Goal: Task Accomplishment & Management: Complete application form

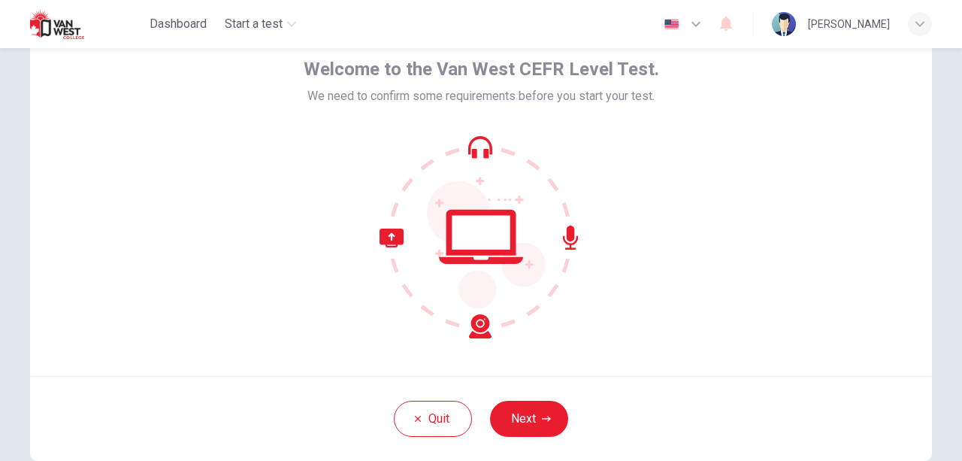
scroll to position [165, 0]
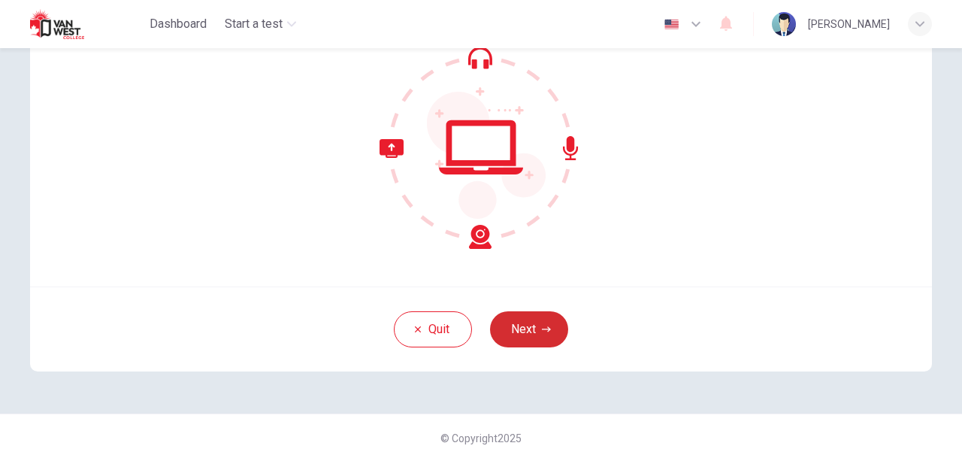
click at [549, 324] on button "Next" at bounding box center [529, 329] width 78 height 36
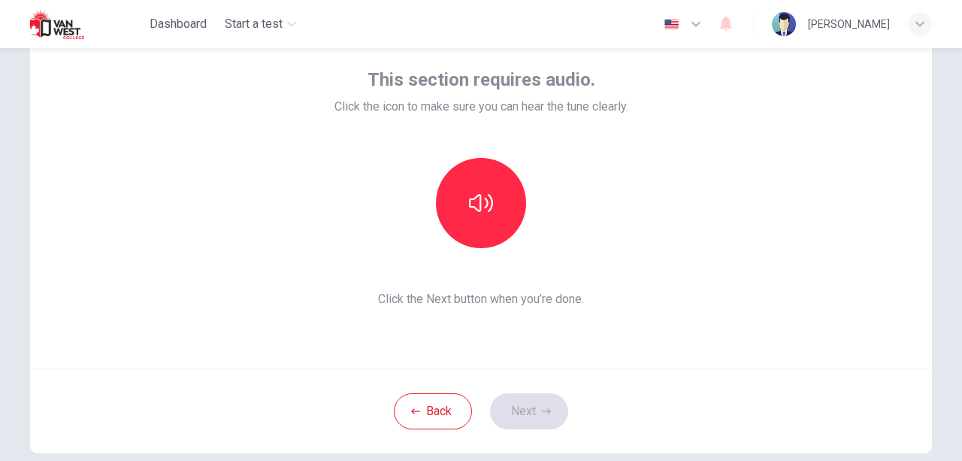
scroll to position [14, 0]
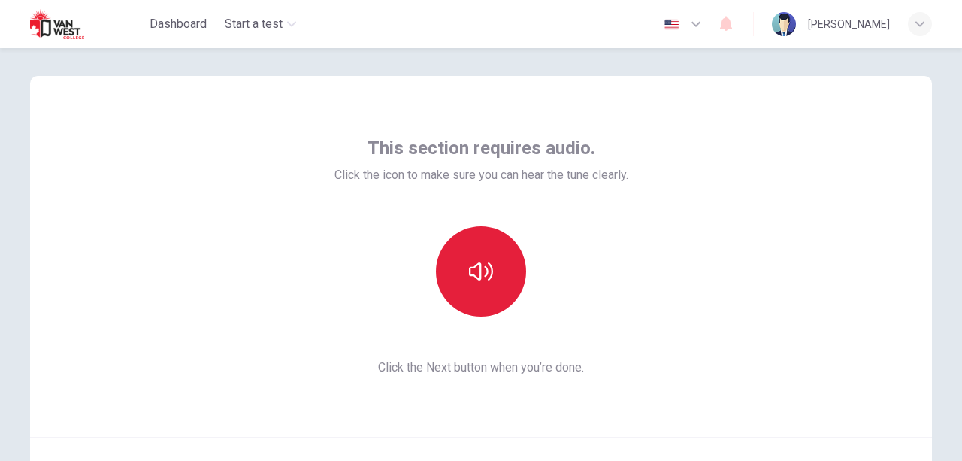
click at [490, 283] on button "button" at bounding box center [481, 271] width 90 height 90
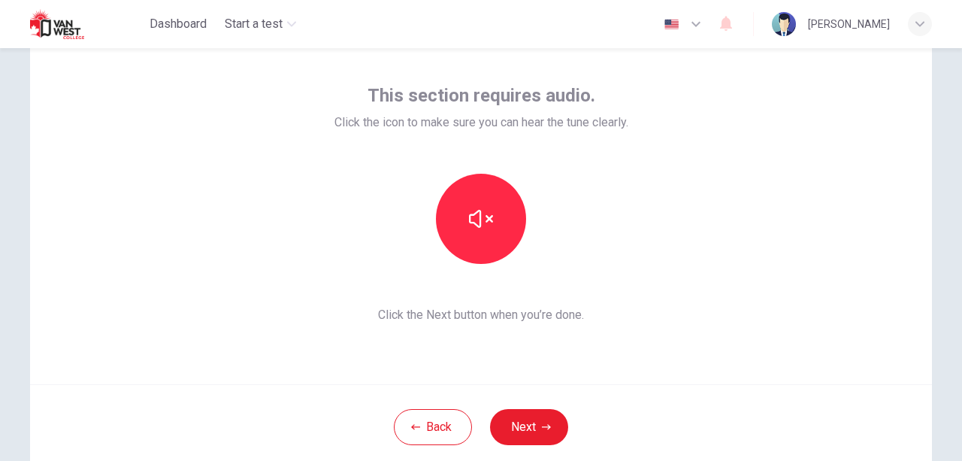
scroll to position [89, 0]
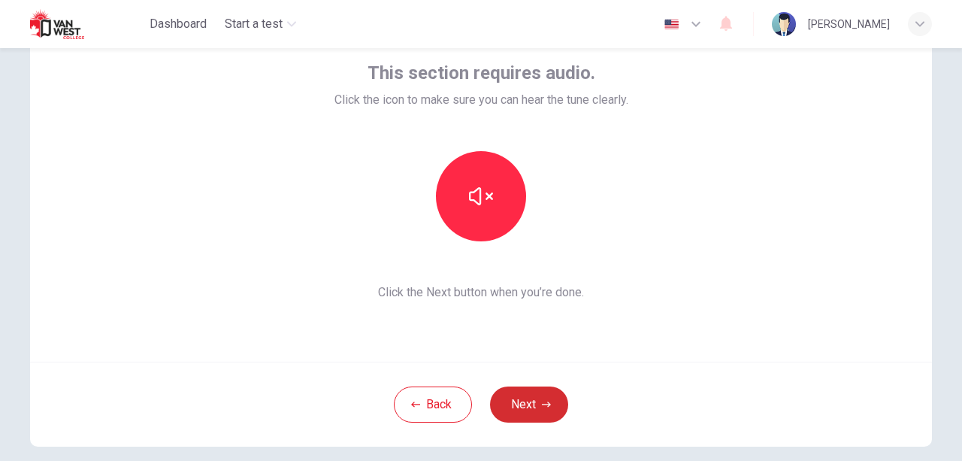
click at [536, 399] on button "Next" at bounding box center [529, 404] width 78 height 36
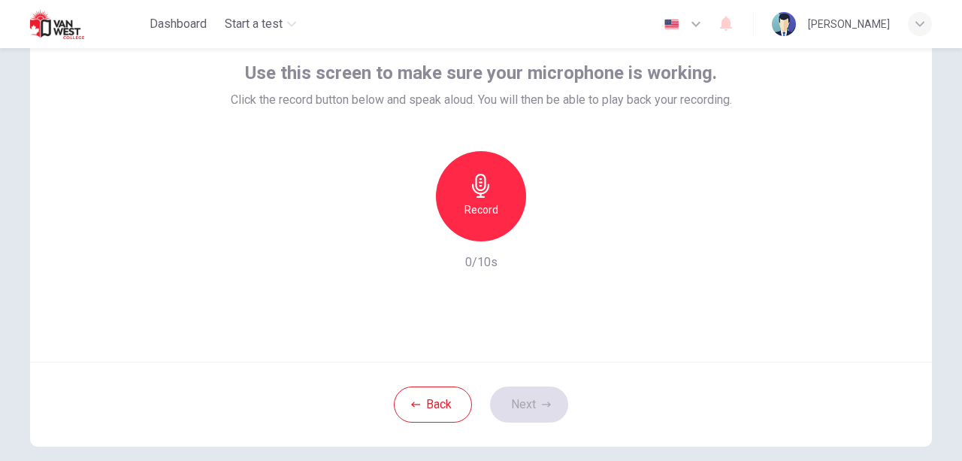
click at [477, 222] on div "Record" at bounding box center [481, 196] width 90 height 90
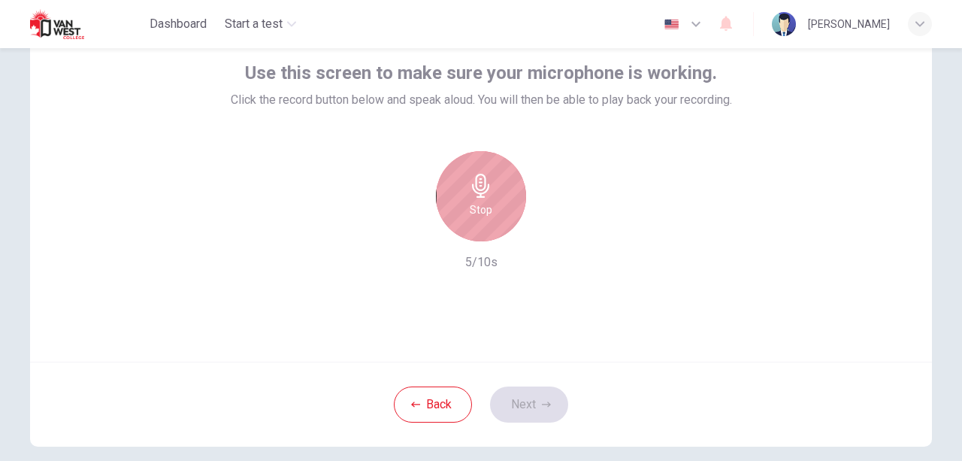
click at [500, 214] on div "Stop" at bounding box center [481, 196] width 90 height 90
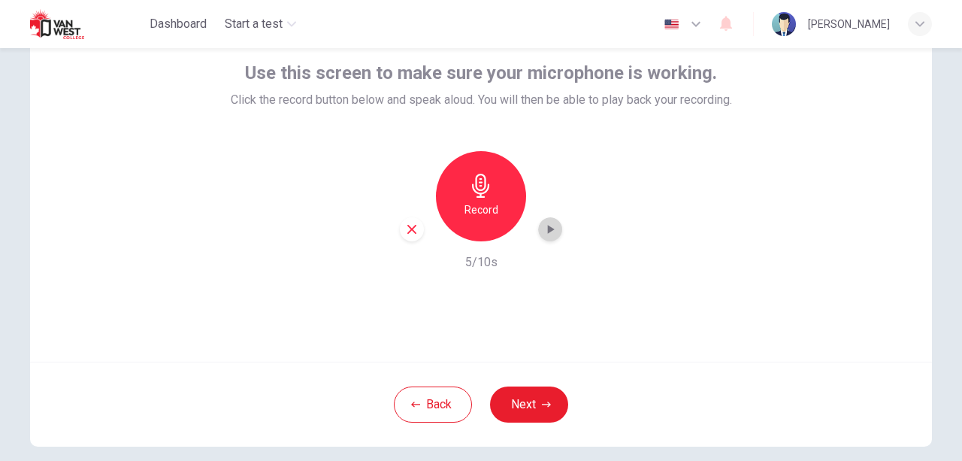
click at [543, 226] on icon "button" at bounding box center [550, 229] width 15 height 15
click at [545, 225] on icon "button" at bounding box center [550, 229] width 11 height 11
click at [538, 397] on button "Next" at bounding box center [529, 404] width 78 height 36
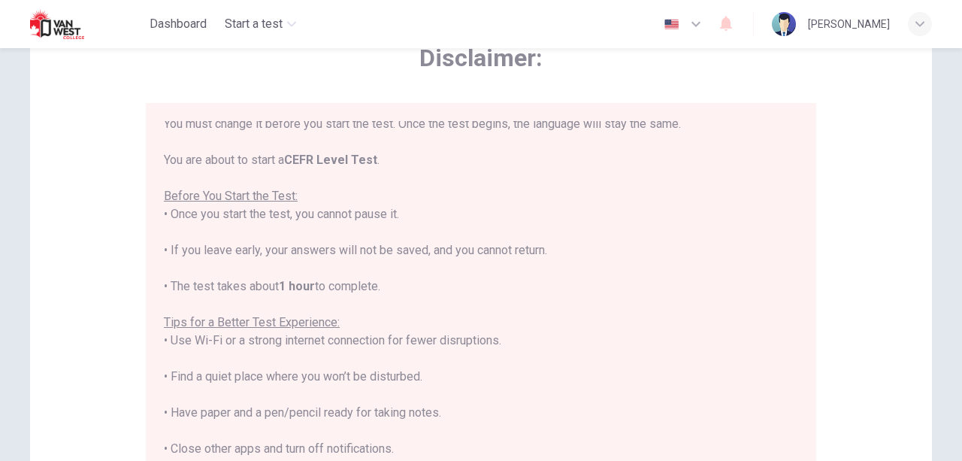
scroll to position [143, 0]
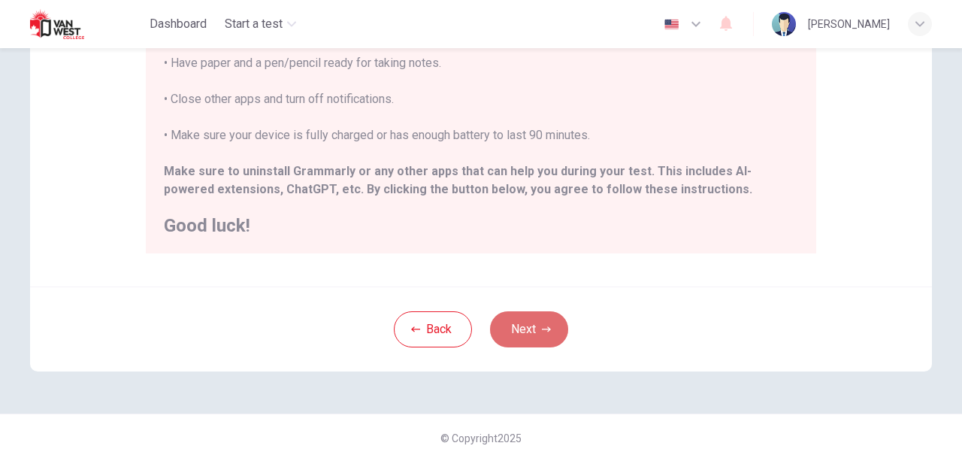
click at [528, 311] on button "Next" at bounding box center [529, 329] width 78 height 36
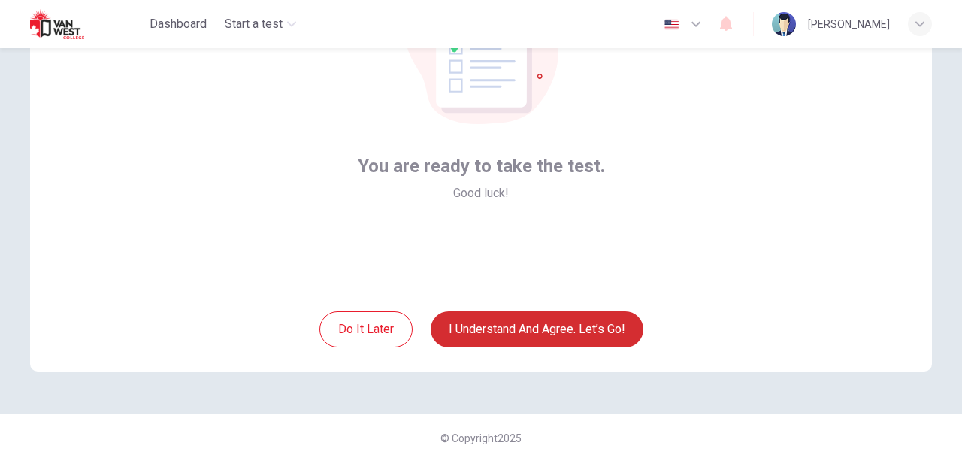
click at [521, 332] on button "I understand and agree. Let’s go!" at bounding box center [537, 329] width 213 height 36
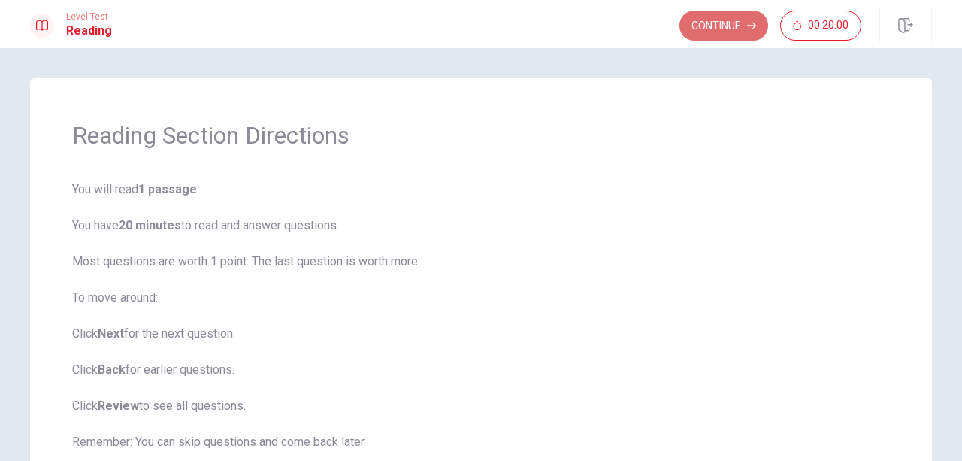
click at [723, 22] on button "Continue" at bounding box center [723, 26] width 89 height 30
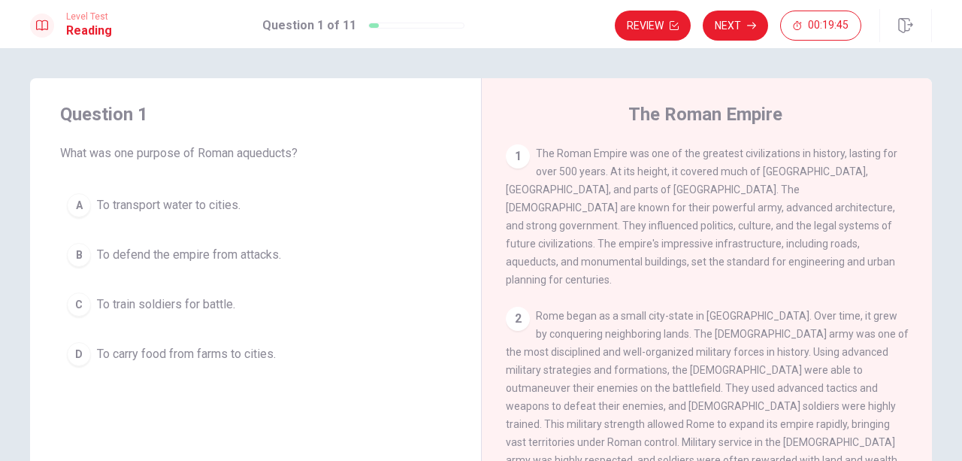
click at [520, 160] on div "1" at bounding box center [518, 156] width 24 height 24
drag, startPoint x: 234, startPoint y: 145, endPoint x: 276, endPoint y: 149, distance: 42.2
click at [276, 149] on span "What was one purpose of Roman aqueducts?" at bounding box center [255, 153] width 391 height 18
drag, startPoint x: 238, startPoint y: 156, endPoint x: 264, endPoint y: 156, distance: 25.6
click at [264, 156] on span "What was one purpose of Roman aqueducts?" at bounding box center [255, 153] width 391 height 18
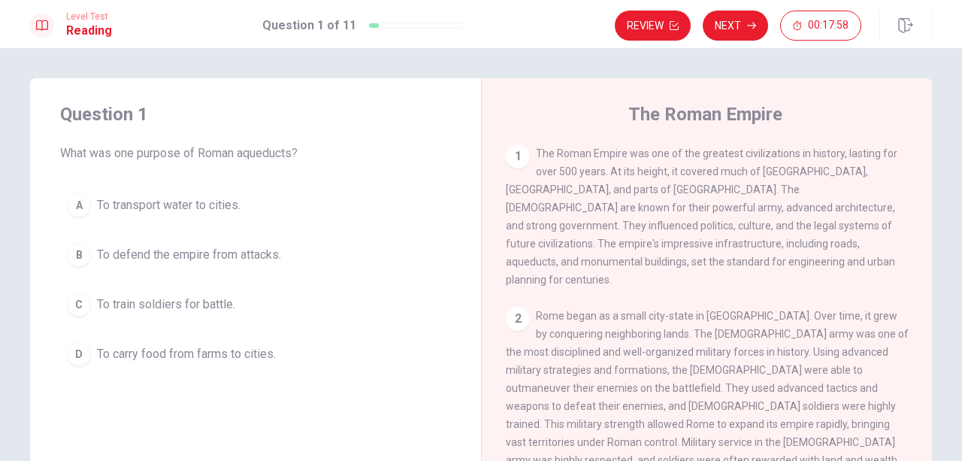
click at [264, 156] on span "What was one purpose of Roman aqueducts?" at bounding box center [255, 153] width 391 height 18
click at [267, 156] on span "What was one purpose of Roman aqueducts?" at bounding box center [255, 153] width 391 height 18
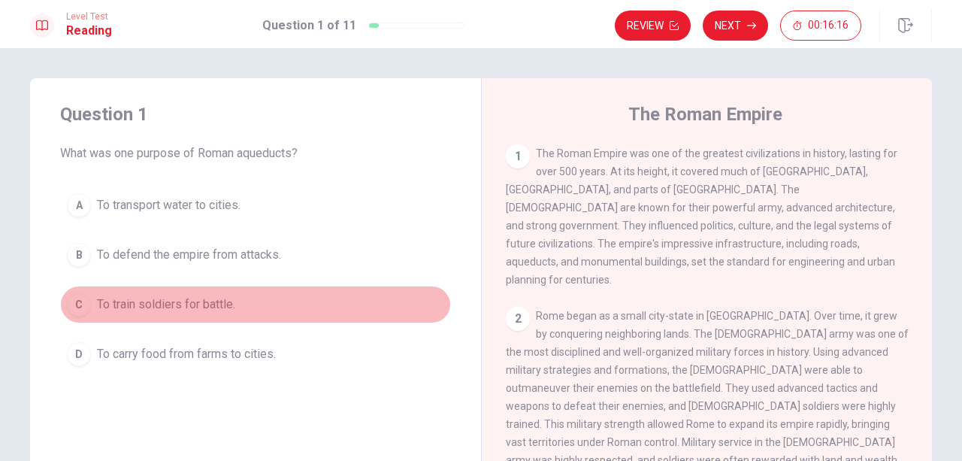
click at [195, 295] on span "To train soldiers for battle." at bounding box center [166, 304] width 138 height 18
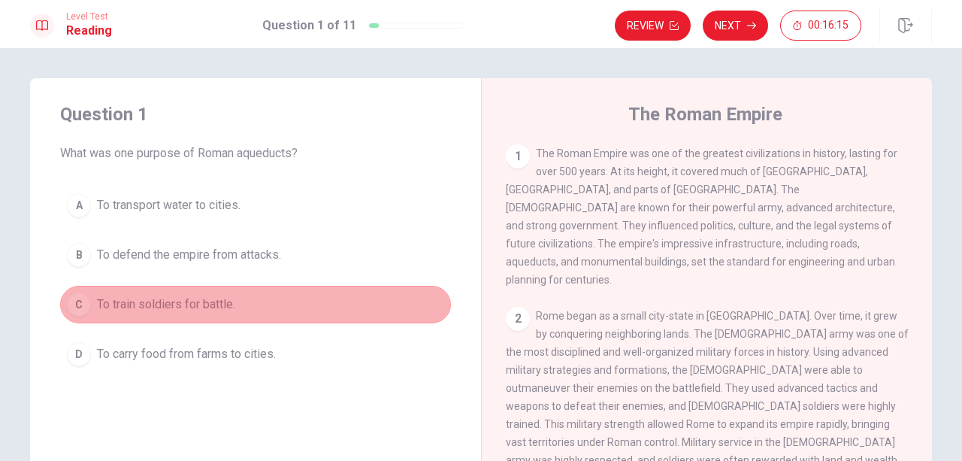
click at [75, 304] on div "C" at bounding box center [79, 304] width 24 height 24
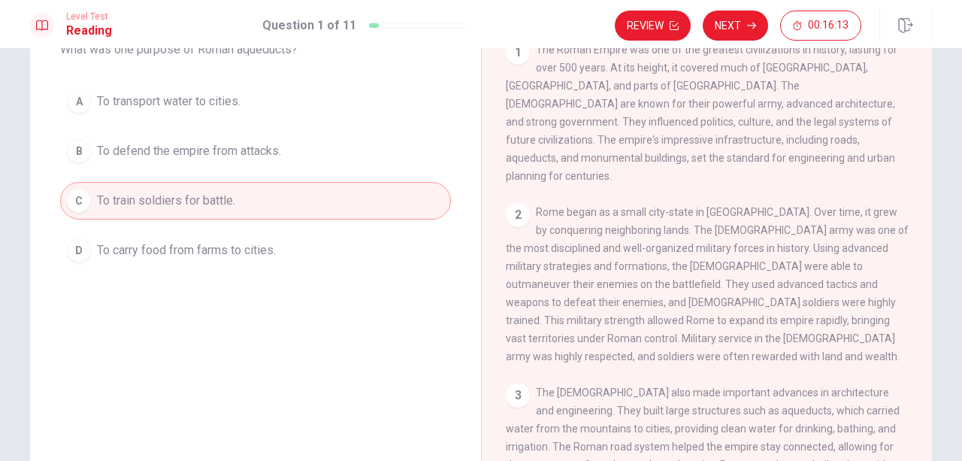
scroll to position [150, 0]
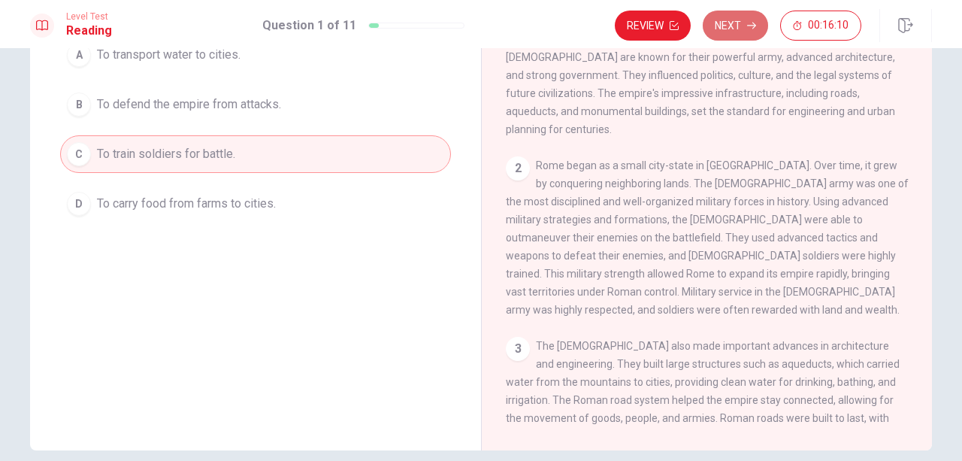
click at [733, 27] on button "Next" at bounding box center [735, 26] width 65 height 30
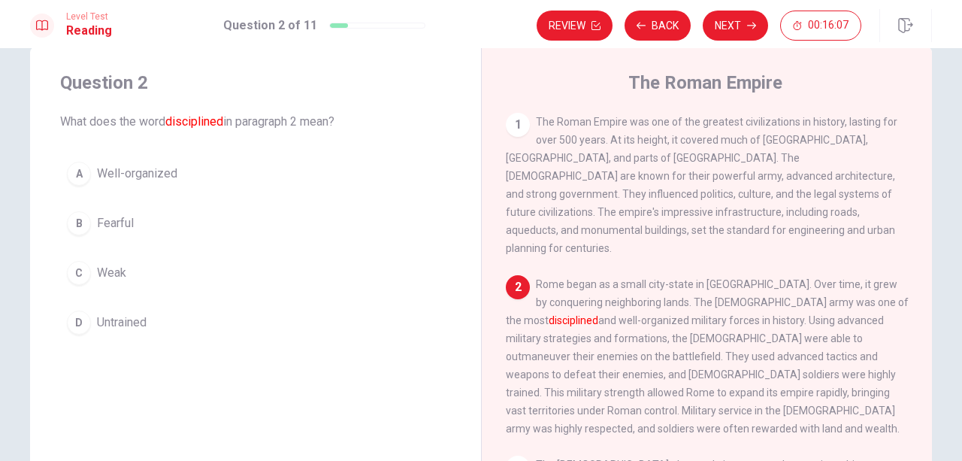
scroll to position [0, 0]
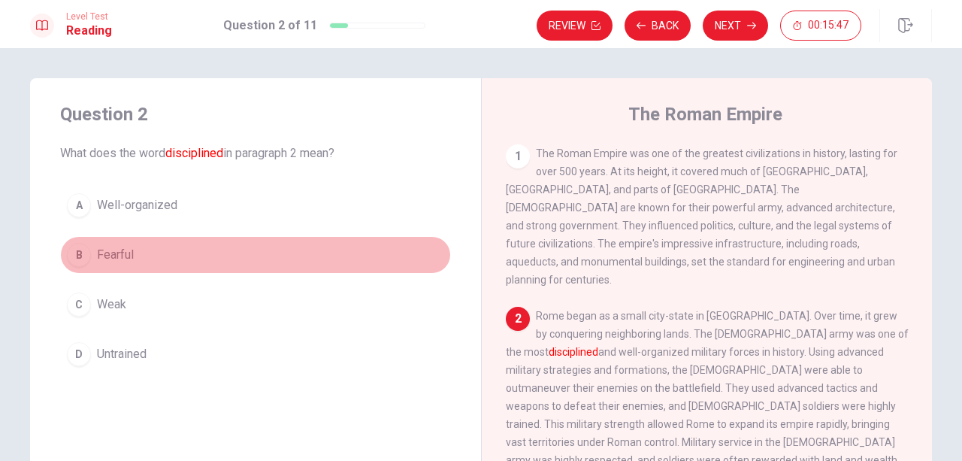
click at [114, 250] on span "Fearful" at bounding box center [115, 255] width 37 height 18
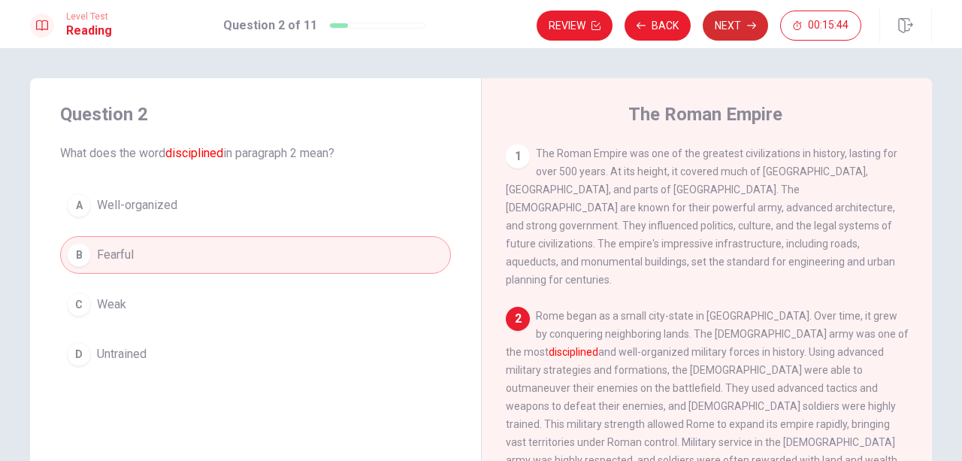
click at [739, 19] on button "Next" at bounding box center [735, 26] width 65 height 30
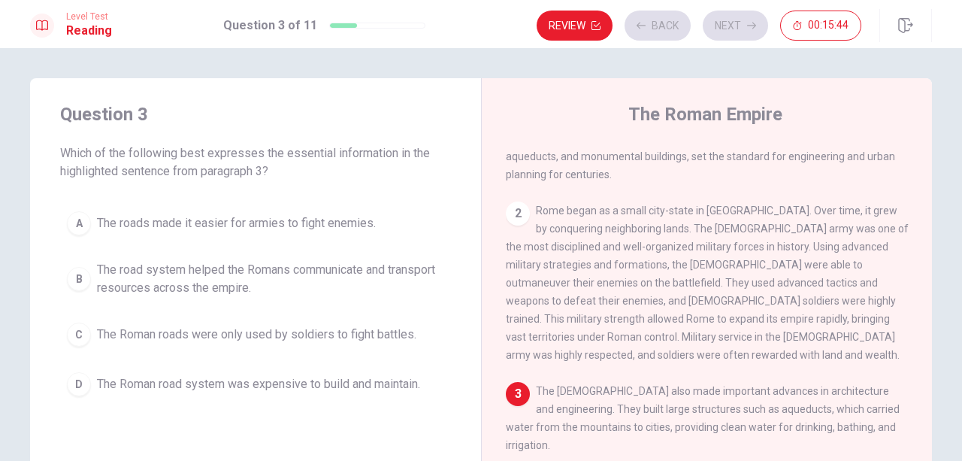
scroll to position [107, 0]
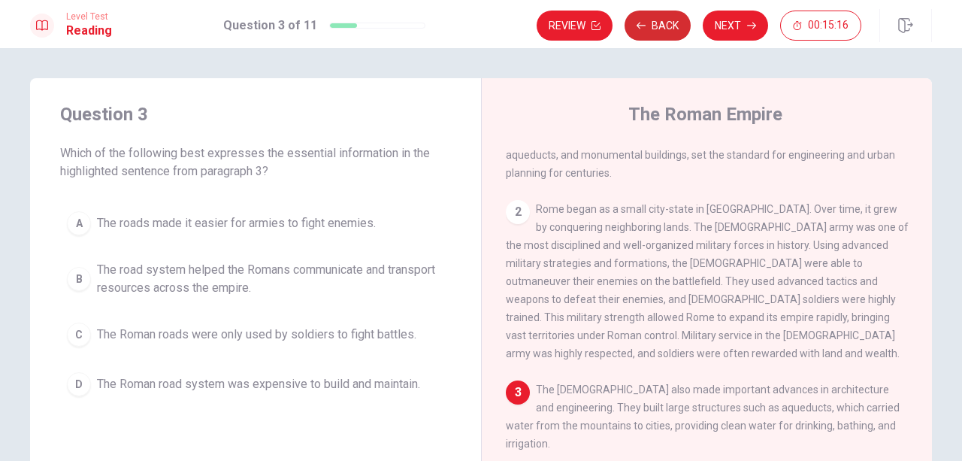
click at [666, 22] on button "Back" at bounding box center [657, 26] width 66 height 30
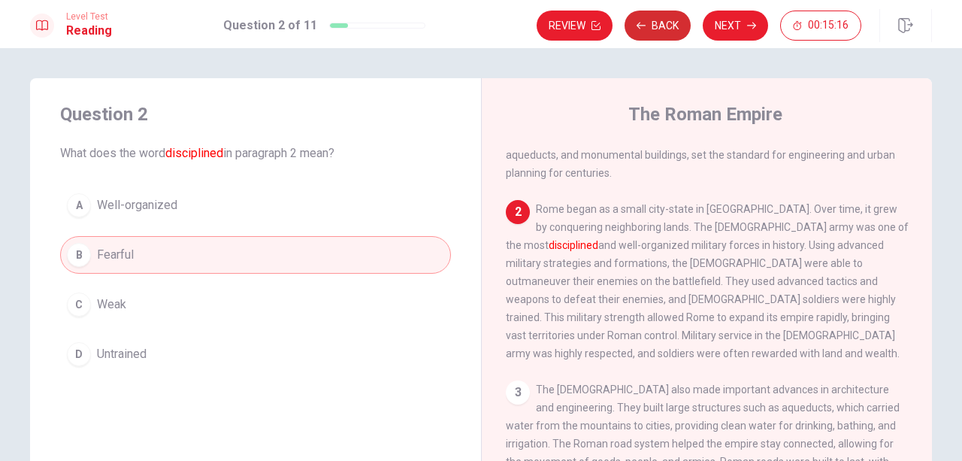
scroll to position [147, 0]
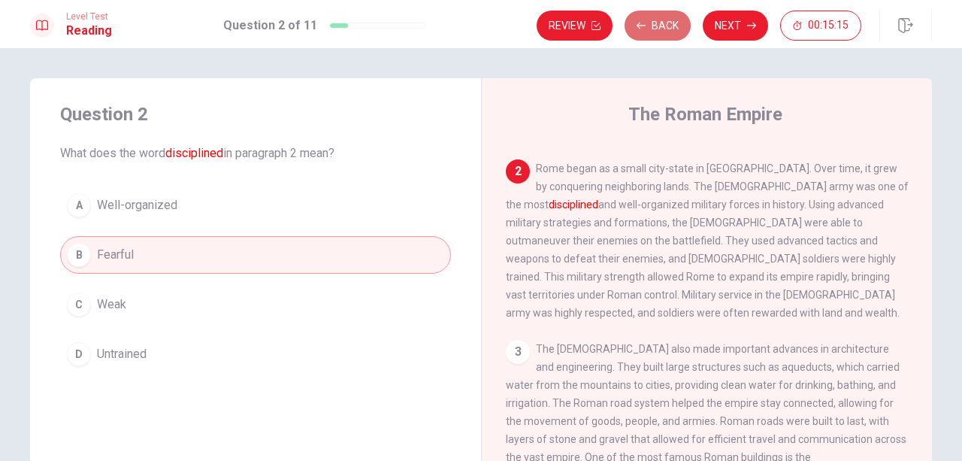
click at [666, 22] on button "Back" at bounding box center [657, 26] width 66 height 30
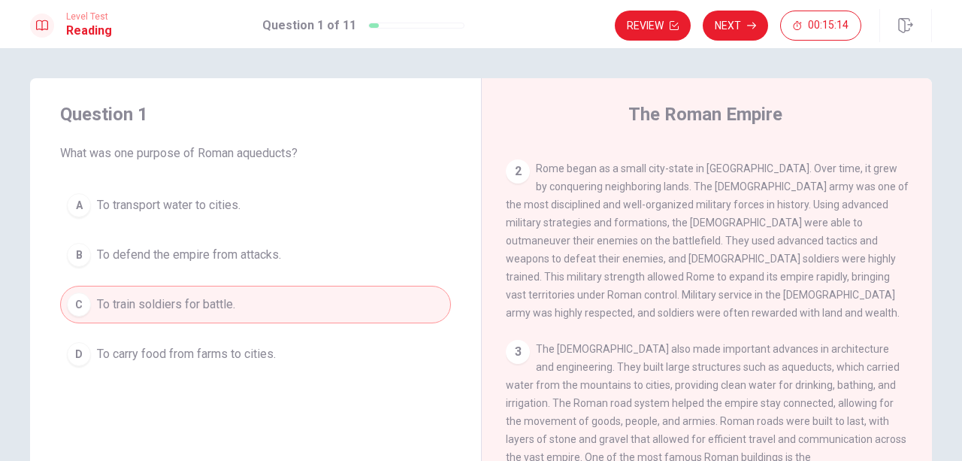
click at [233, 203] on span "To transport water to cities." at bounding box center [169, 205] width 144 height 18
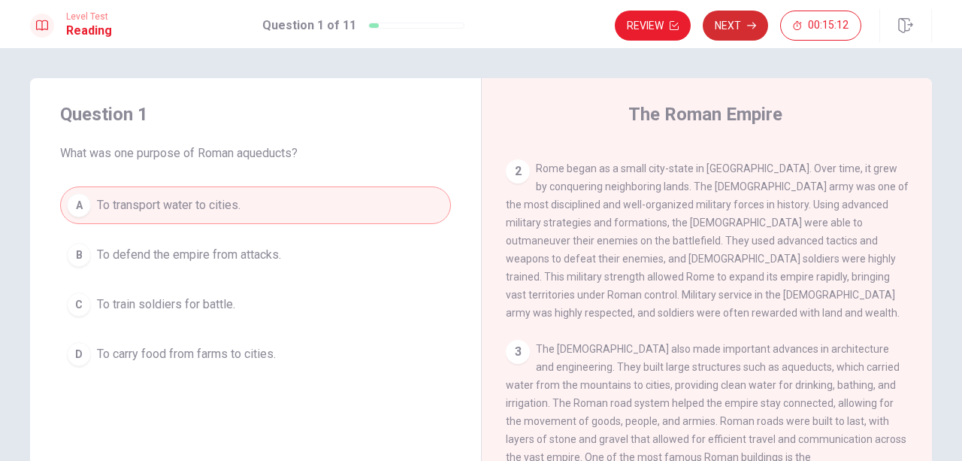
click at [748, 14] on button "Next" at bounding box center [735, 26] width 65 height 30
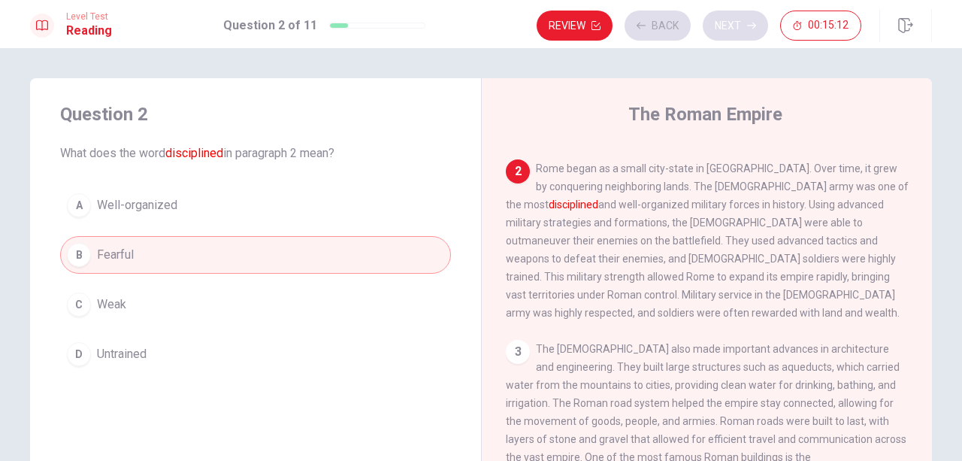
click at [748, 14] on div "Review Back Next 00:15:12" at bounding box center [698, 26] width 325 height 30
click at [744, 20] on button "Next" at bounding box center [735, 26] width 65 height 30
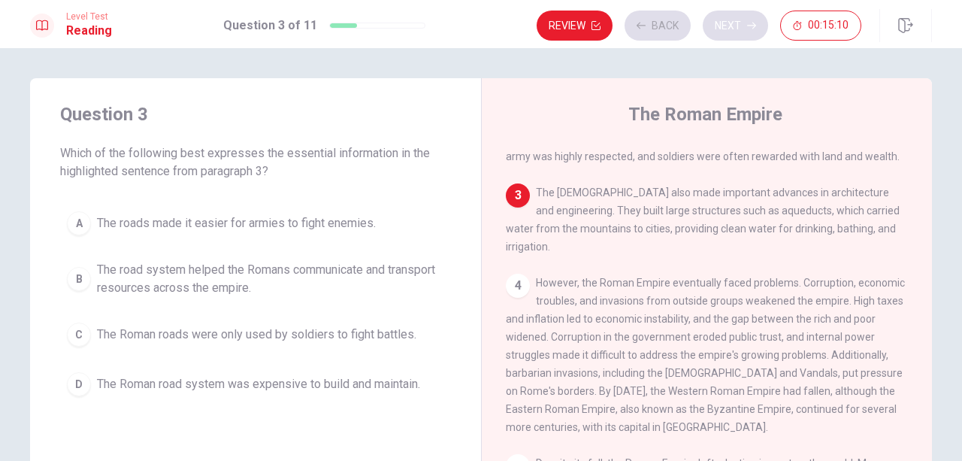
scroll to position [307, 0]
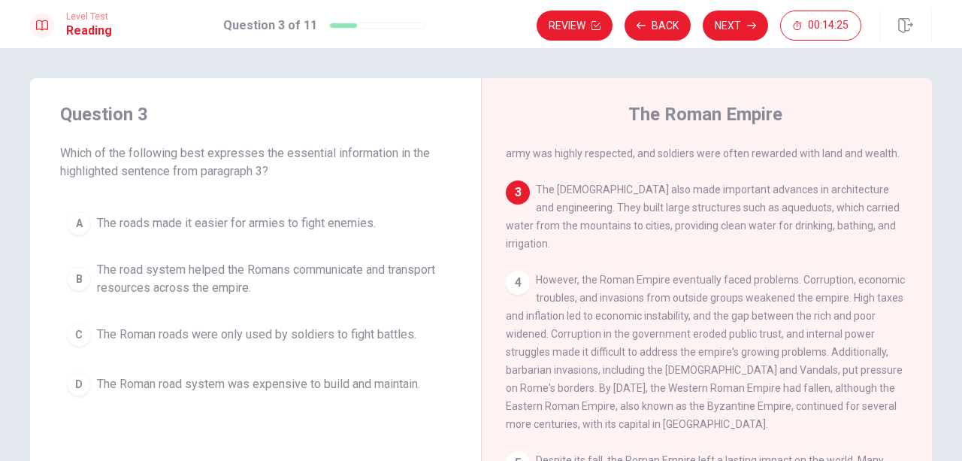
click at [392, 278] on span "The road system helped the Romans communicate and transport resources across th…" at bounding box center [270, 279] width 347 height 36
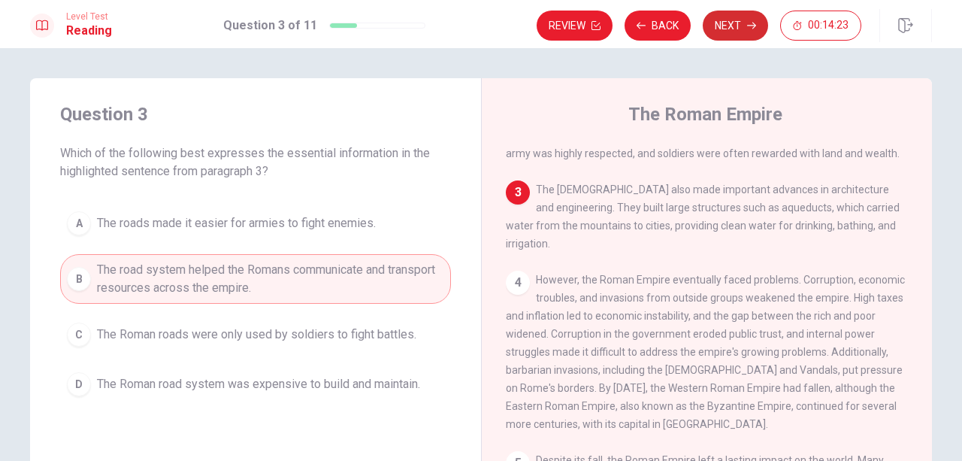
click at [736, 22] on button "Next" at bounding box center [735, 26] width 65 height 30
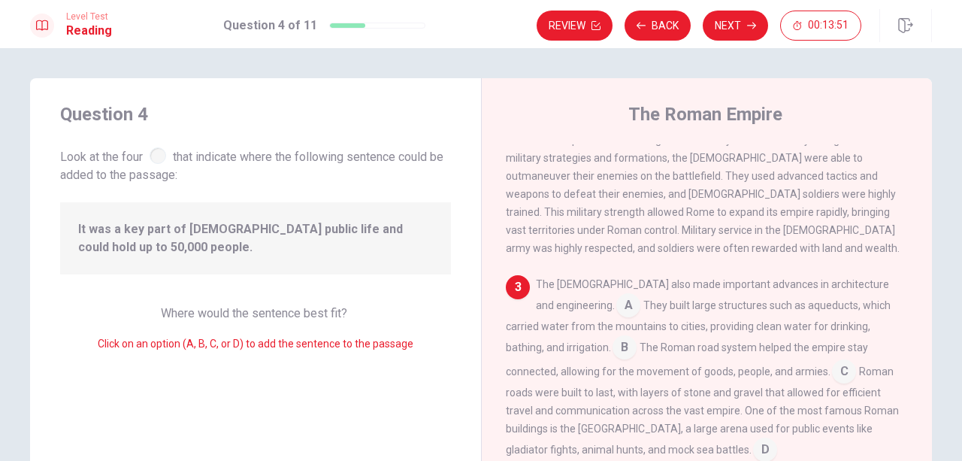
scroll to position [287, 0]
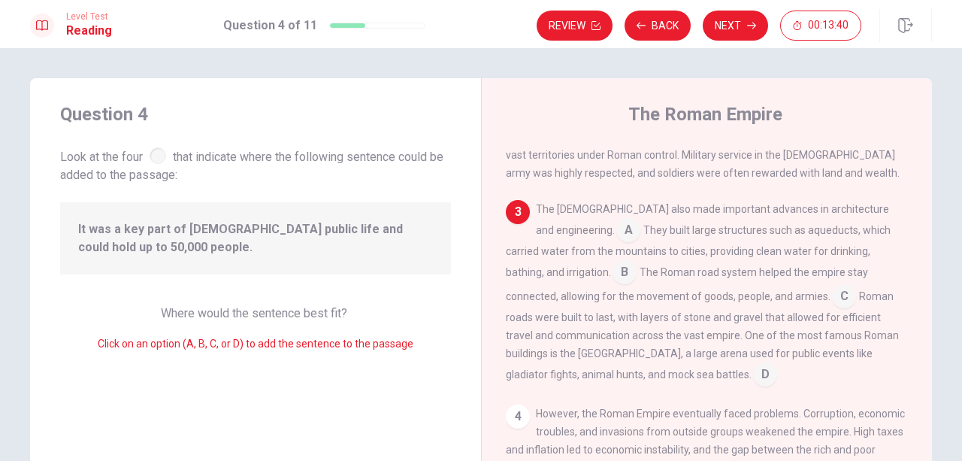
click at [832, 292] on input at bounding box center [844, 298] width 24 height 24
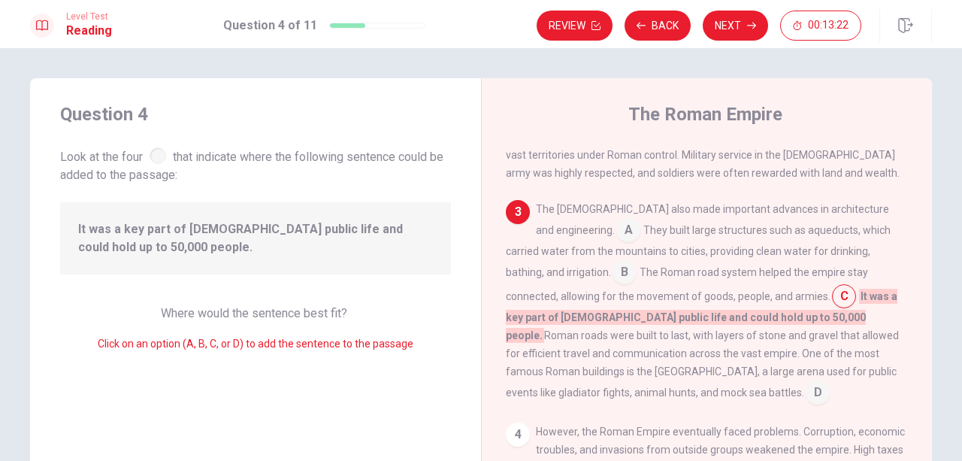
click at [612, 263] on input at bounding box center [624, 273] width 24 height 24
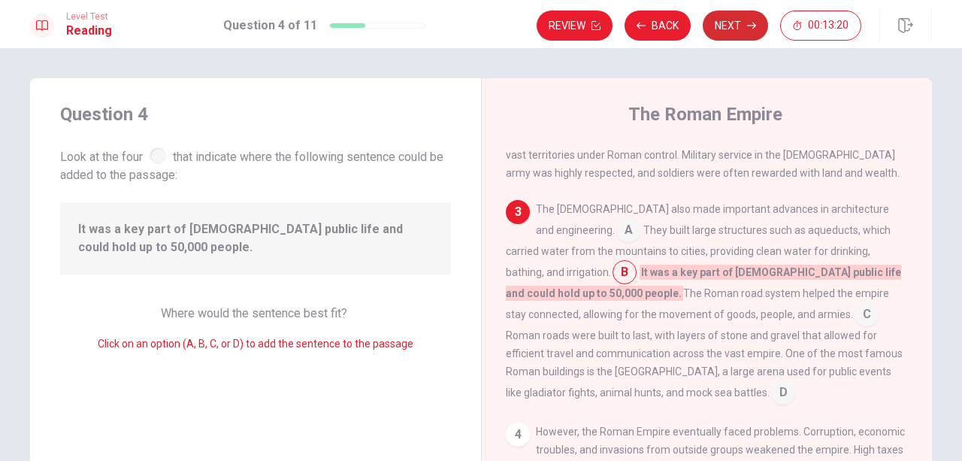
click at [730, 19] on button "Next" at bounding box center [735, 26] width 65 height 30
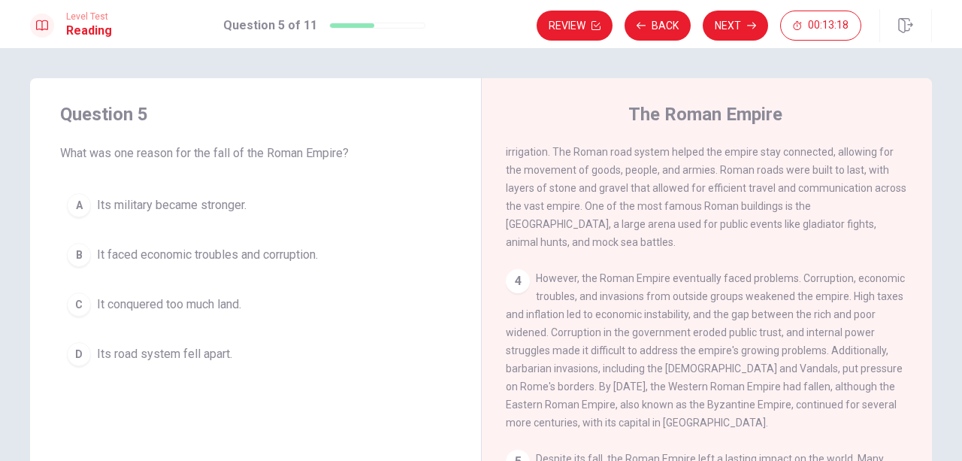
scroll to position [399, 0]
click at [289, 249] on span "It faced economic troubles and corruption." at bounding box center [207, 255] width 221 height 18
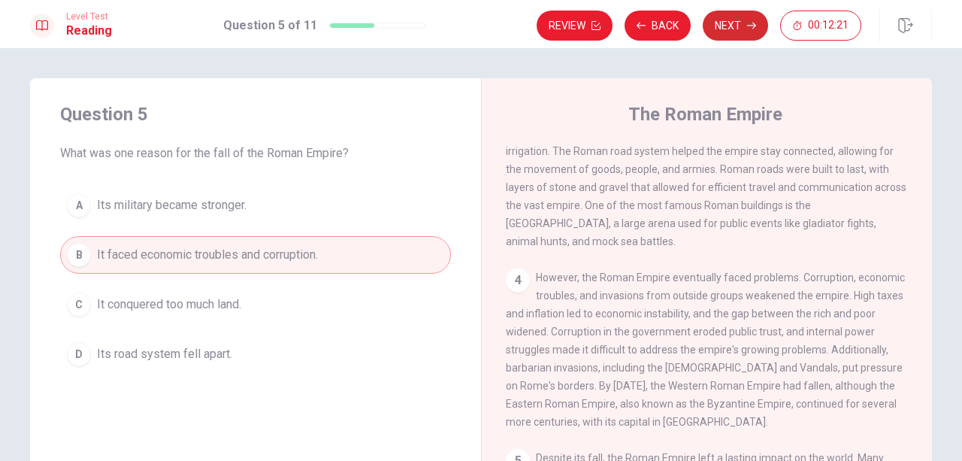
click at [742, 23] on button "Next" at bounding box center [735, 26] width 65 height 30
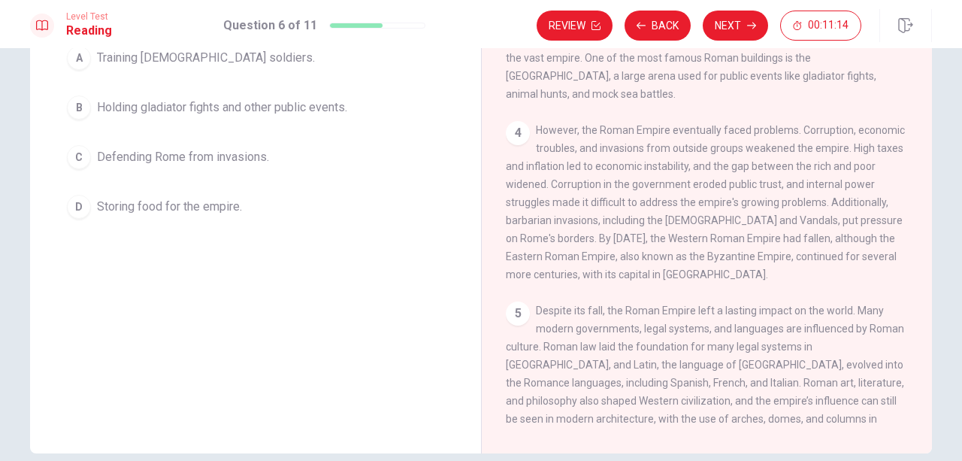
scroll to position [68, 0]
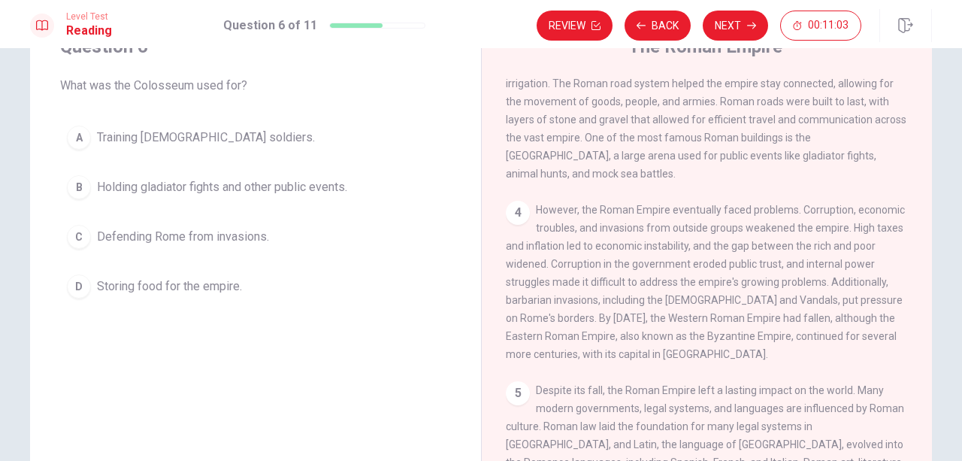
click at [212, 238] on span "Defending Rome from invasions." at bounding box center [183, 237] width 172 height 18
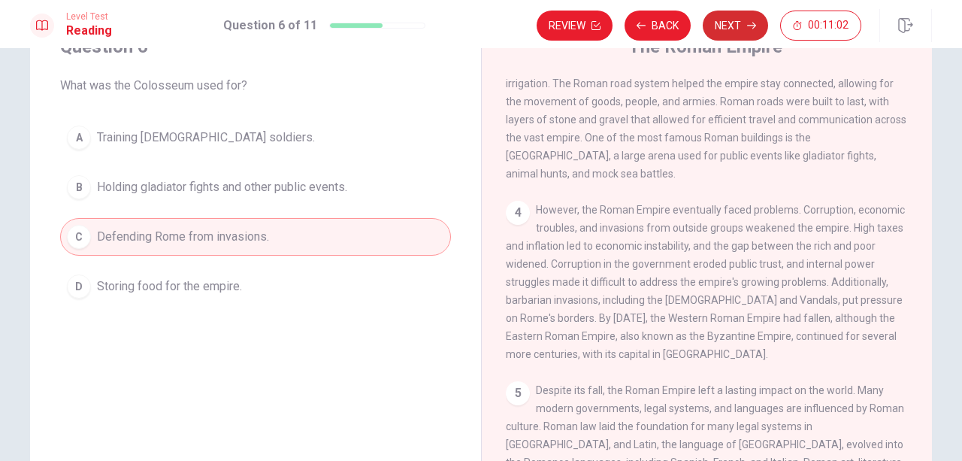
click at [745, 29] on button "Next" at bounding box center [735, 26] width 65 height 30
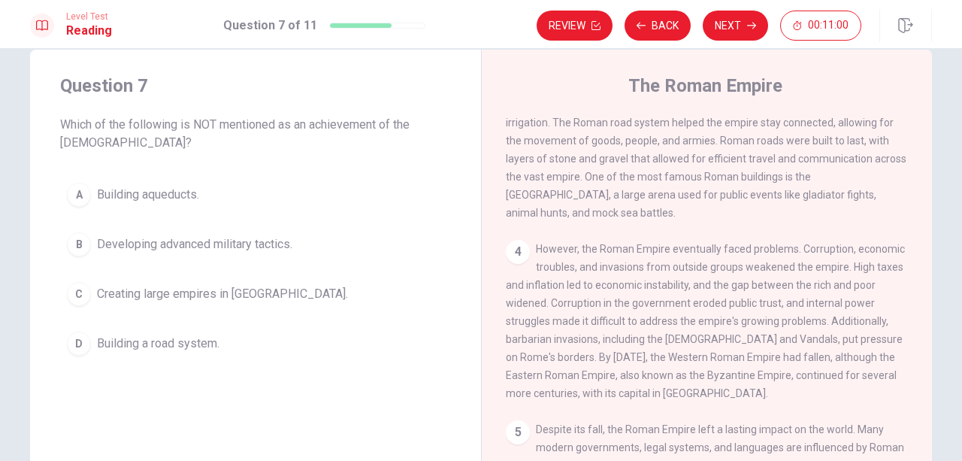
scroll to position [0, 0]
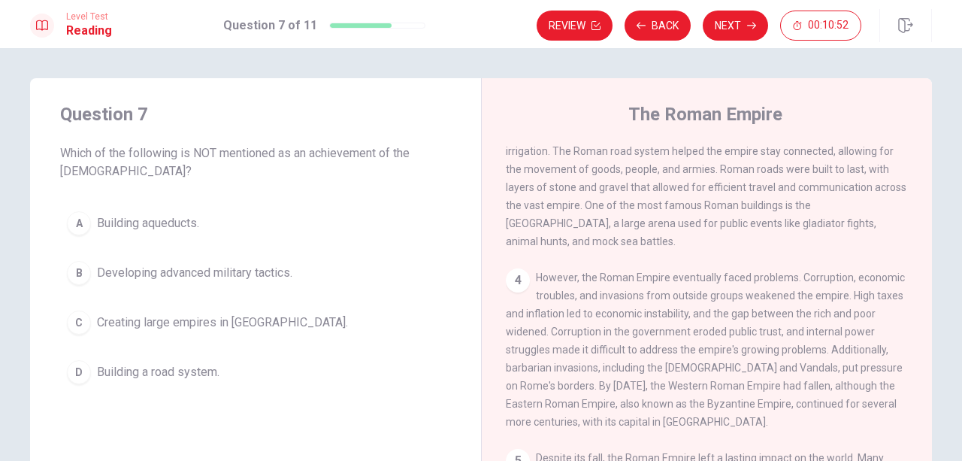
click at [213, 313] on span "Creating large empires in [GEOGRAPHIC_DATA]." at bounding box center [222, 322] width 251 height 18
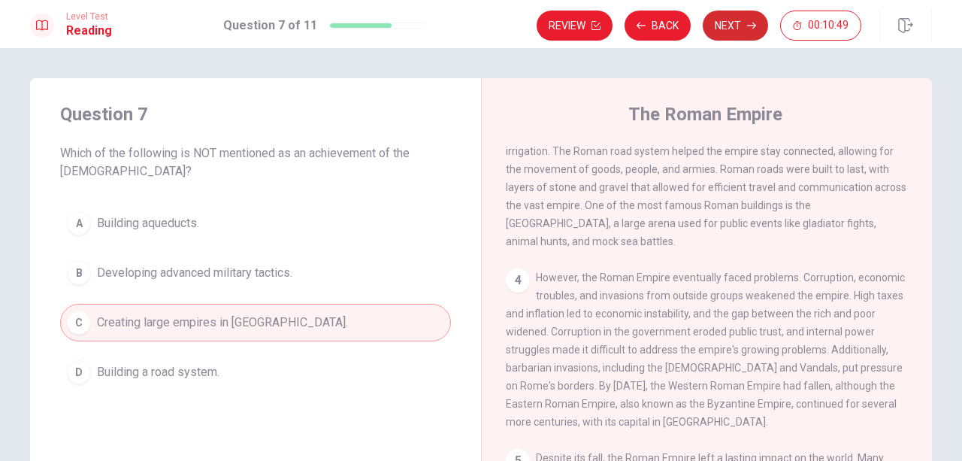
click at [744, 25] on button "Next" at bounding box center [735, 26] width 65 height 30
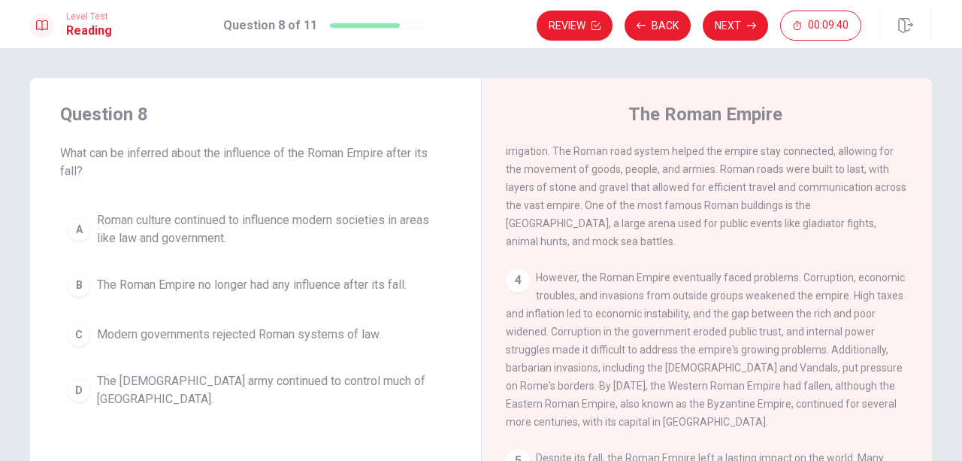
click at [226, 225] on span "Roman culture continued to influence modern societies in areas like law and gov…" at bounding box center [270, 229] width 347 height 36
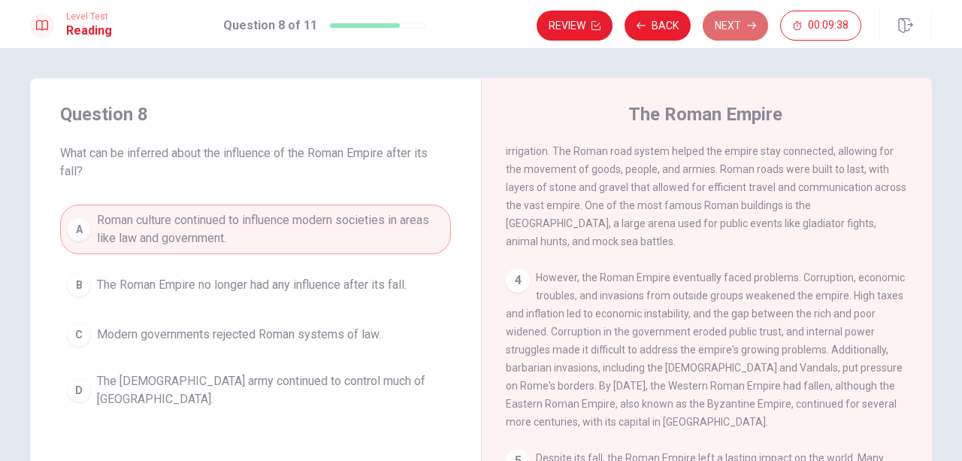
click at [738, 20] on button "Next" at bounding box center [735, 26] width 65 height 30
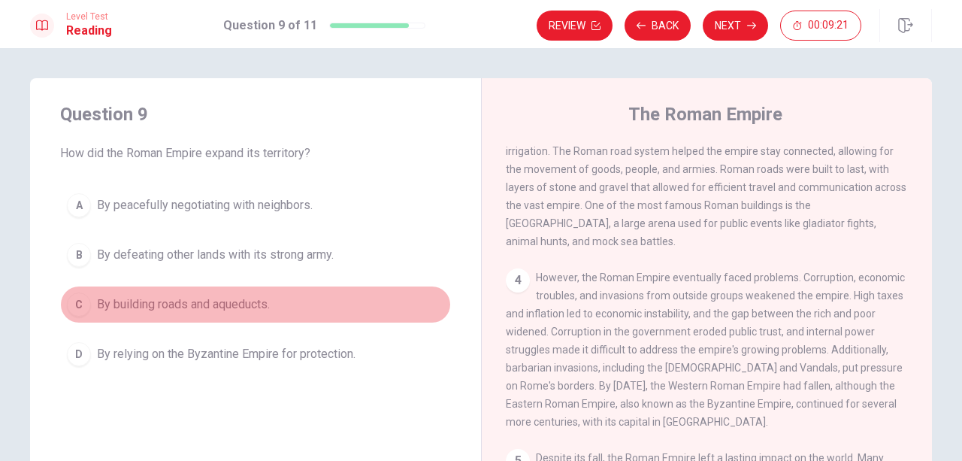
click at [177, 317] on button "C By building roads and aqueducts." at bounding box center [255, 305] width 391 height 38
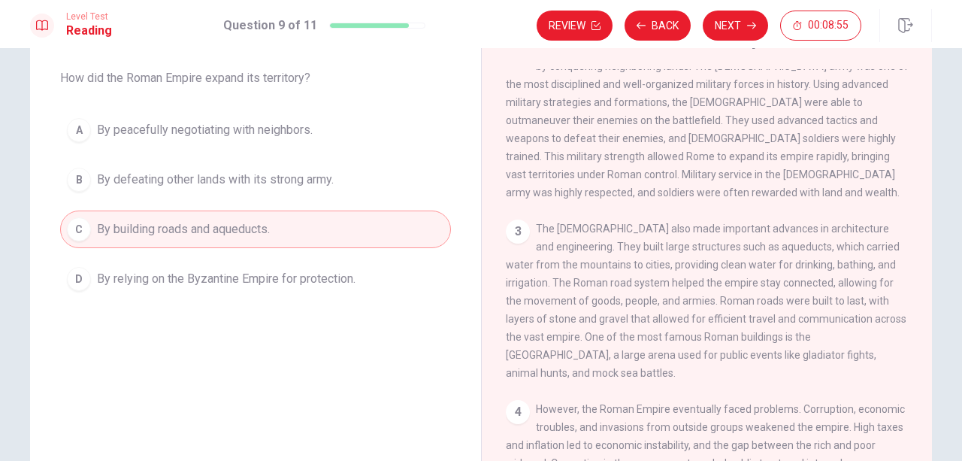
scroll to position [174, 0]
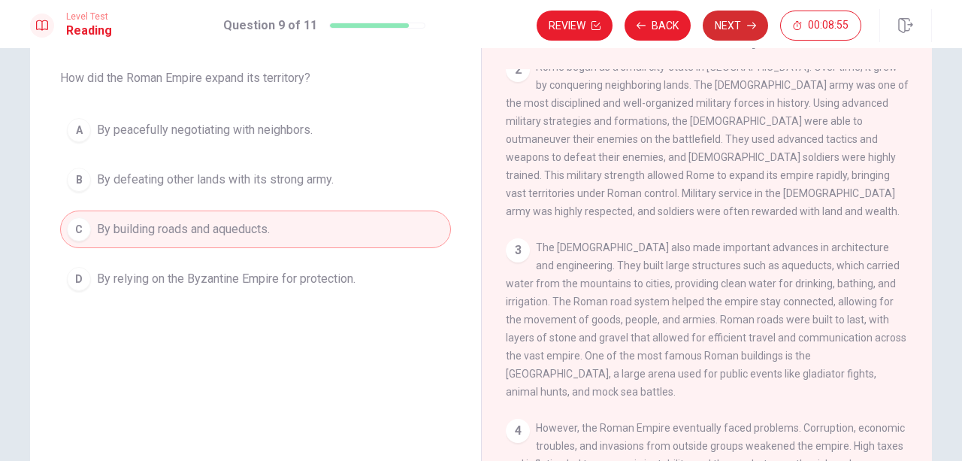
click at [736, 19] on button "Next" at bounding box center [735, 26] width 65 height 30
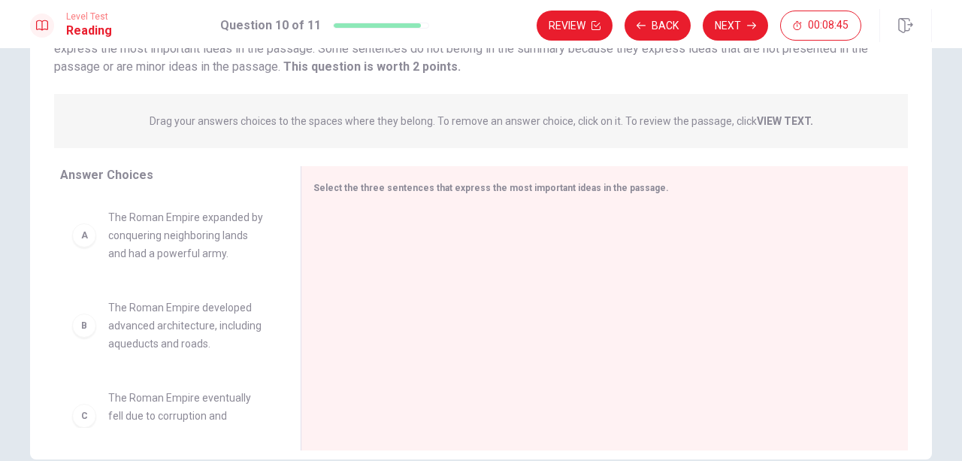
scroll to position [150, 0]
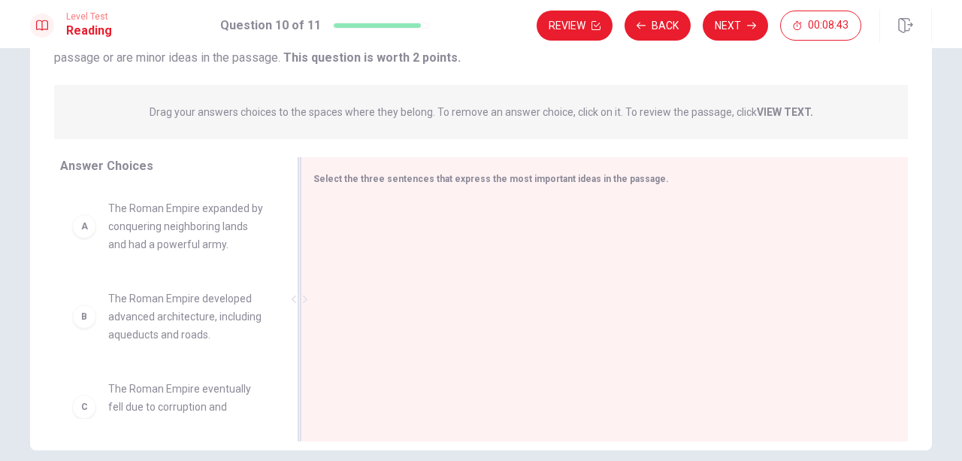
click at [415, 198] on div "Select the three sentences that express the most important ideas in the passage." at bounding box center [604, 299] width 607 height 284
click at [443, 180] on span "Select the three sentences that express the most important ideas in the passage." at bounding box center [490, 179] width 355 height 11
drag, startPoint x: 442, startPoint y: 234, endPoint x: 446, endPoint y: 222, distance: 12.6
click at [444, 236] on div at bounding box center [598, 300] width 570 height 201
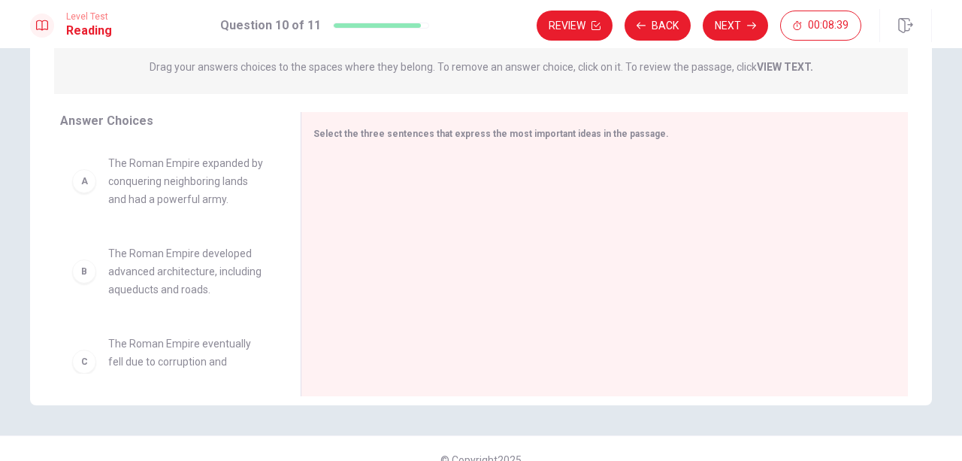
scroll to position [218, 0]
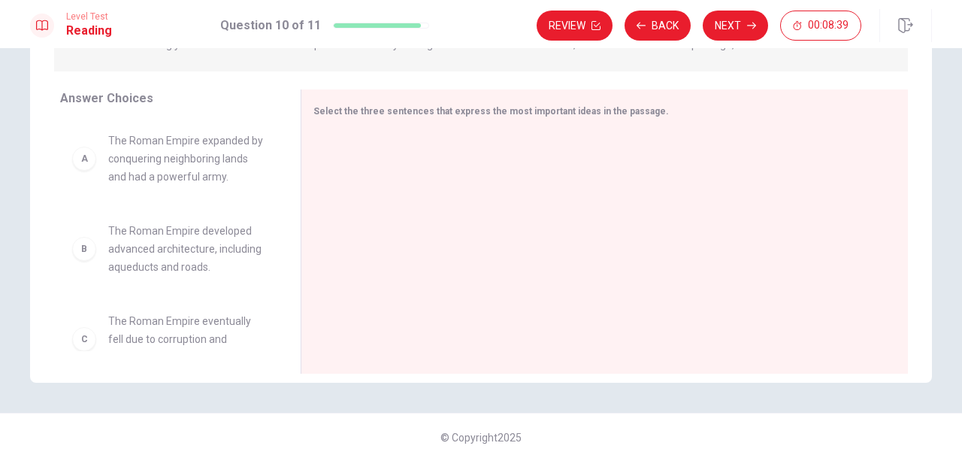
click at [222, 167] on span "The Roman Empire expanded by conquering neighboring lands and had a powerful ar…" at bounding box center [186, 158] width 156 height 54
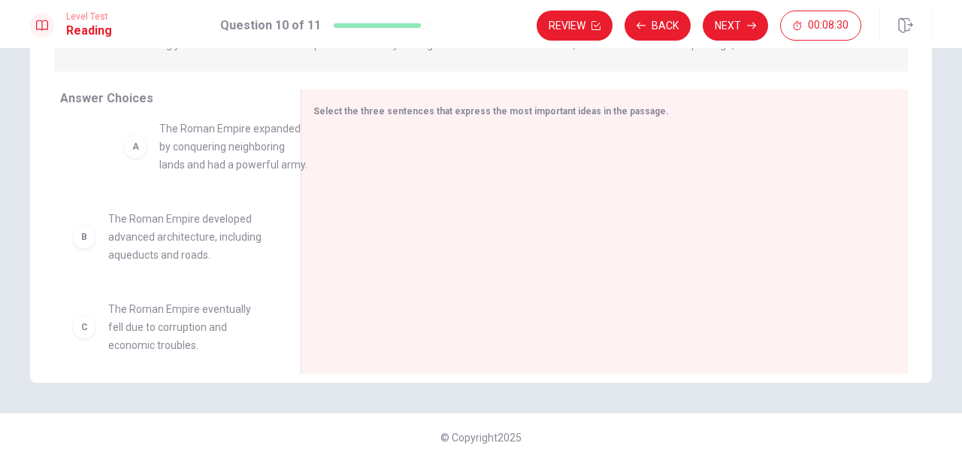
drag, startPoint x: 211, startPoint y: 168, endPoint x: 277, endPoint y: 152, distance: 68.0
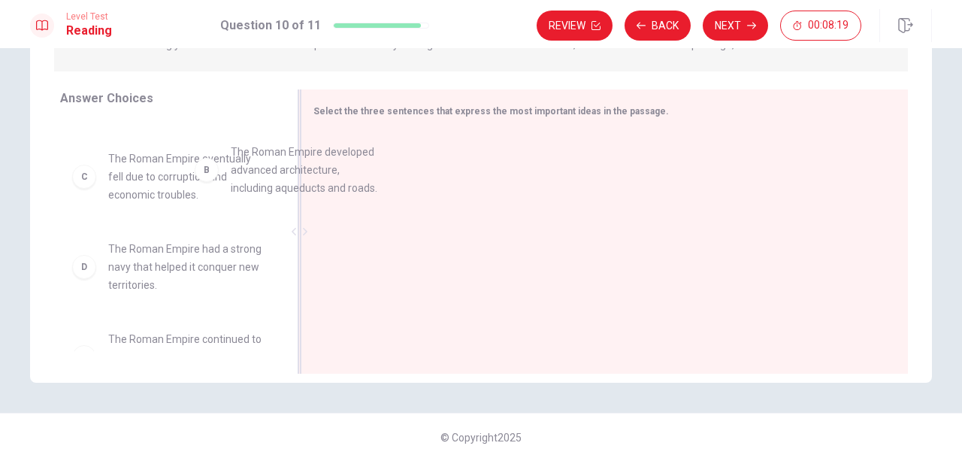
scroll to position [69, 0]
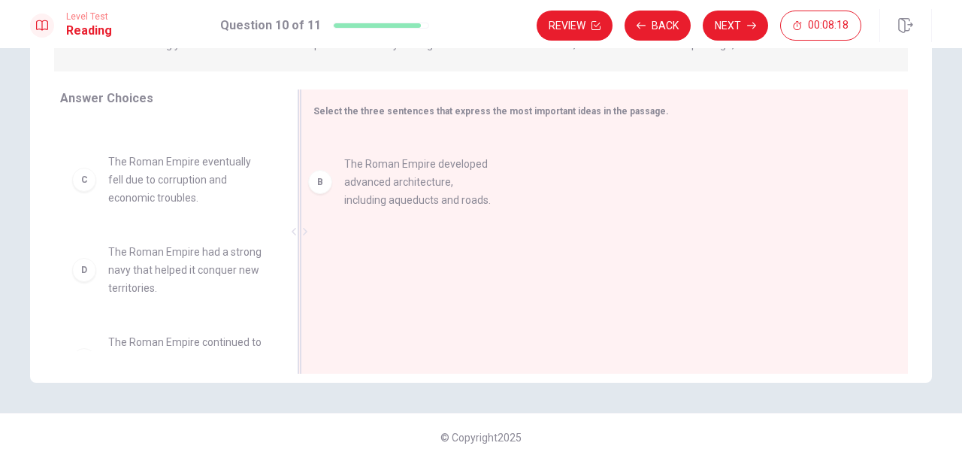
drag, startPoint x: 221, startPoint y: 177, endPoint x: 477, endPoint y: 191, distance: 256.6
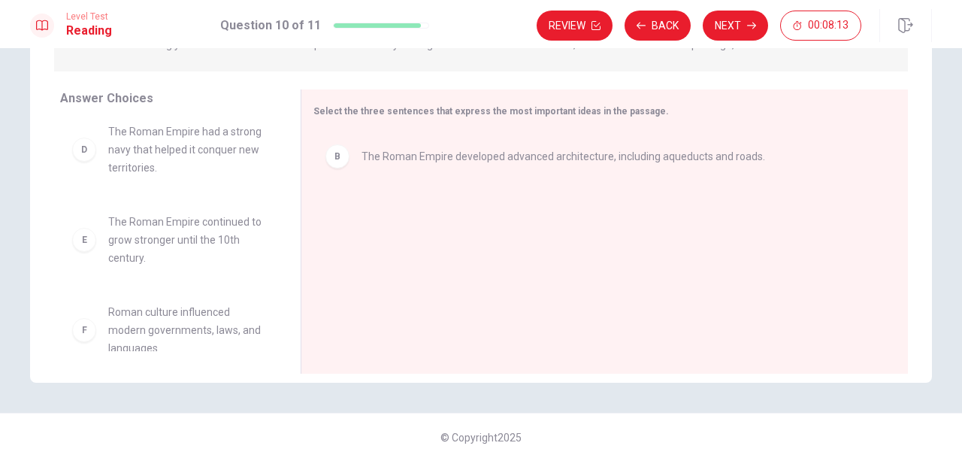
scroll to position [207, 0]
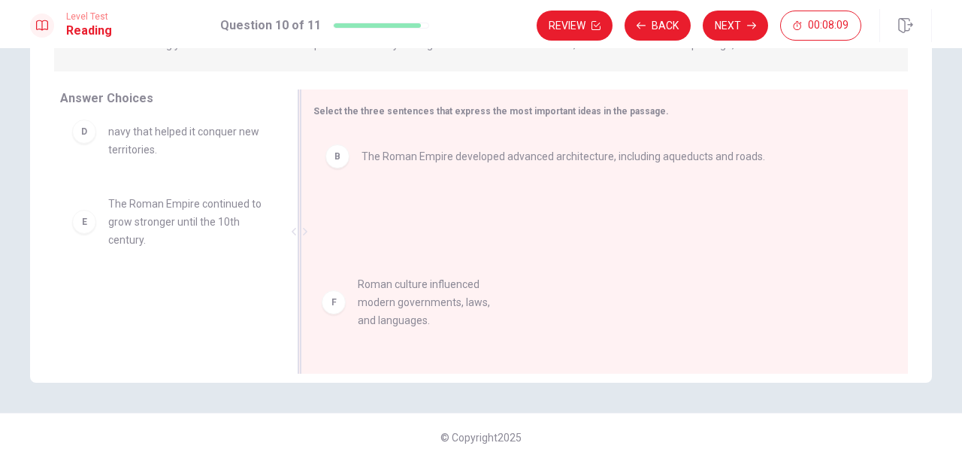
drag, startPoint x: 186, startPoint y: 316, endPoint x: 466, endPoint y: 298, distance: 280.1
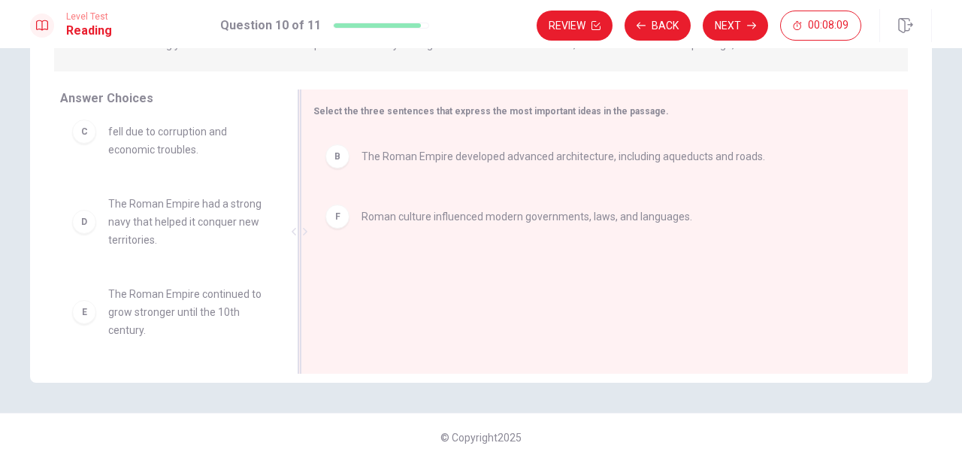
scroll to position [117, 0]
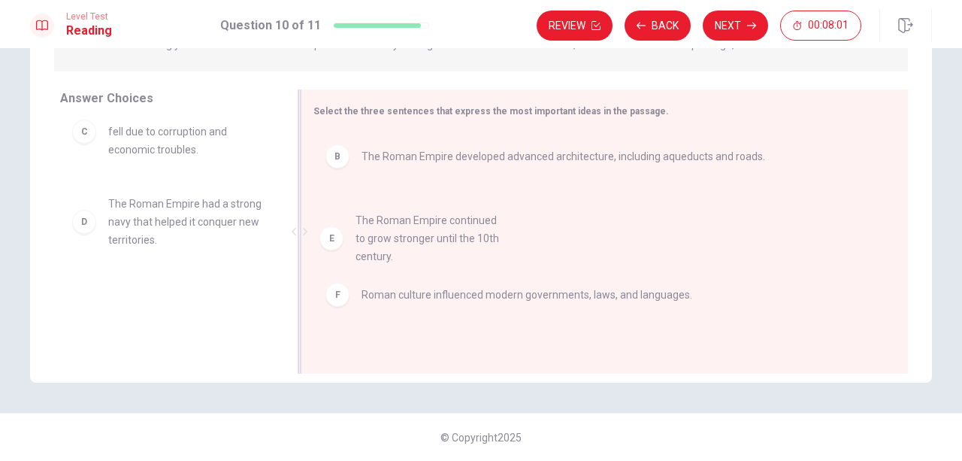
drag, startPoint x: 207, startPoint y: 316, endPoint x: 464, endPoint y: 241, distance: 268.2
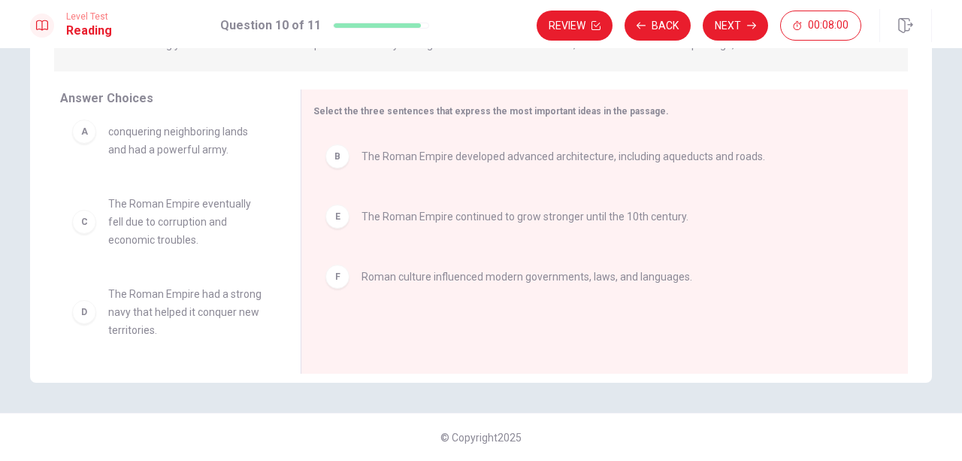
scroll to position [27, 0]
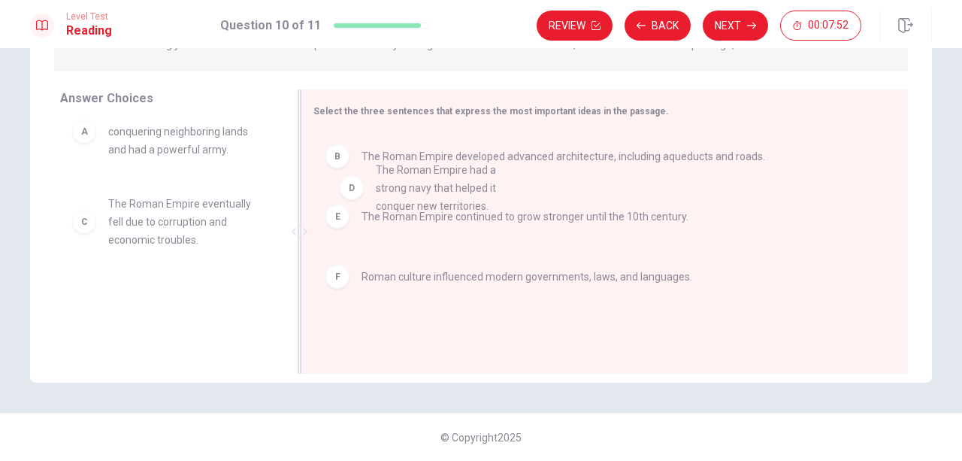
drag, startPoint x: 200, startPoint y: 319, endPoint x: 476, endPoint y: 192, distance: 303.9
drag, startPoint x: 194, startPoint y: 319, endPoint x: 484, endPoint y: 181, distance: 321.0
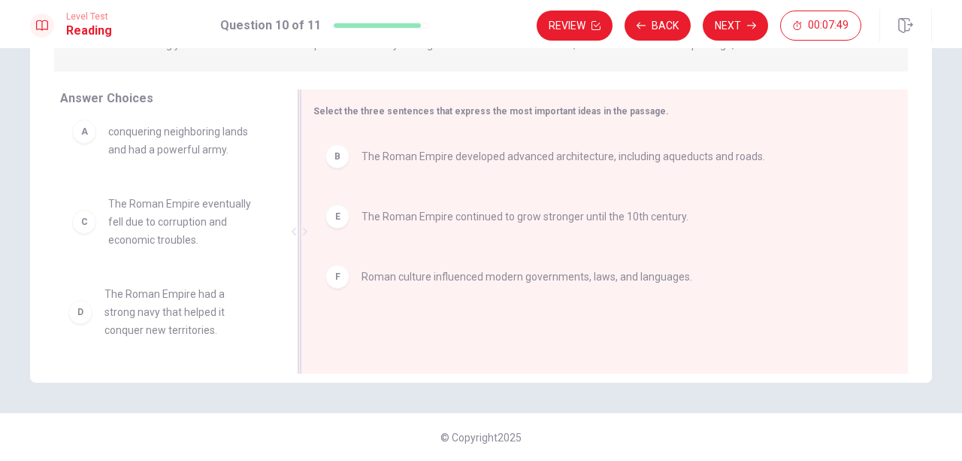
drag, startPoint x: 484, startPoint y: 181, endPoint x: 464, endPoint y: 197, distance: 25.7
click at [473, 192] on div "B The Roman Empire developed advanced architecture, including aqueducts and roa…" at bounding box center [598, 232] width 570 height 201
click at [290, 220] on div at bounding box center [299, 231] width 19 height 284
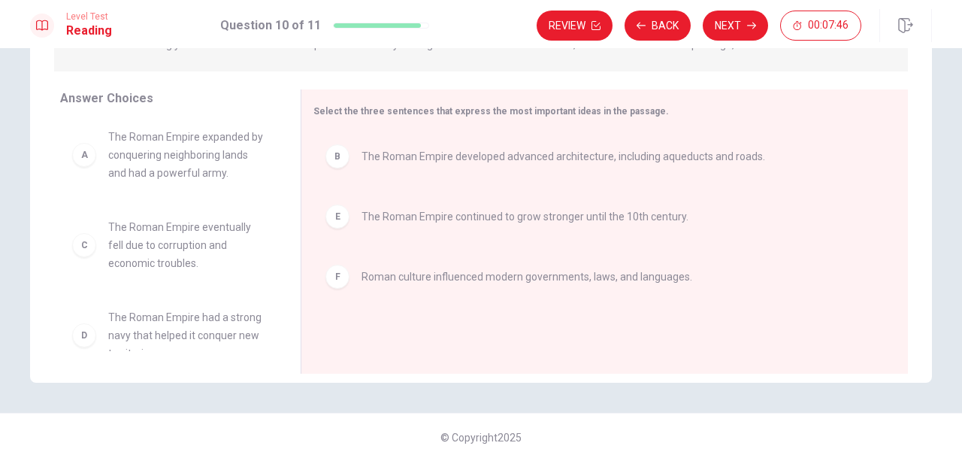
scroll to position [0, 0]
drag, startPoint x: 284, startPoint y: 207, endPoint x: 286, endPoint y: 169, distance: 37.6
click at [286, 169] on div "Answer Choices A The Roman Empire expanded by conquering neighboring lands and …" at bounding box center [481, 235] width 902 height 292
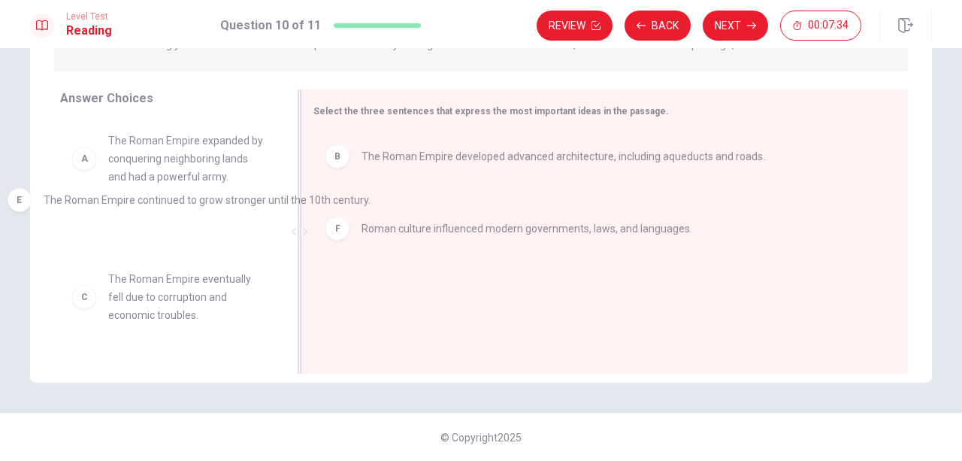
drag, startPoint x: 441, startPoint y: 227, endPoint x: 117, endPoint y: 214, distance: 324.1
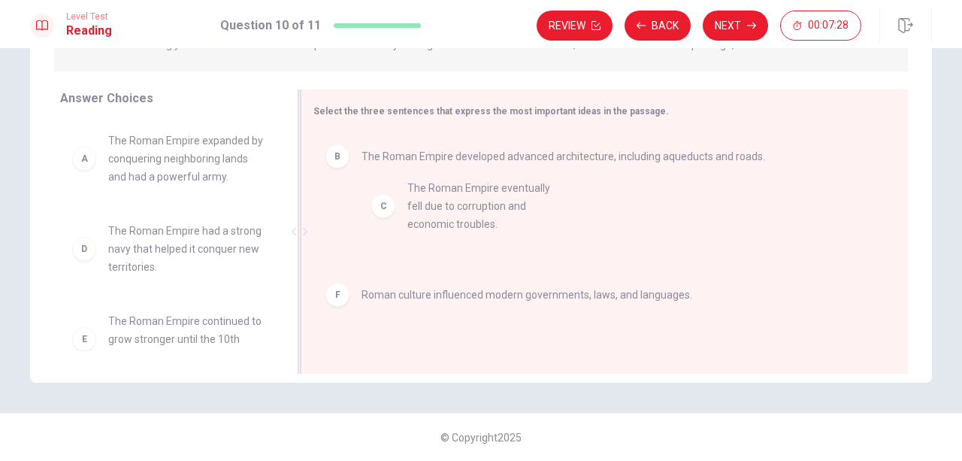
drag, startPoint x: 176, startPoint y: 256, endPoint x: 482, endPoint y: 210, distance: 310.0
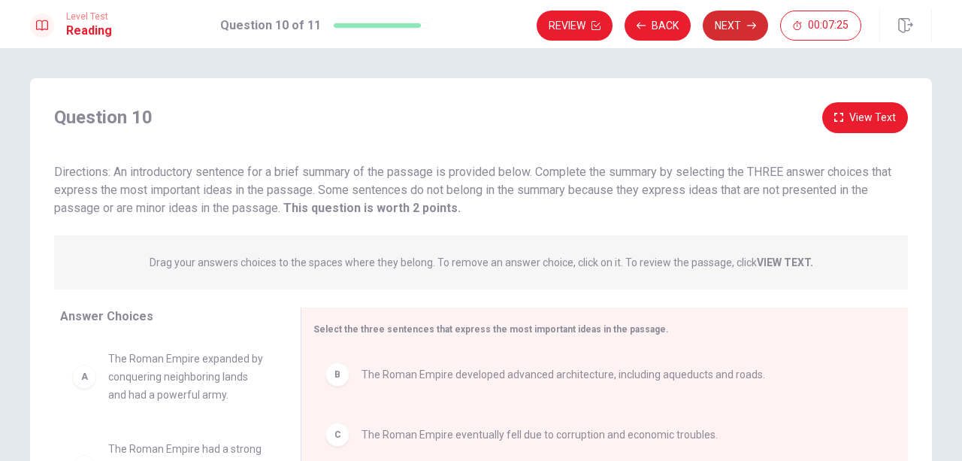
click at [724, 22] on button "Next" at bounding box center [735, 26] width 65 height 30
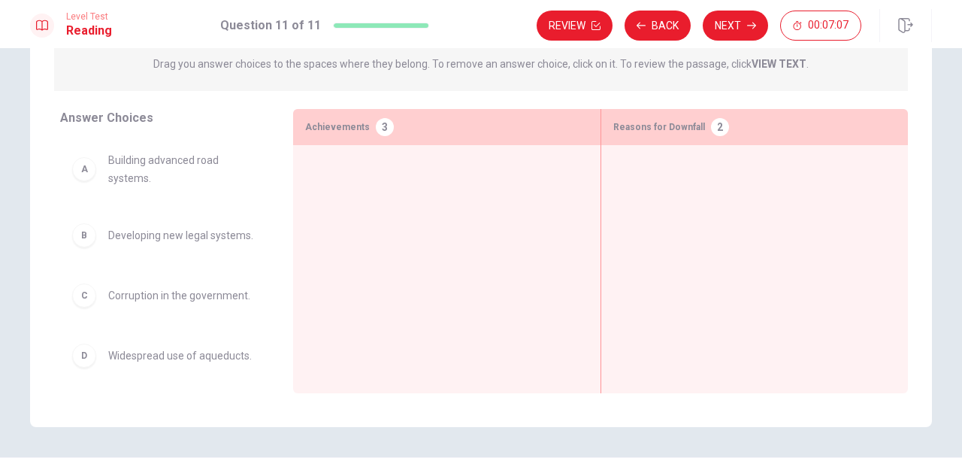
scroll to position [143, 0]
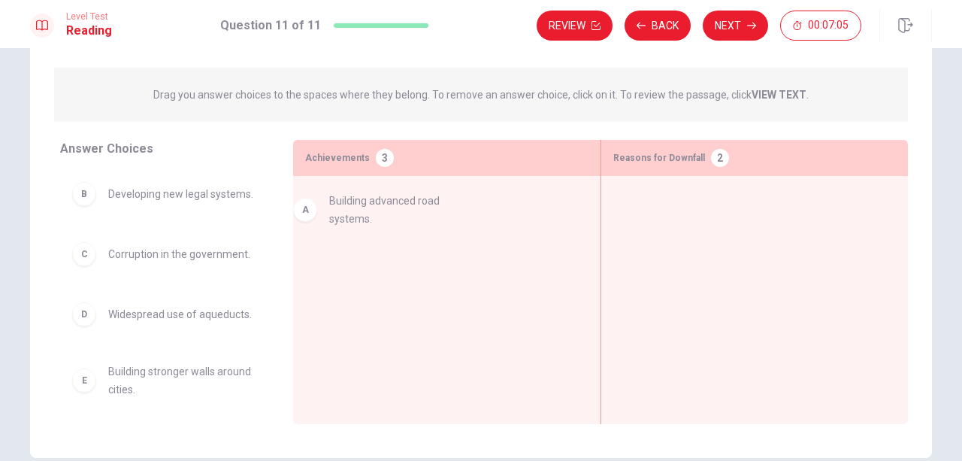
drag, startPoint x: 193, startPoint y: 210, endPoint x: 416, endPoint y: 219, distance: 222.6
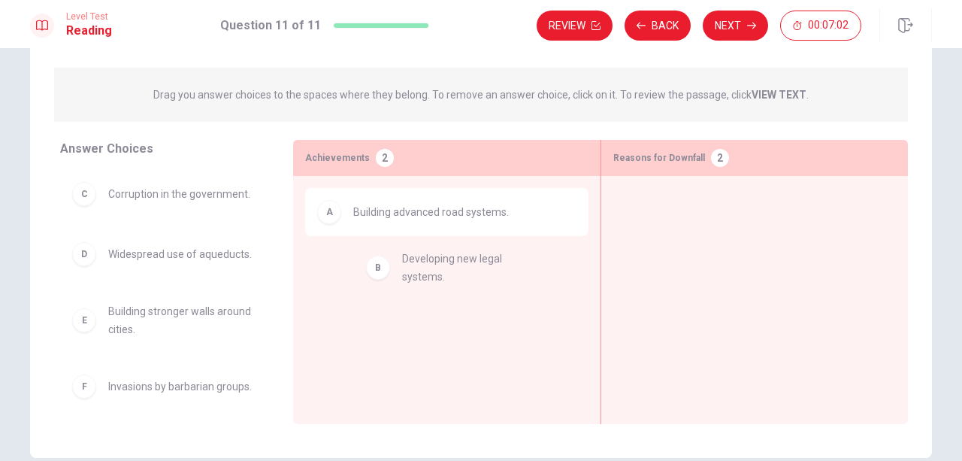
drag, startPoint x: 153, startPoint y: 210, endPoint x: 456, endPoint y: 281, distance: 311.1
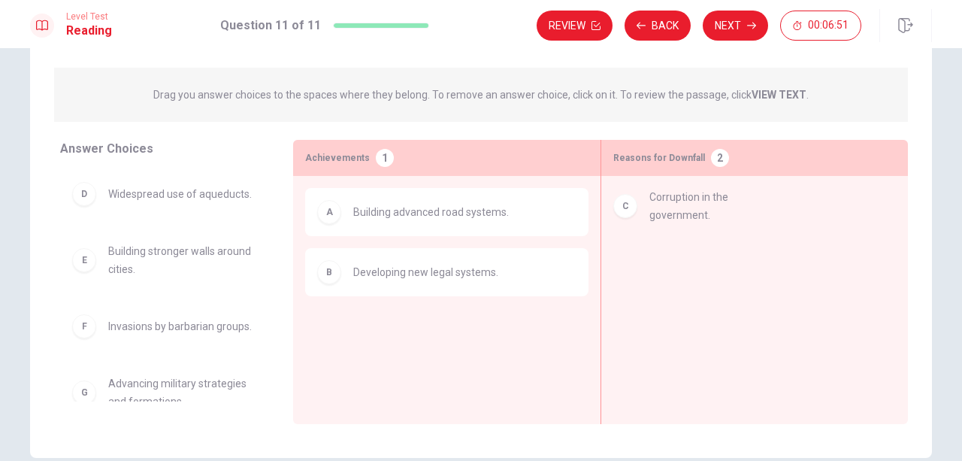
drag, startPoint x: 216, startPoint y: 201, endPoint x: 781, endPoint y: 210, distance: 564.4
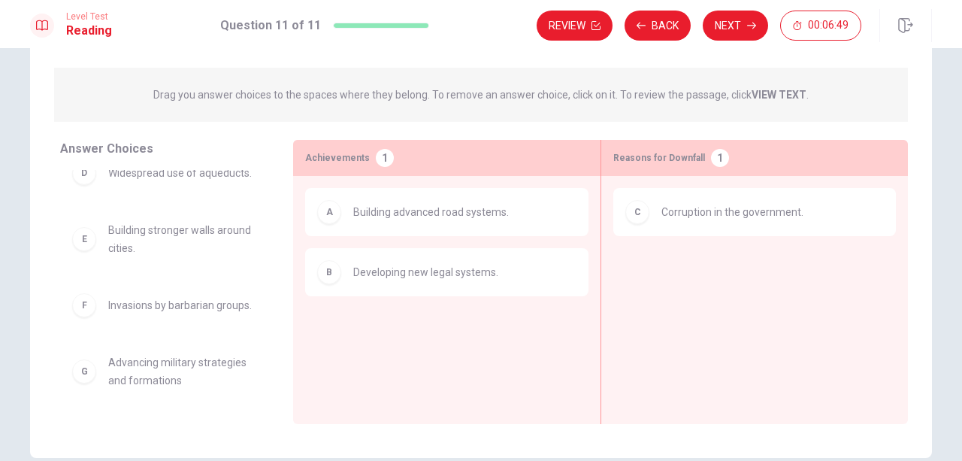
scroll to position [45, 0]
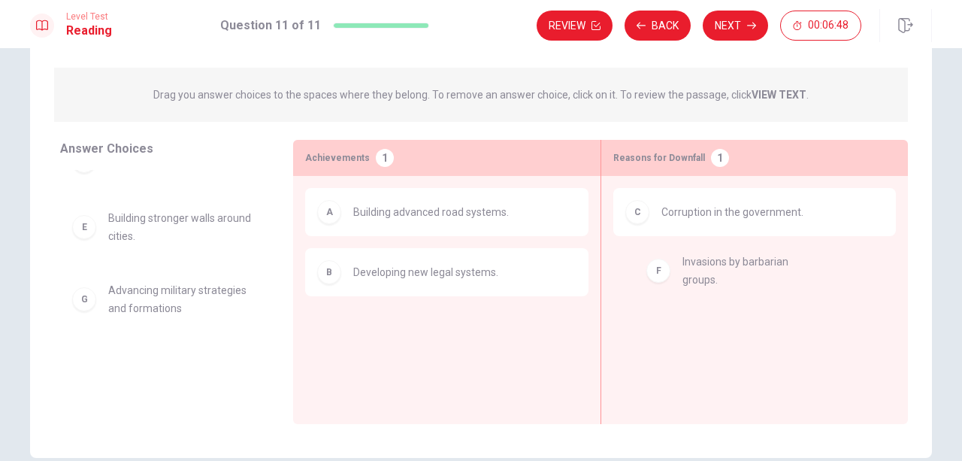
drag, startPoint x: 185, startPoint y: 298, endPoint x: 769, endPoint y: 270, distance: 585.3
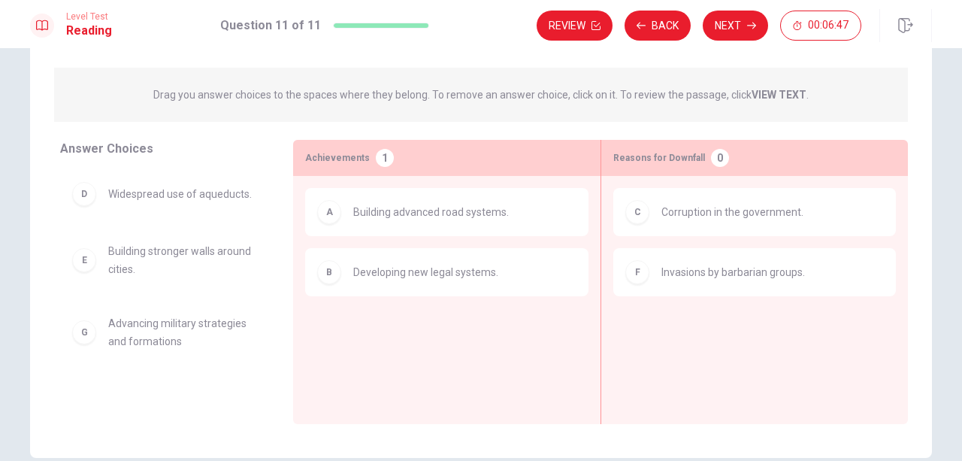
scroll to position [0, 0]
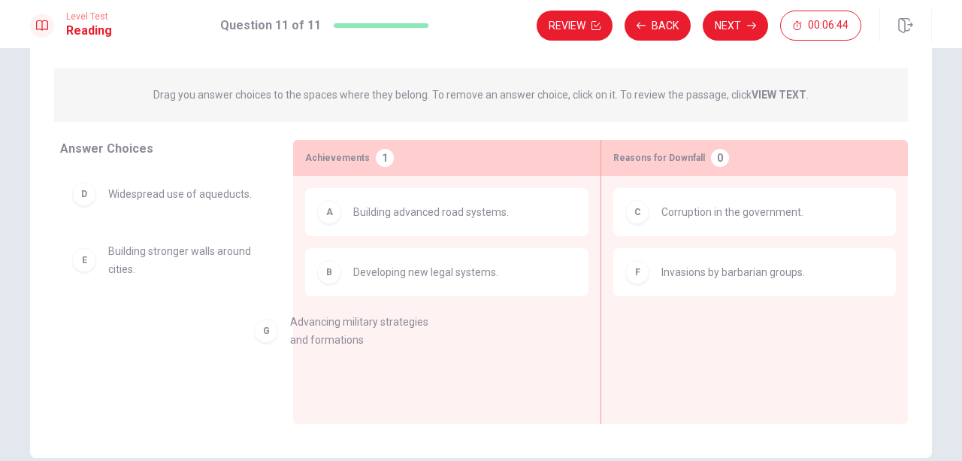
drag, startPoint x: 198, startPoint y: 342, endPoint x: 451, endPoint y: 332, distance: 253.4
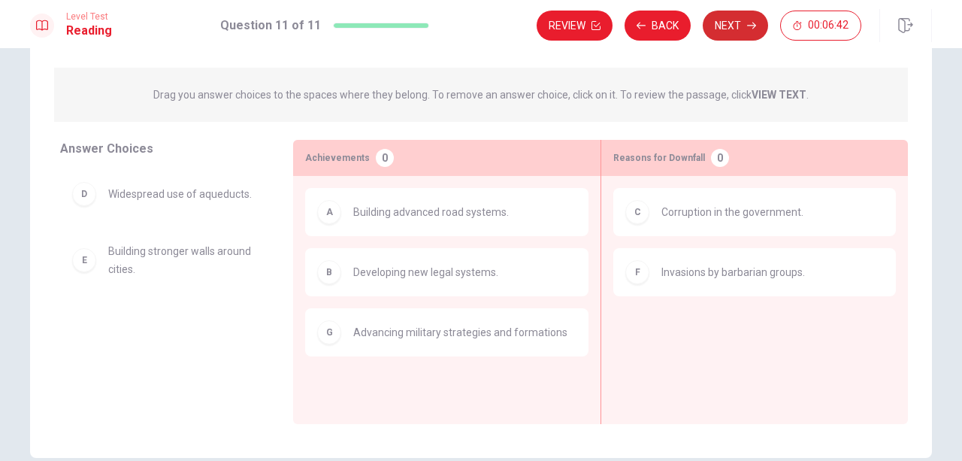
click at [748, 28] on icon "button" at bounding box center [751, 25] width 9 height 9
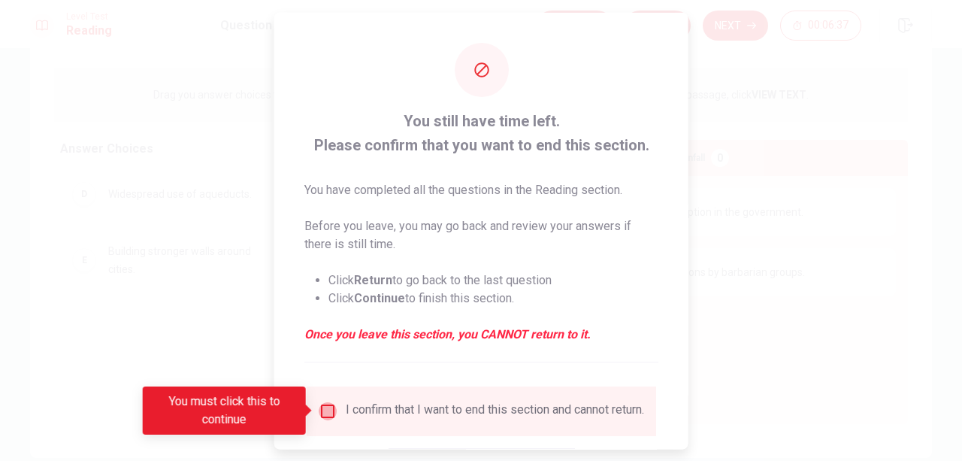
click at [327, 410] on input "You must click this to continue" at bounding box center [328, 410] width 18 height 18
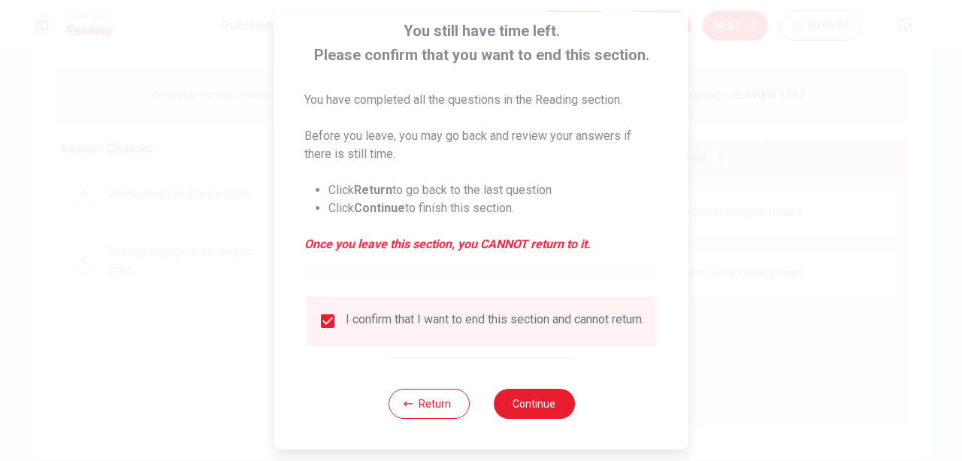
scroll to position [99, 0]
click at [555, 400] on button "Continue" at bounding box center [533, 403] width 81 height 30
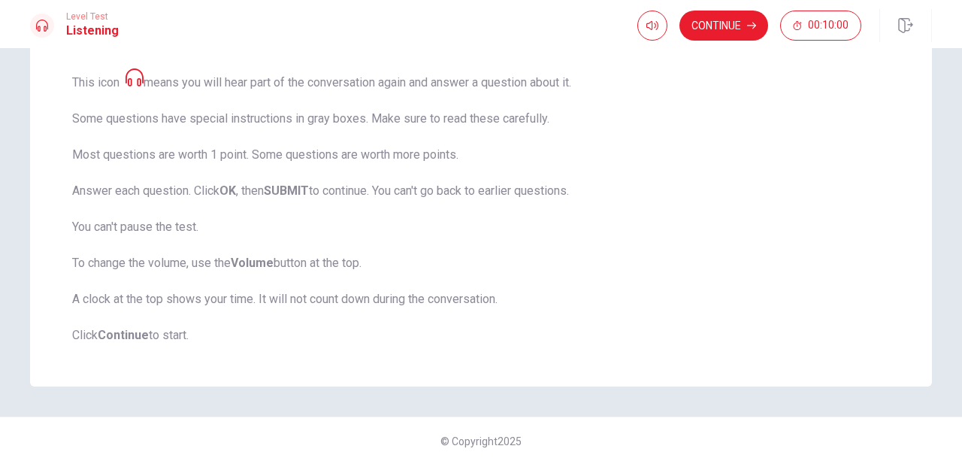
scroll to position [259, 0]
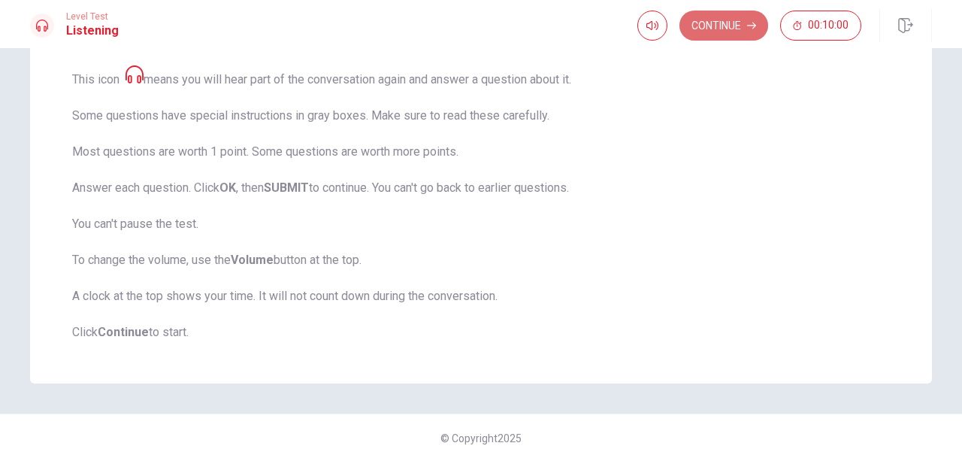
click at [716, 29] on button "Continue" at bounding box center [723, 26] width 89 height 30
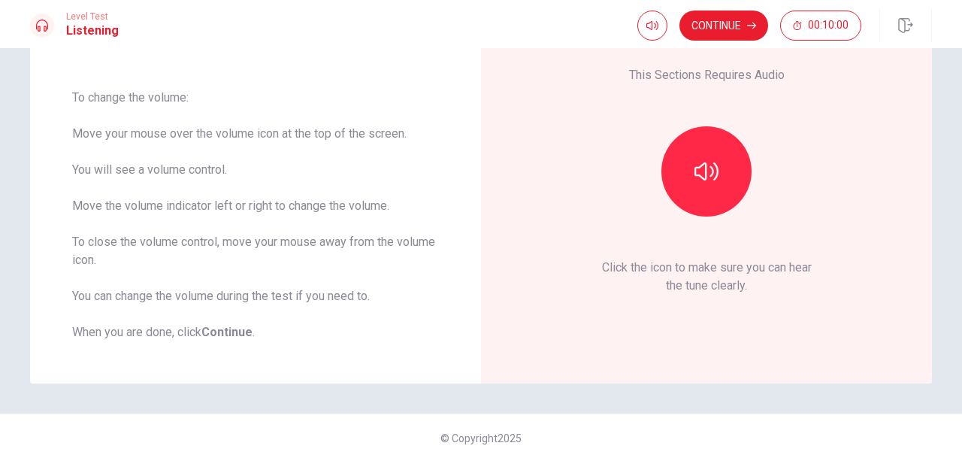
scroll to position [0, 0]
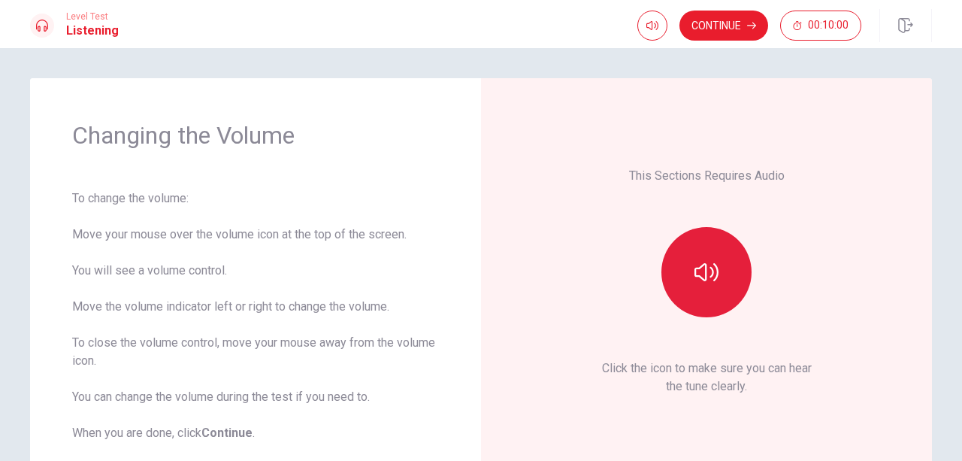
click at [691, 249] on button "button" at bounding box center [706, 272] width 90 height 90
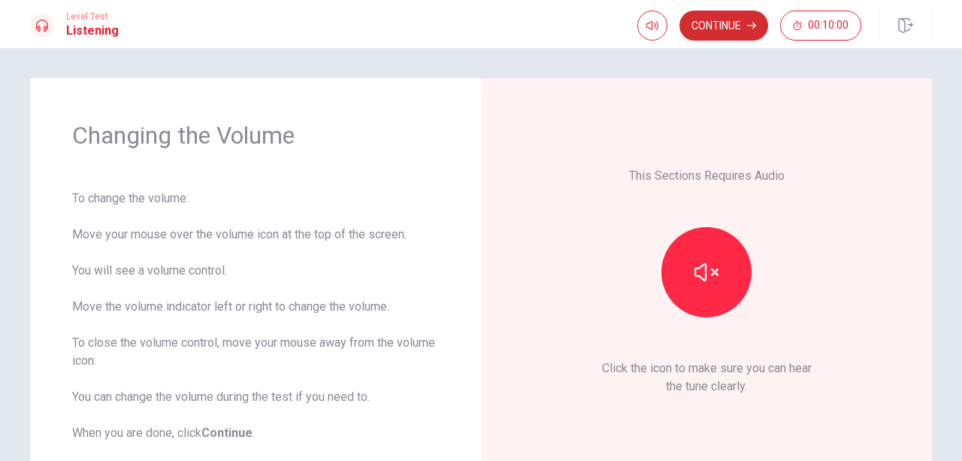
click at [709, 17] on button "Continue" at bounding box center [723, 26] width 89 height 30
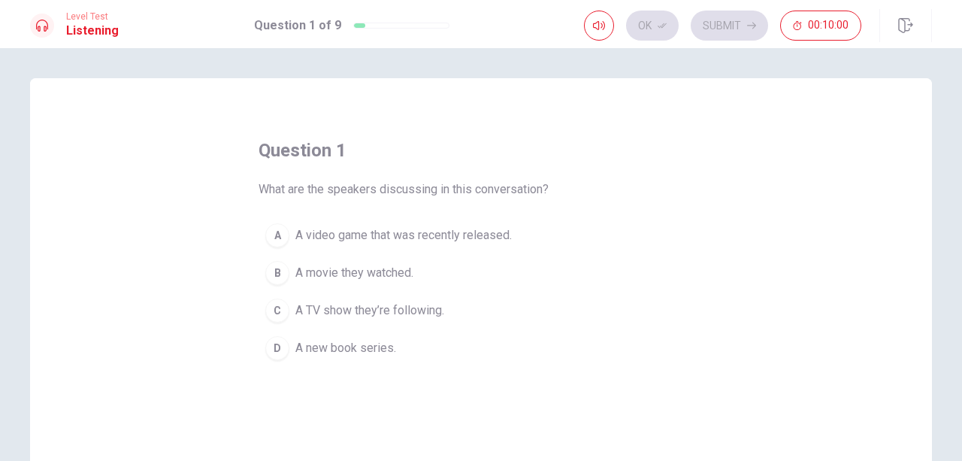
click at [564, 159] on div "question 1 What are the speakers discussing in this conversation? A A video gam…" at bounding box center [480, 252] width 445 height 228
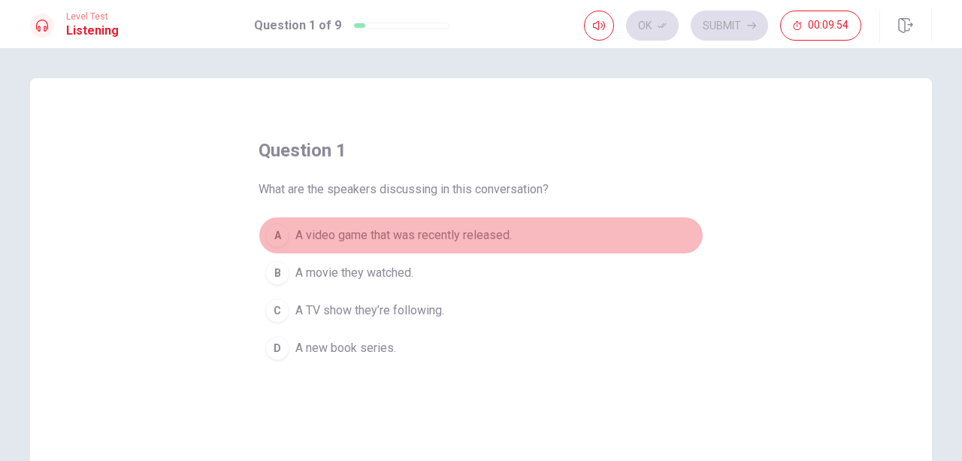
click at [464, 236] on span "A video game that was recently released." at bounding box center [403, 235] width 216 height 18
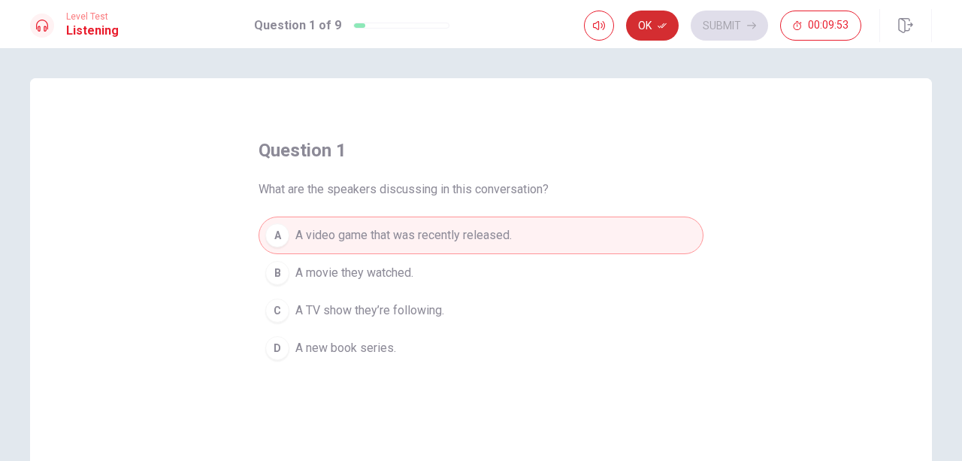
click at [649, 19] on button "Ok" at bounding box center [652, 26] width 53 height 30
click at [724, 29] on button "Submit" at bounding box center [729, 26] width 77 height 30
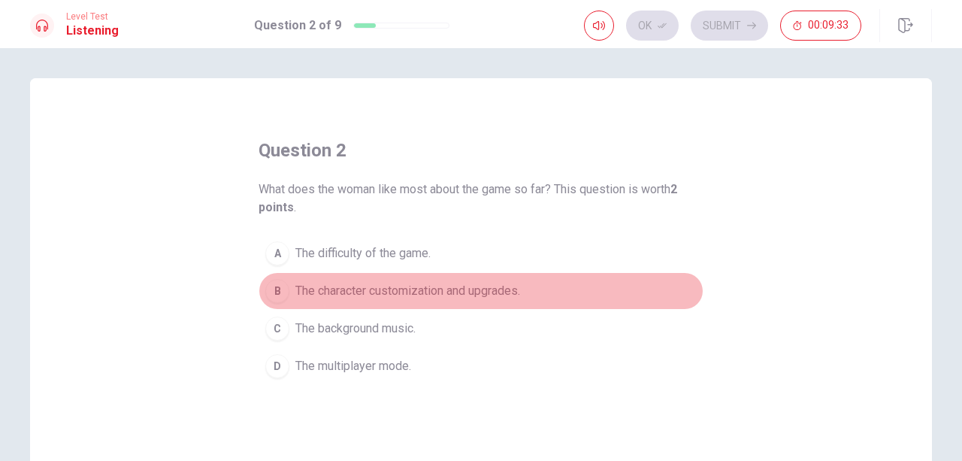
click at [446, 291] on span "The character customization and upgrades." at bounding box center [407, 291] width 225 height 18
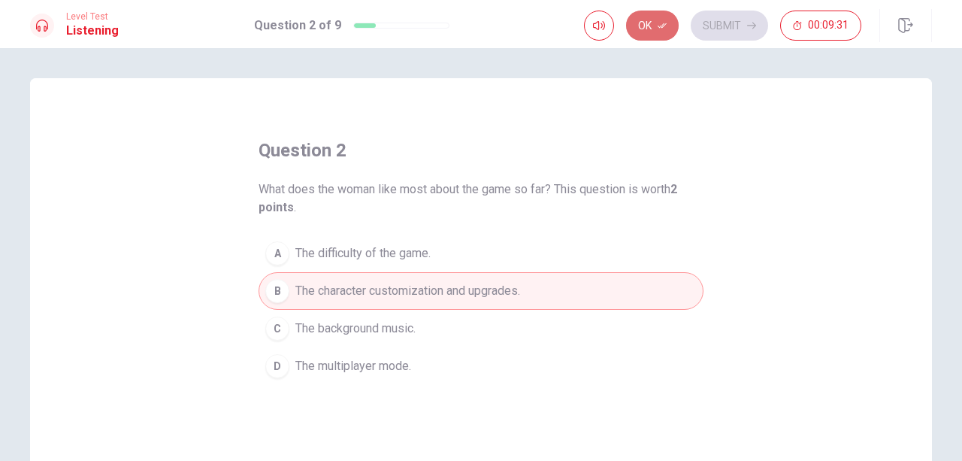
click at [672, 29] on button "Ok" at bounding box center [652, 26] width 53 height 30
click at [712, 26] on button "Submit" at bounding box center [729, 26] width 77 height 30
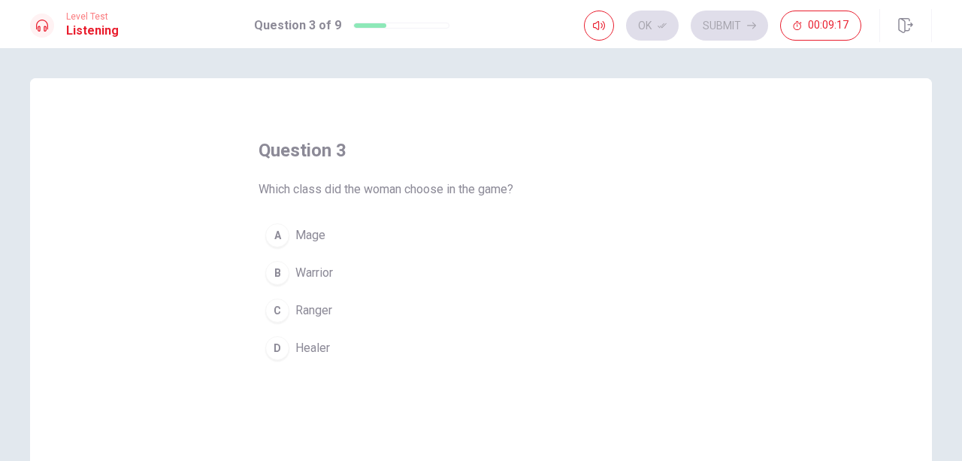
click at [286, 315] on button "C Ranger" at bounding box center [480, 311] width 445 height 38
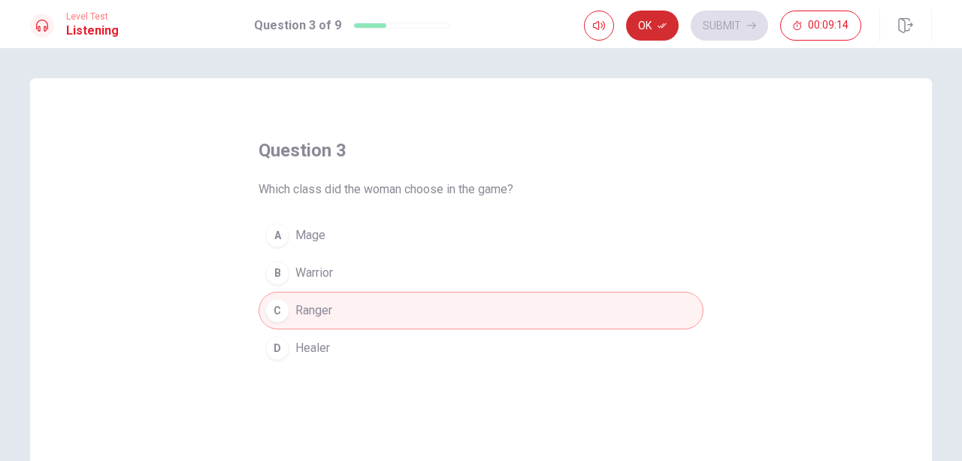
click at [660, 25] on icon "button" at bounding box center [661, 25] width 9 height 9
click at [721, 22] on button "Submit" at bounding box center [729, 26] width 77 height 30
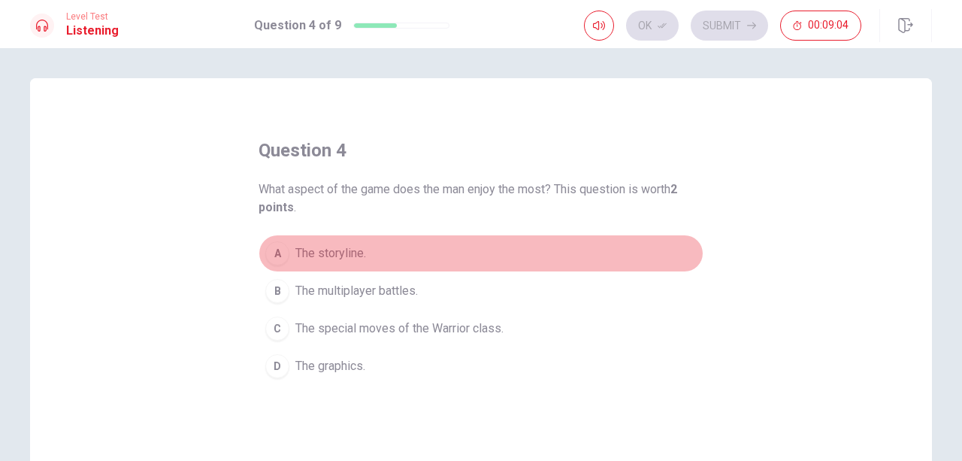
click at [345, 255] on span "The storyline." at bounding box center [330, 253] width 71 height 18
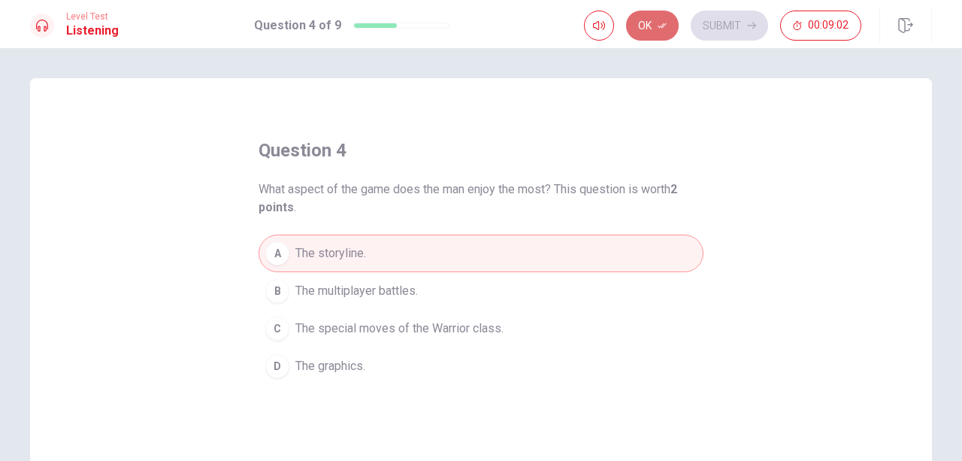
click at [678, 19] on button "Ok" at bounding box center [652, 26] width 53 height 30
click at [751, 13] on button "Submit" at bounding box center [729, 26] width 77 height 30
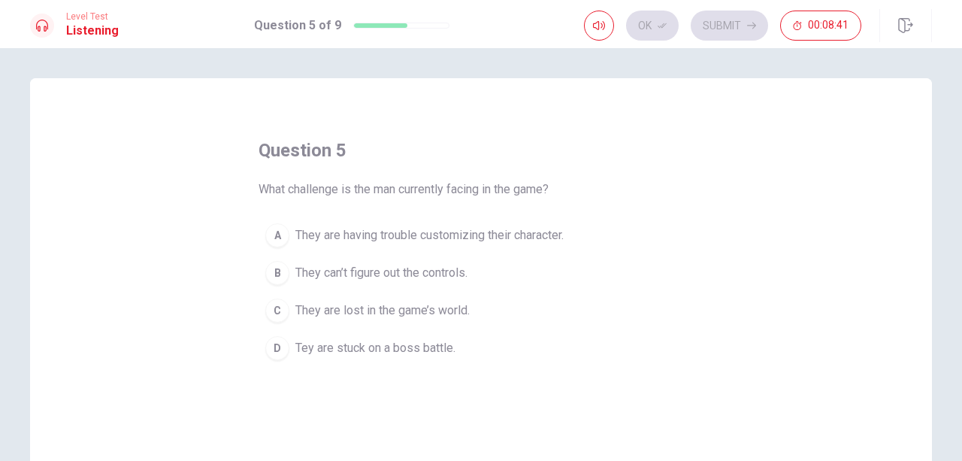
click at [543, 235] on span "They are having trouble customizing their character." at bounding box center [429, 235] width 268 height 18
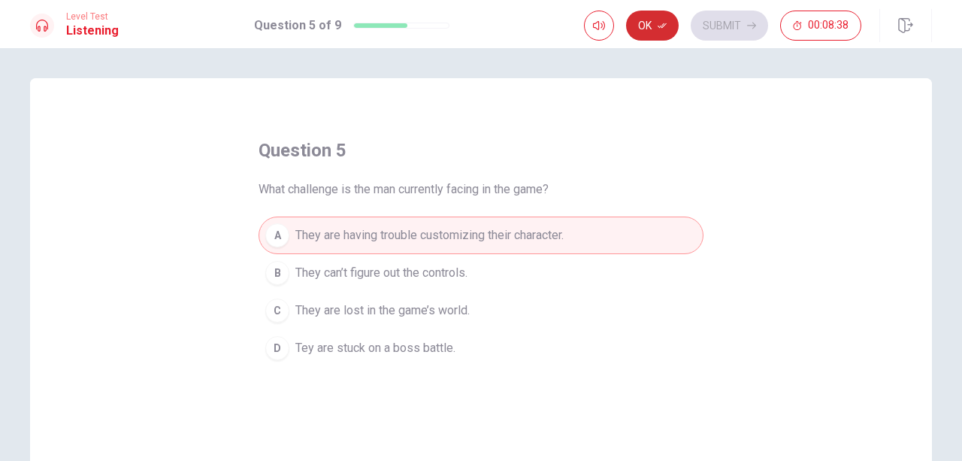
click at [668, 26] on button "Ok" at bounding box center [652, 26] width 53 height 30
click at [727, 26] on button "Submit" at bounding box center [729, 26] width 77 height 30
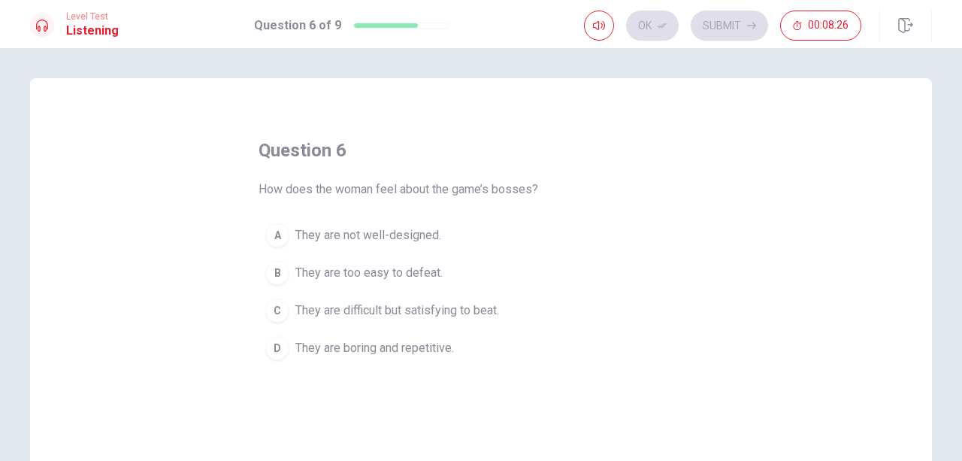
click at [475, 305] on span "They are difficult but satisfying to beat." at bounding box center [397, 310] width 204 height 18
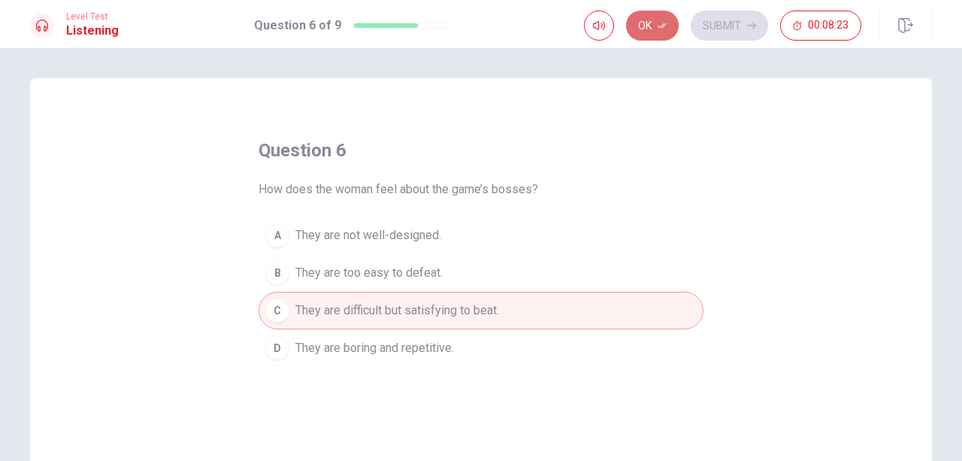
click at [650, 21] on button "Ok" at bounding box center [652, 26] width 53 height 30
click at [736, 18] on button "Submit" at bounding box center [729, 26] width 77 height 30
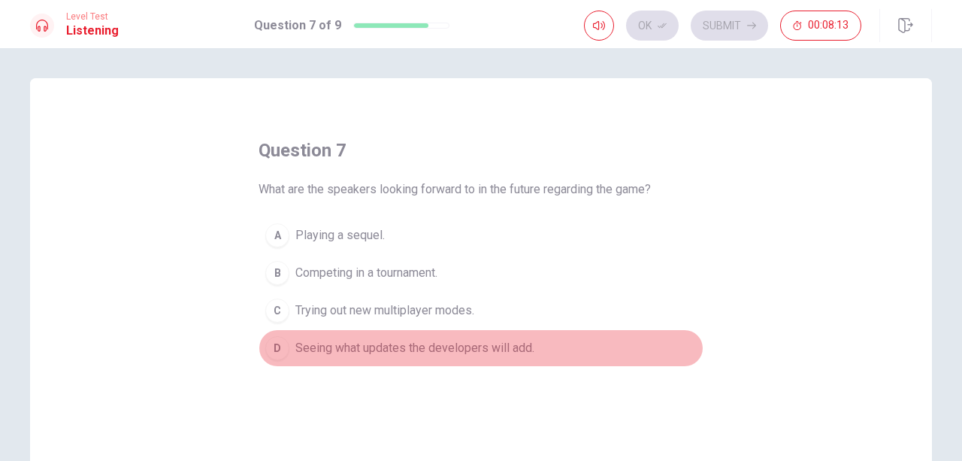
click at [505, 352] on span "Seeing what updates the developers will add." at bounding box center [414, 348] width 239 height 18
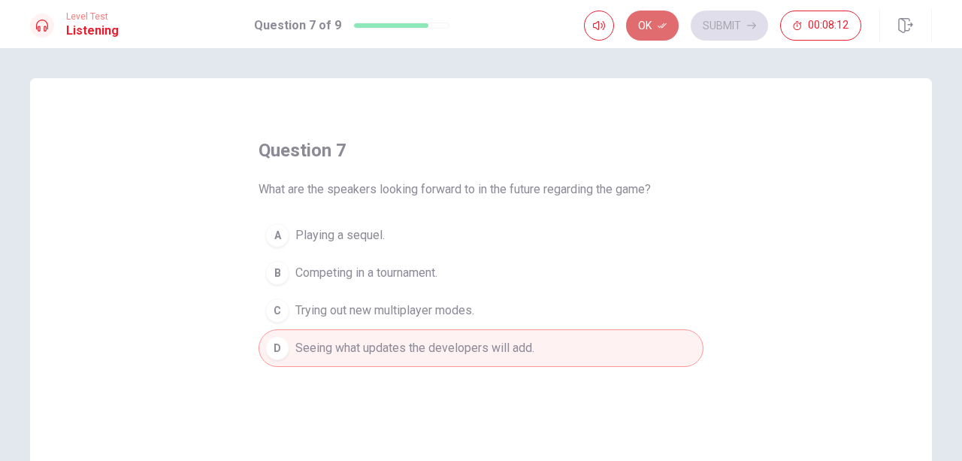
click at [651, 17] on button "Ok" at bounding box center [652, 26] width 53 height 30
click at [714, 22] on button "Submit" at bounding box center [729, 26] width 77 height 30
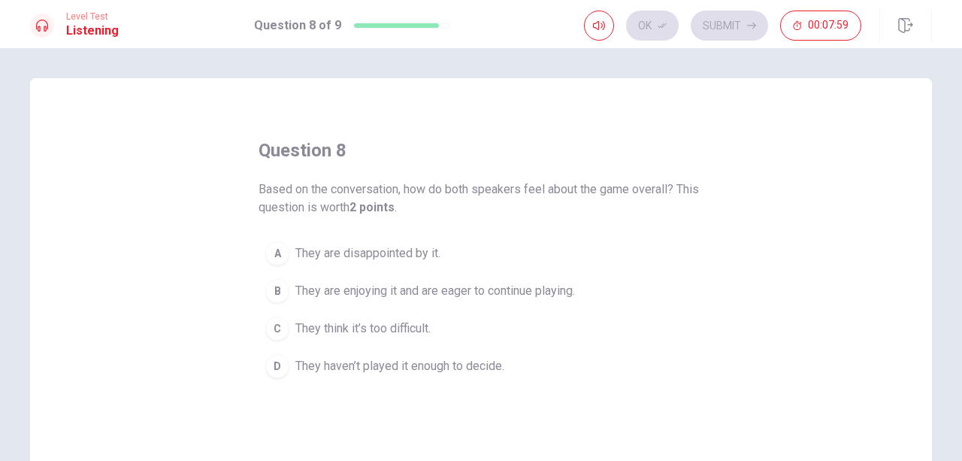
click at [549, 284] on span "They are enjoying it and are eager to continue playing." at bounding box center [435, 291] width 280 height 18
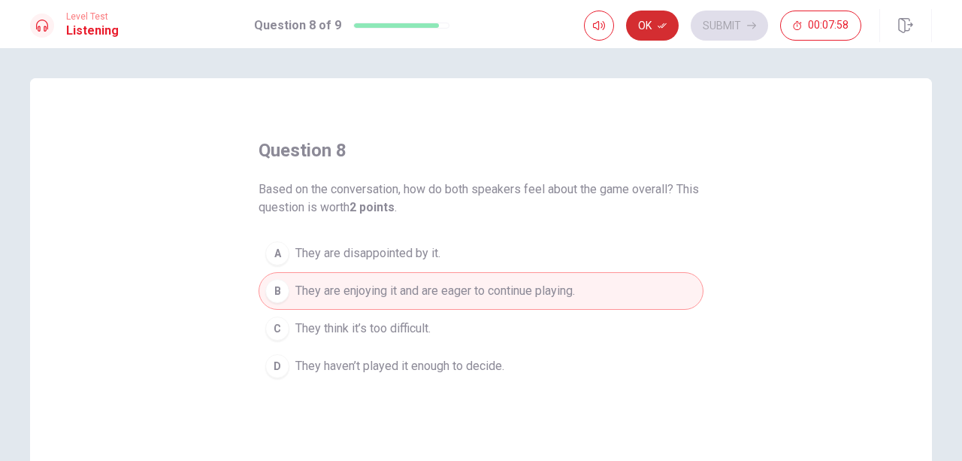
click at [658, 26] on icon "button" at bounding box center [661, 25] width 9 height 9
click at [711, 22] on button "Submit" at bounding box center [729, 26] width 77 height 30
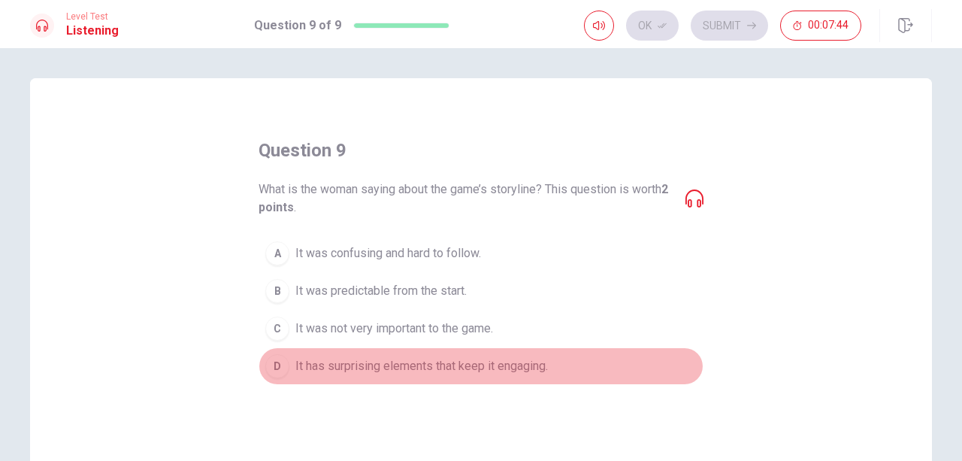
click at [479, 381] on button "D It has surprising elements that keep it engaging." at bounding box center [480, 366] width 445 height 38
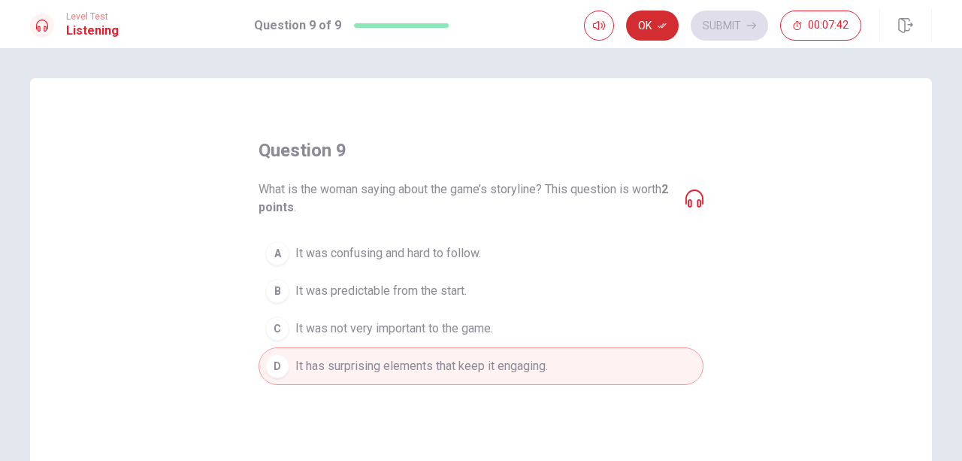
click at [663, 19] on button "Ok" at bounding box center [652, 26] width 53 height 30
click at [726, 27] on button "Submit" at bounding box center [729, 26] width 77 height 30
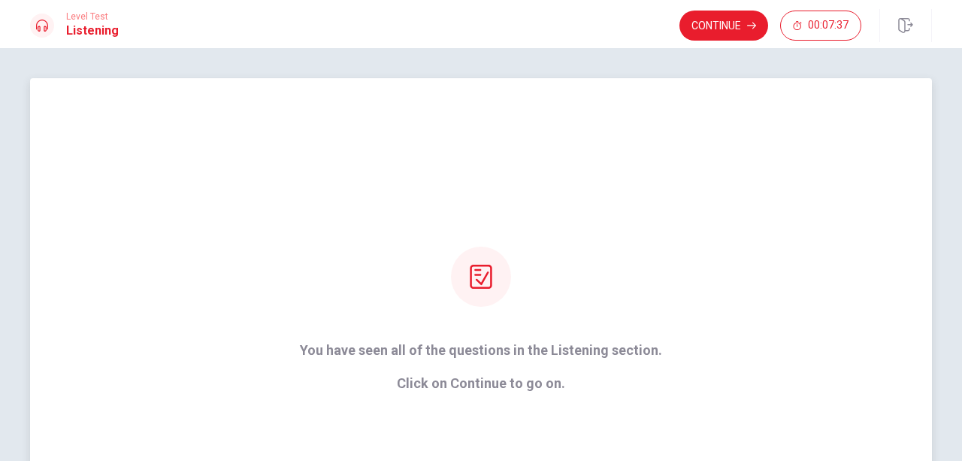
scroll to position [75, 0]
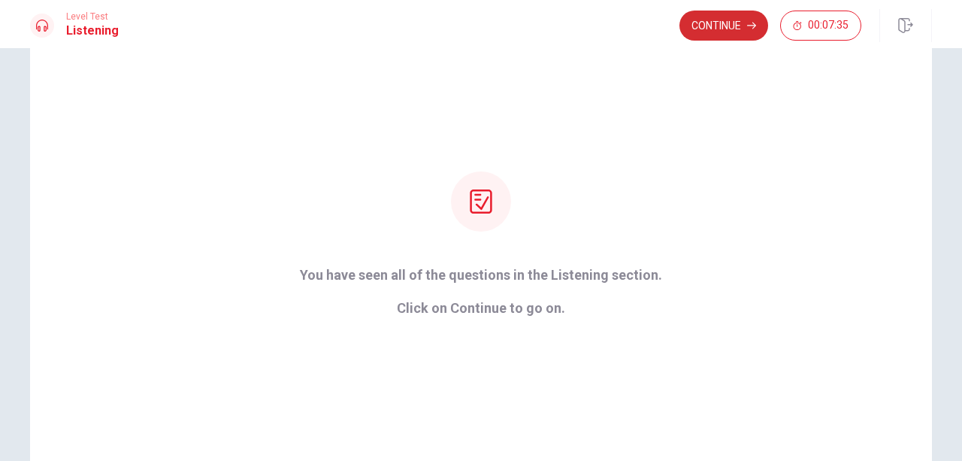
click at [756, 23] on icon "button" at bounding box center [751, 25] width 9 height 9
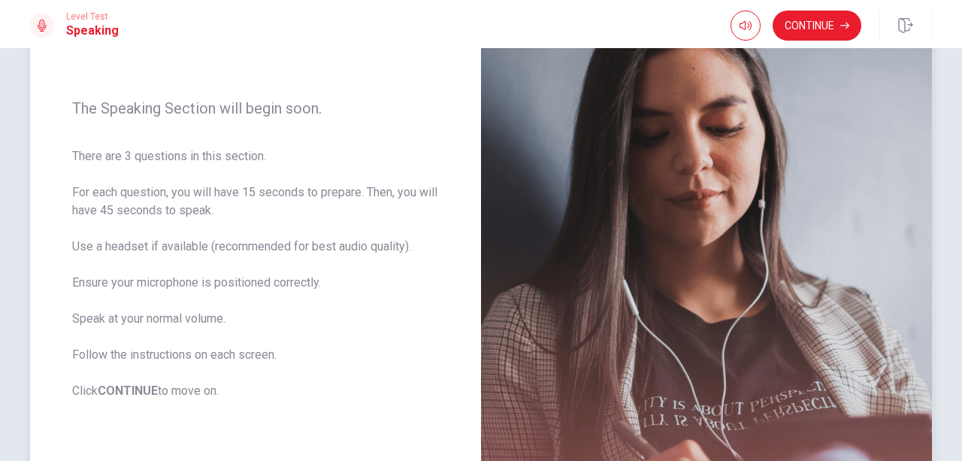
scroll to position [225, 0]
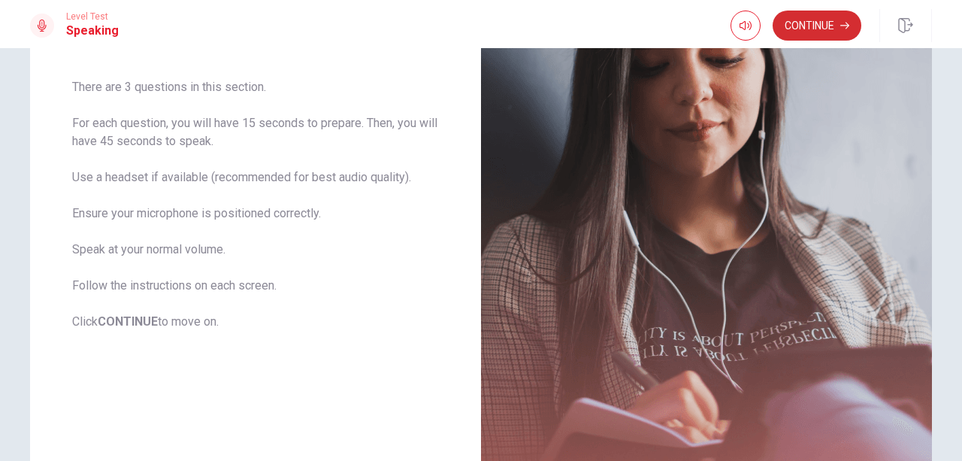
click at [829, 22] on button "Continue" at bounding box center [816, 26] width 89 height 30
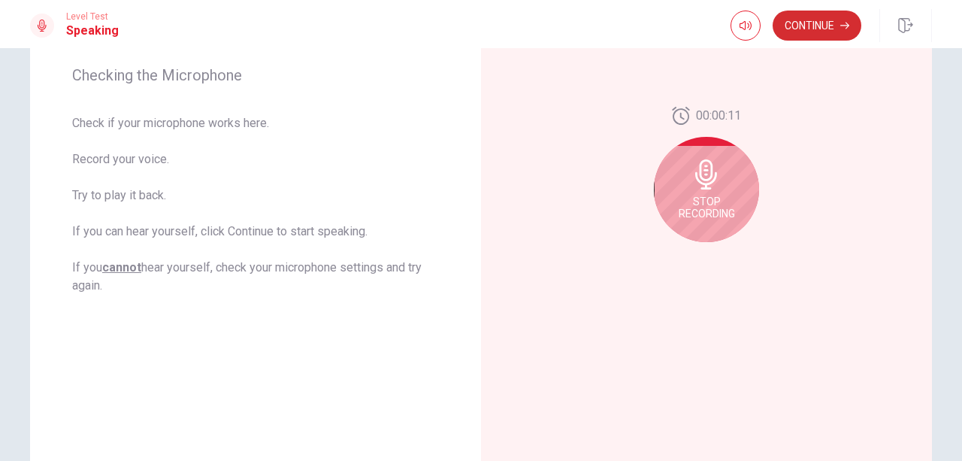
click at [830, 17] on button "Continue" at bounding box center [816, 26] width 89 height 30
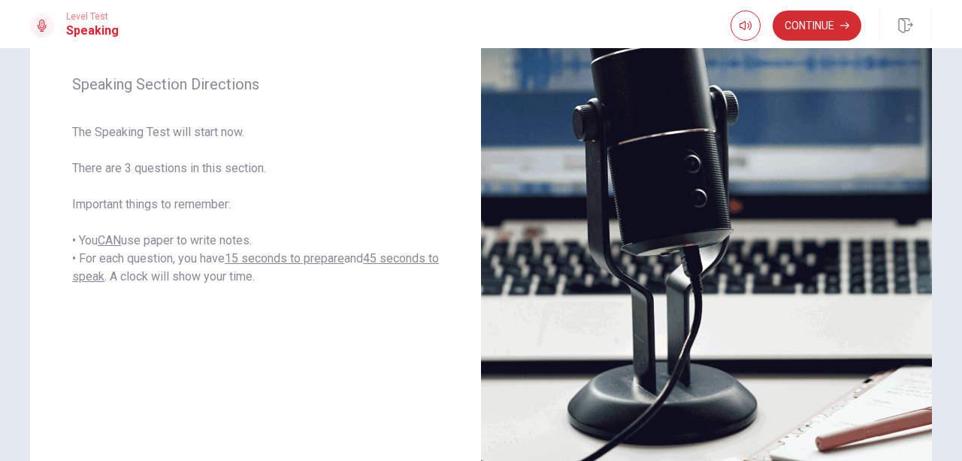
click at [824, 20] on button "Continue" at bounding box center [816, 26] width 89 height 30
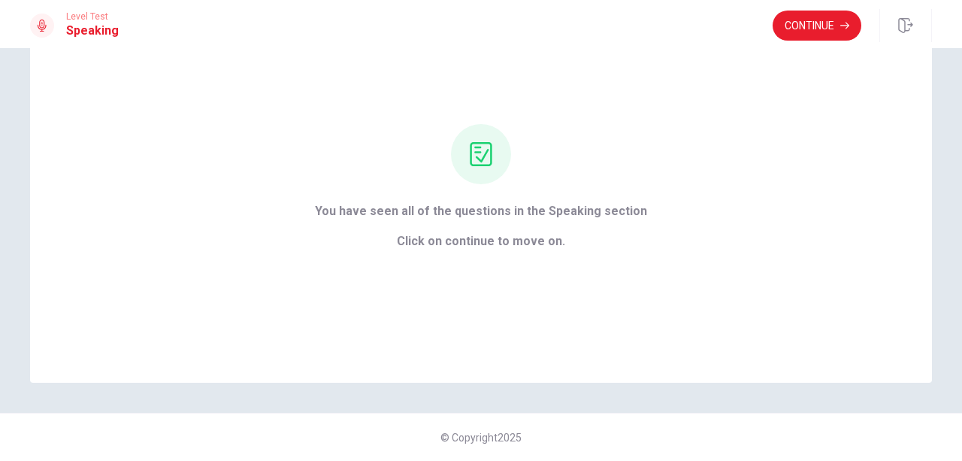
scroll to position [86, 0]
click at [816, 19] on button "Continue" at bounding box center [816, 26] width 89 height 30
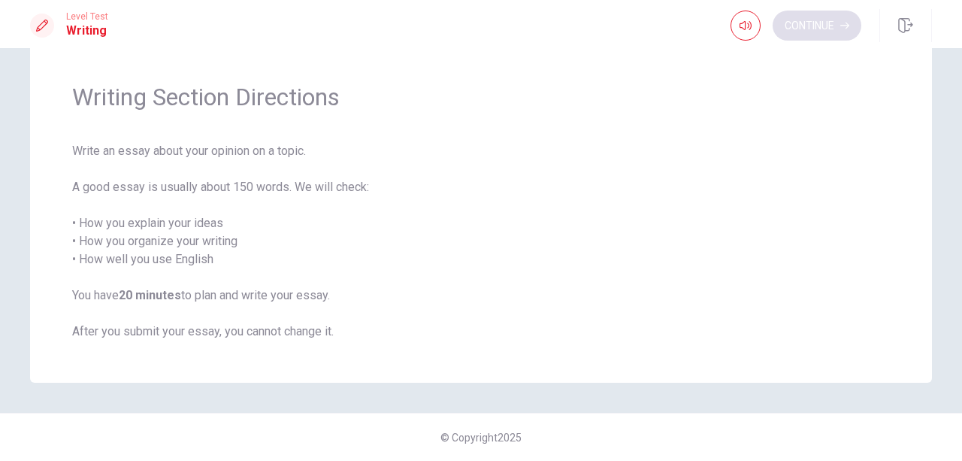
scroll to position [38, 0]
click at [816, 23] on button "Continue" at bounding box center [816, 26] width 89 height 30
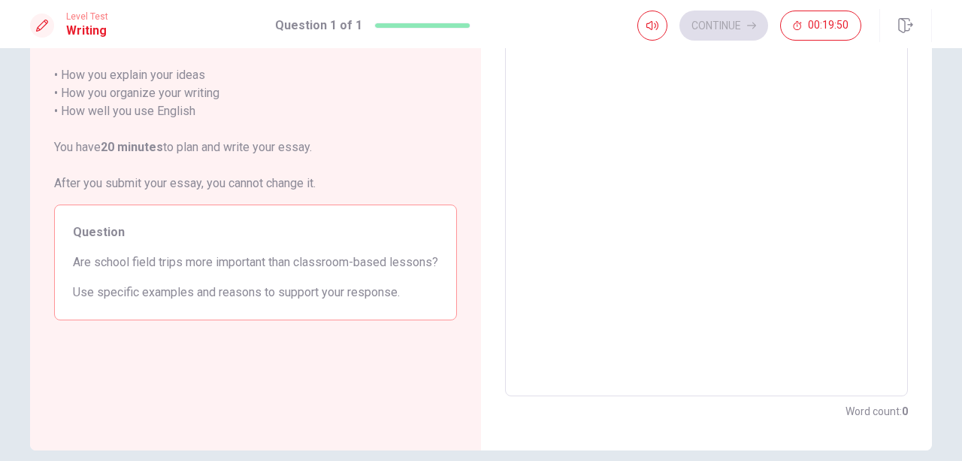
scroll to position [0, 0]
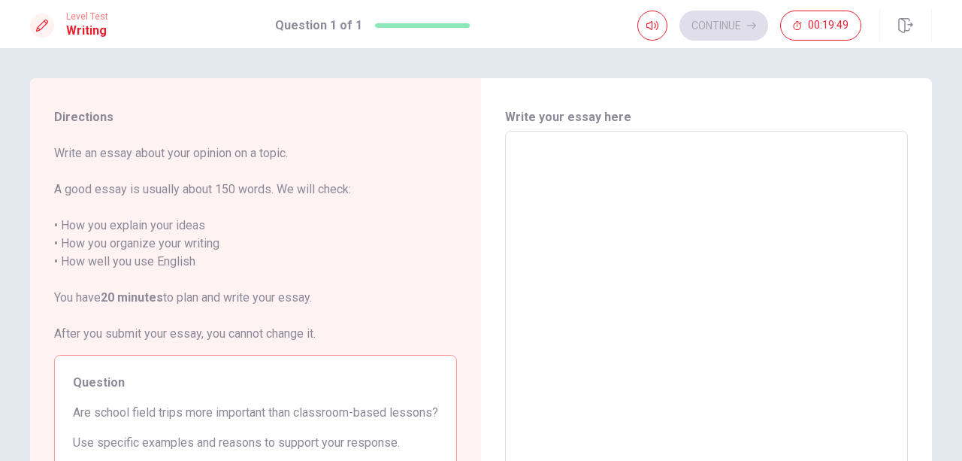
click at [702, 156] on textarea at bounding box center [706, 339] width 382 height 391
type textarea "I"
type textarea "x"
type textarea "I"
type textarea "x"
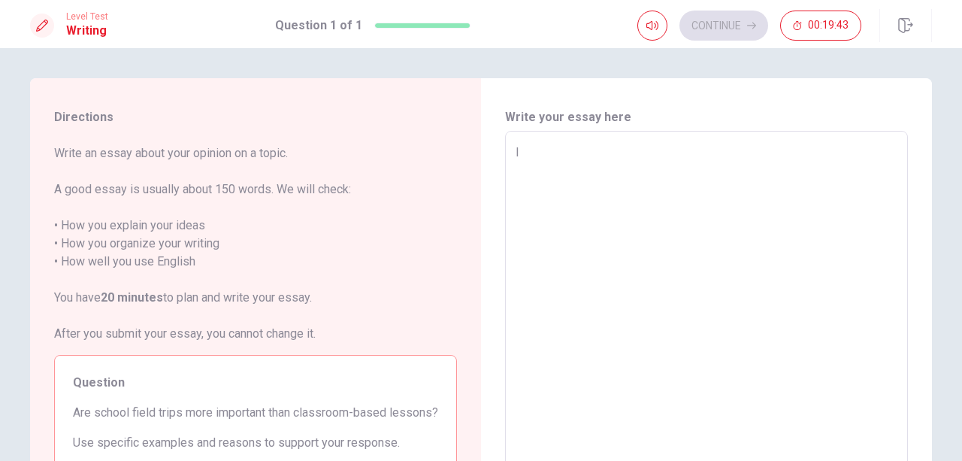
type textarea "I t"
type textarea "x"
type textarea "I th"
type textarea "x"
type textarea "I thu"
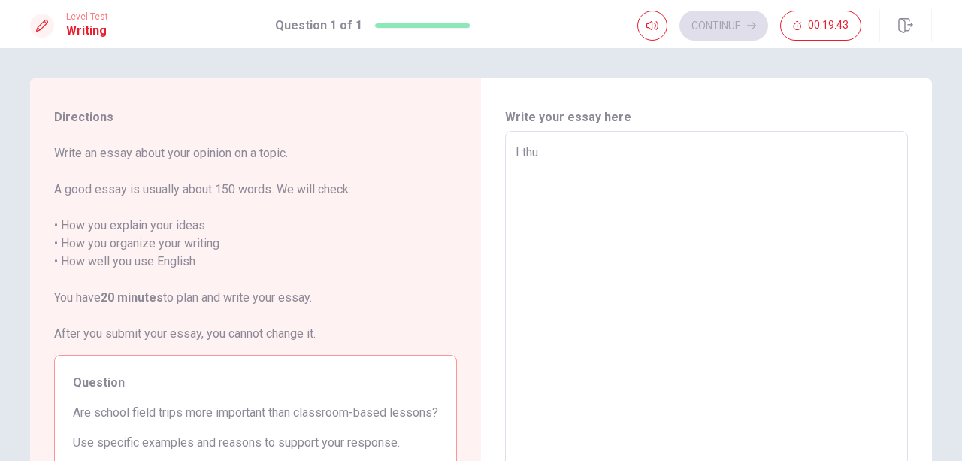
type textarea "x"
type textarea "I th"
type textarea "x"
type textarea "I thi"
type textarea "x"
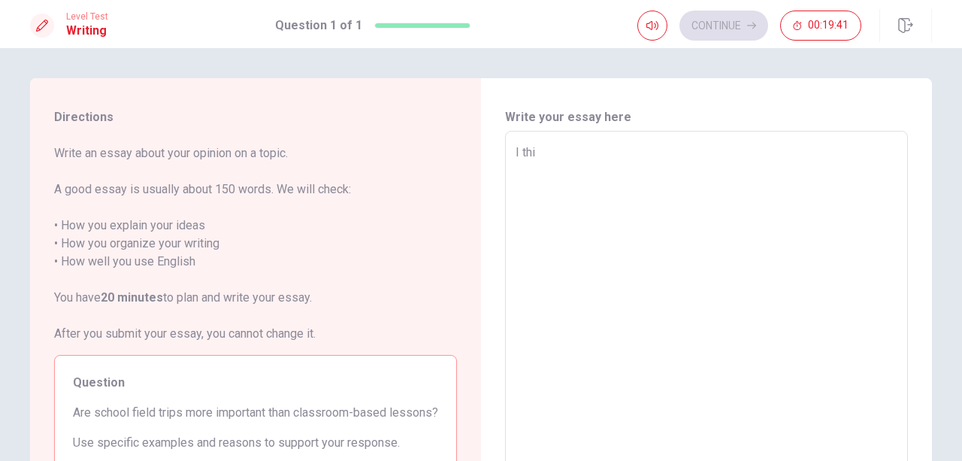
type textarea "I thin"
type textarea "x"
type textarea "I think"
type textarea "x"
type textarea "I think"
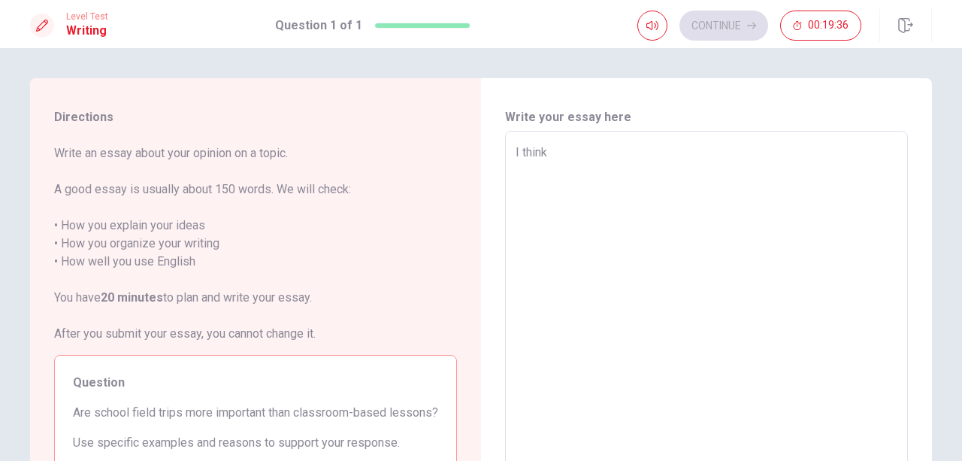
type textarea "x"
type textarea "I think s"
type textarea "x"
type textarea "I think sc"
type textarea "x"
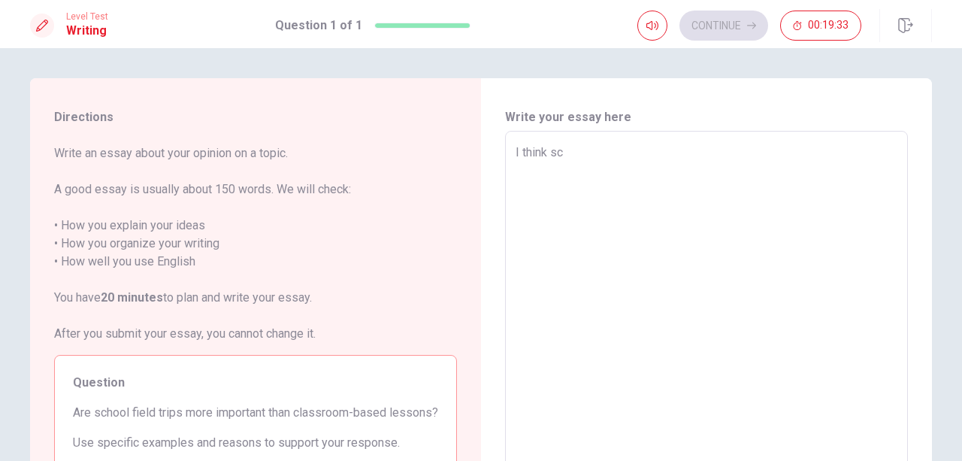
type textarea "I think sch"
type textarea "x"
type textarea "I think scho"
type textarea "x"
type textarea "I think schoo"
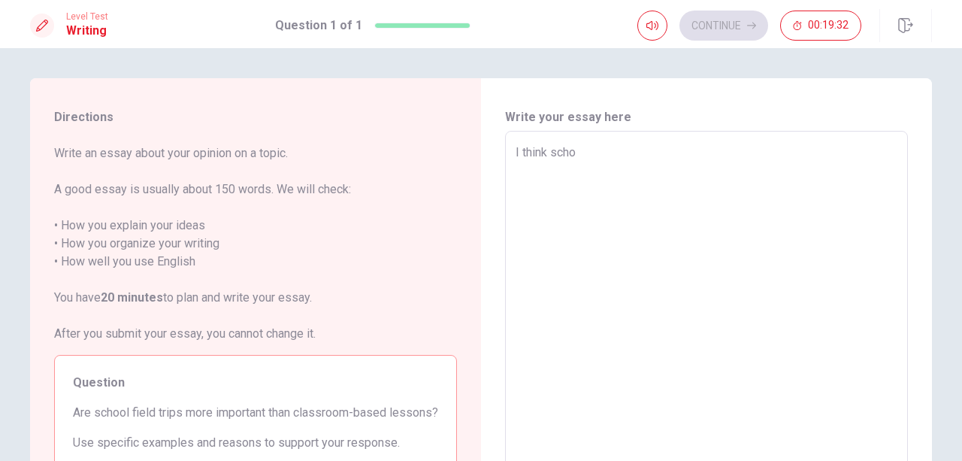
type textarea "x"
type textarea "I think school"
type textarea "x"
type textarea "I think school"
type textarea "x"
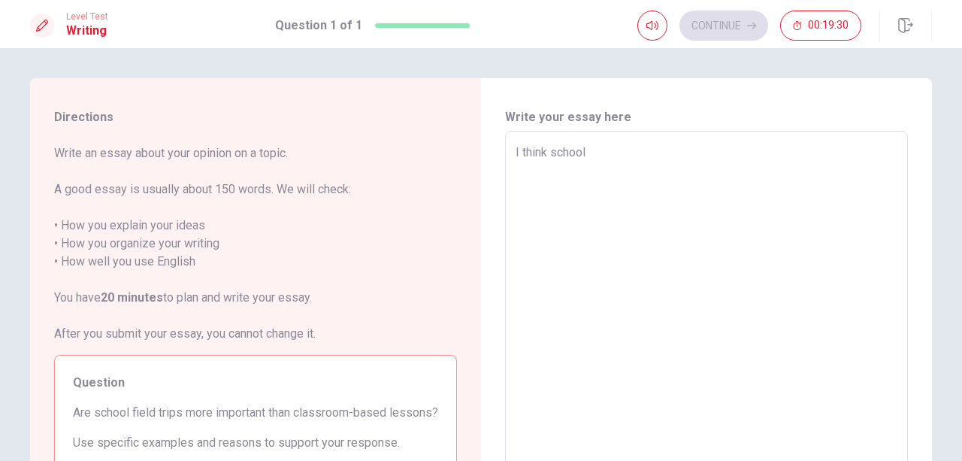
type textarea "I think school f"
type textarea "x"
type textarea "I think school fi"
type textarea "x"
type textarea "I think school fie"
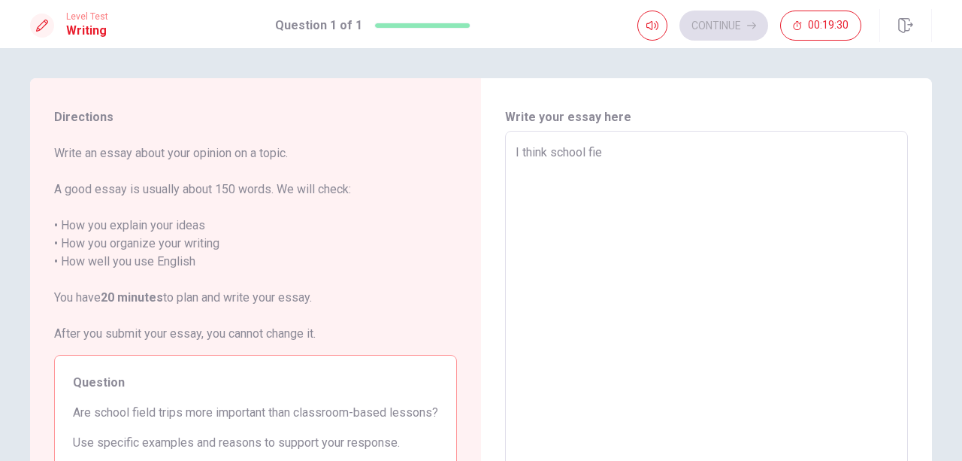
type textarea "x"
type textarea "I think school fiel"
type textarea "x"
type textarea "I think school field"
type textarea "x"
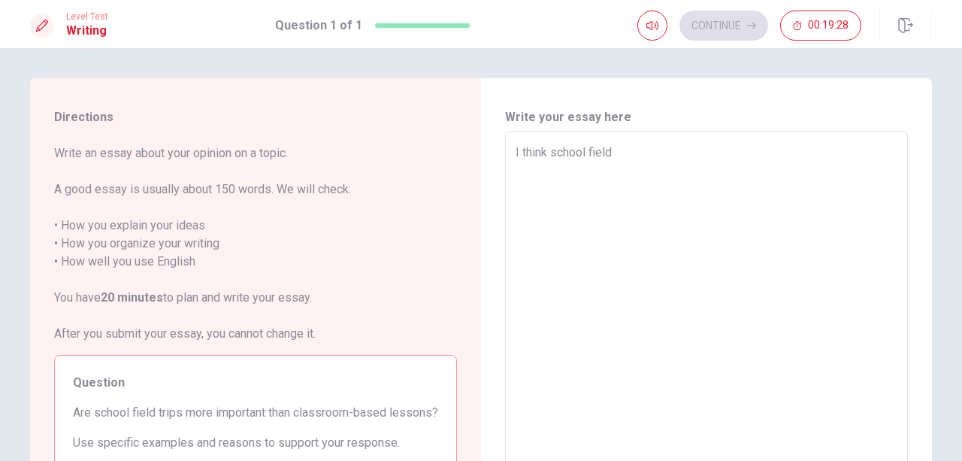
type textarea "I think school field"
type textarea "x"
type textarea "I think school field t"
type textarea "x"
type textarea "I think school field tr"
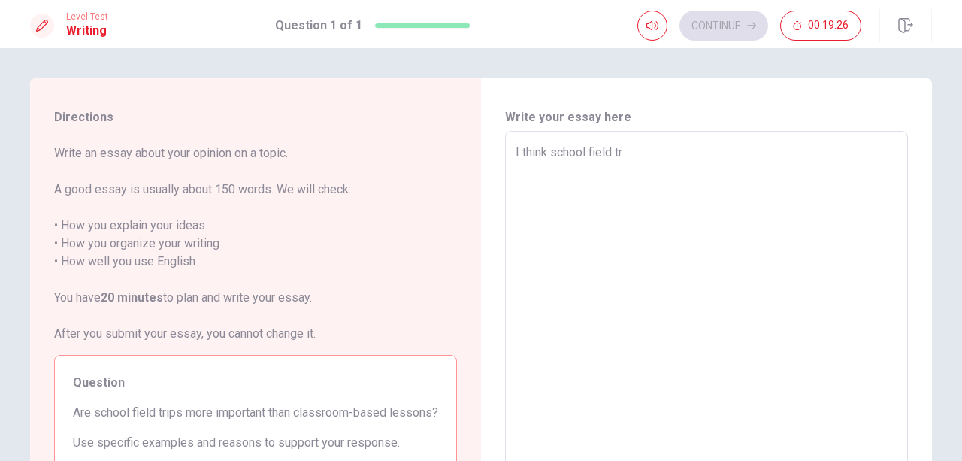
type textarea "x"
type textarea "I think school field tri"
type textarea "x"
type textarea "I think school field trip"
type textarea "x"
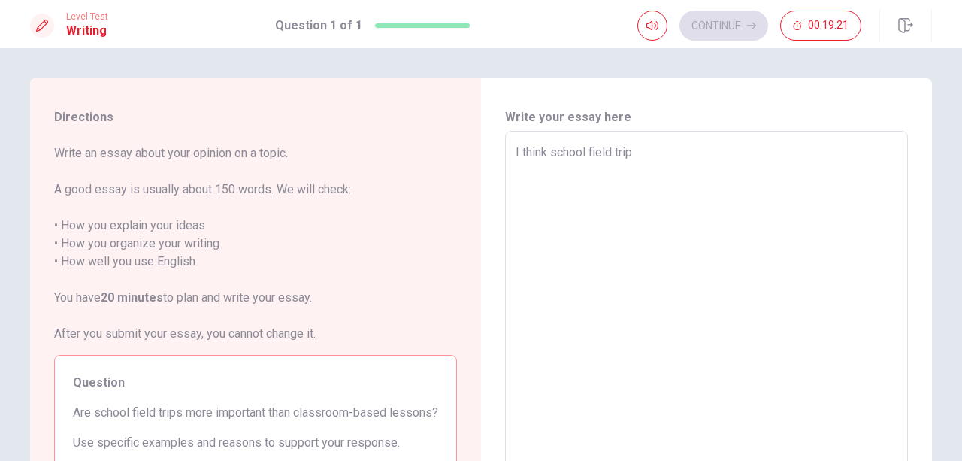
type textarea "I think school field trips"
type textarea "x"
type textarea "I think school field trips"
type textarea "x"
type textarea "I think school field trips a"
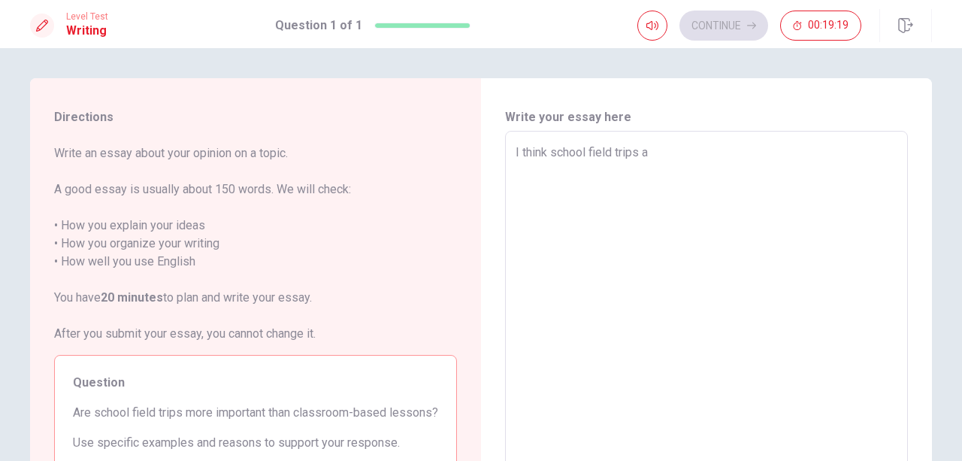
type textarea "x"
type textarea "I think school field trips ar"
type textarea "x"
type textarea "I think school field trips are"
type textarea "x"
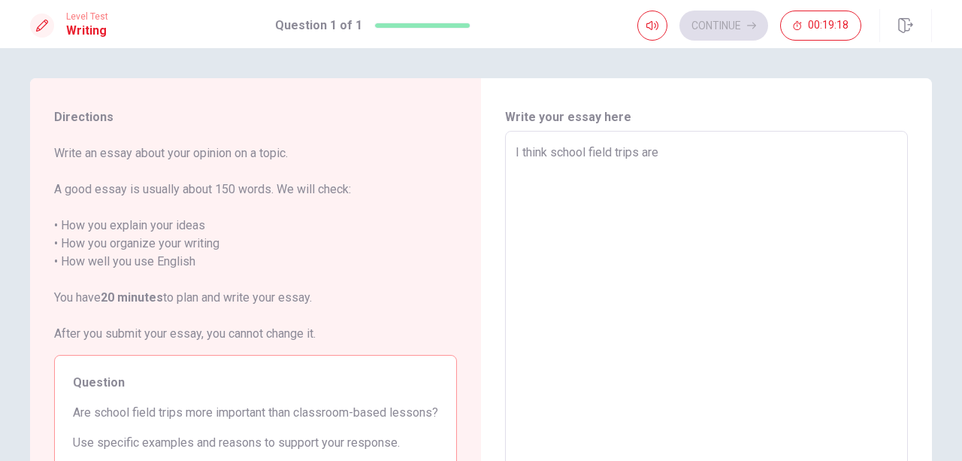
type textarea "I think school field trips are"
type textarea "x"
type textarea "I think school field trips are m"
type textarea "x"
type textarea "I think school field trips are mo"
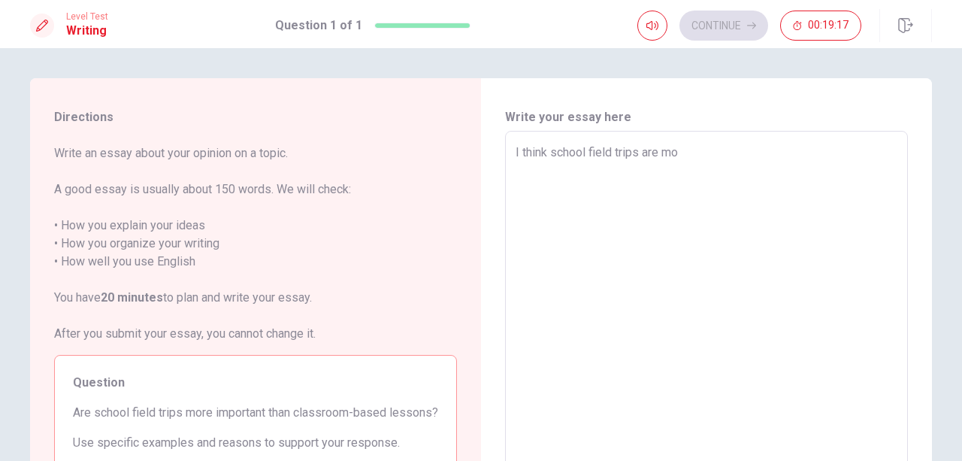
type textarea "x"
type textarea "I think school field trips are mor"
type textarea "x"
type textarea "I think school field trips are more"
type textarea "x"
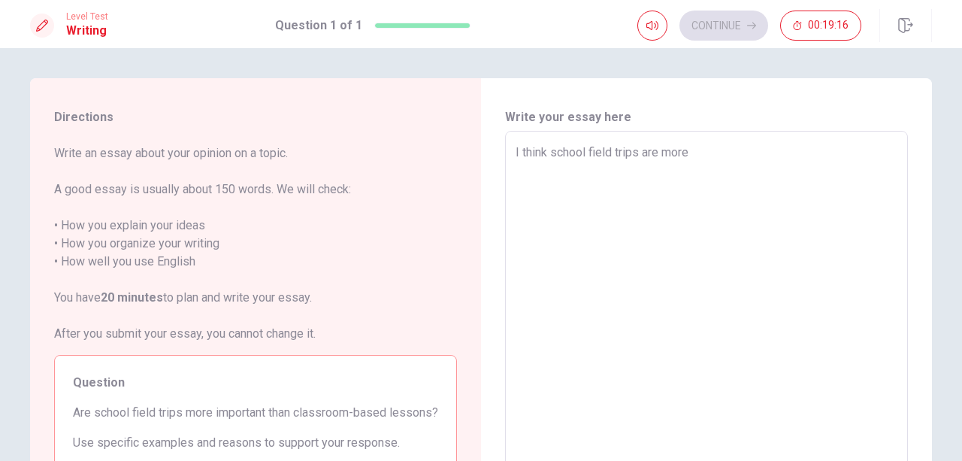
type textarea "I think school field trips are more"
type textarea "x"
type textarea "I think school field trips are more i"
type textarea "x"
type textarea "I think school field trips are more im"
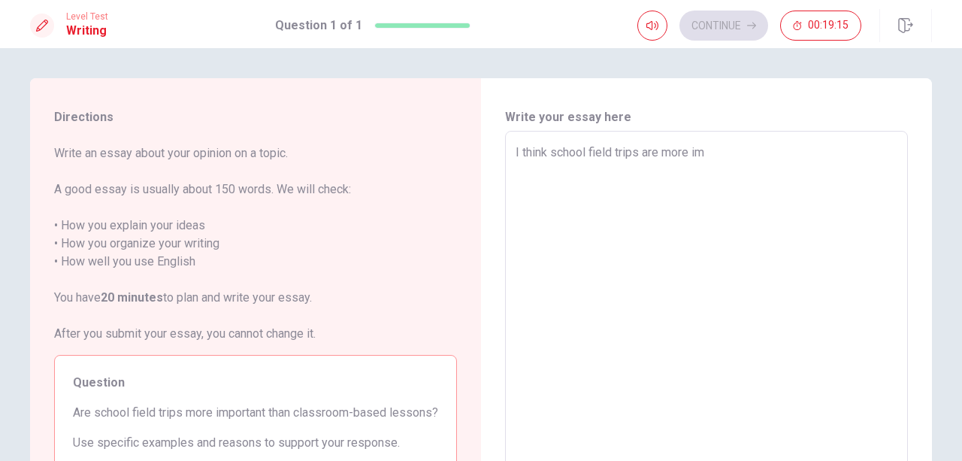
type textarea "x"
type textarea "I think school field trips are more imp"
type textarea "x"
type textarea "I think school field trips are more impo"
type textarea "x"
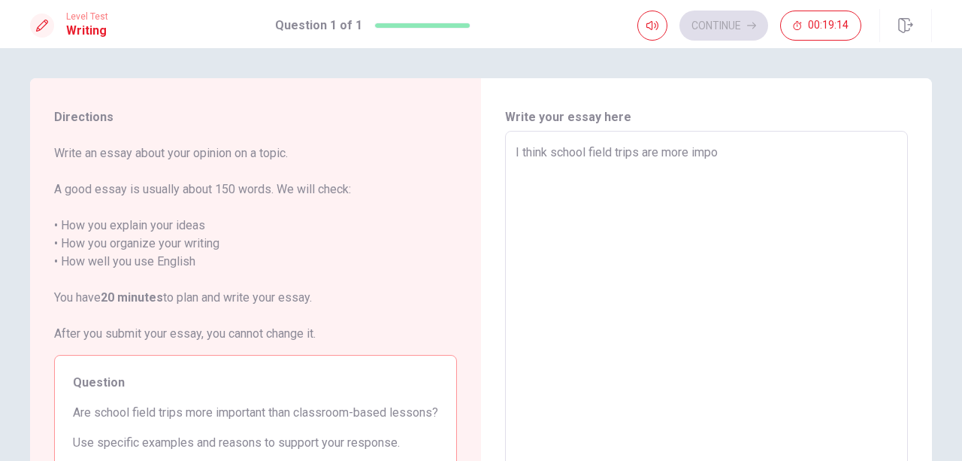
type textarea "I think school field trips are more impor"
type textarea "x"
type textarea "I think school field trips are more import"
type textarea "x"
type textarea "I think school field trips are more importa"
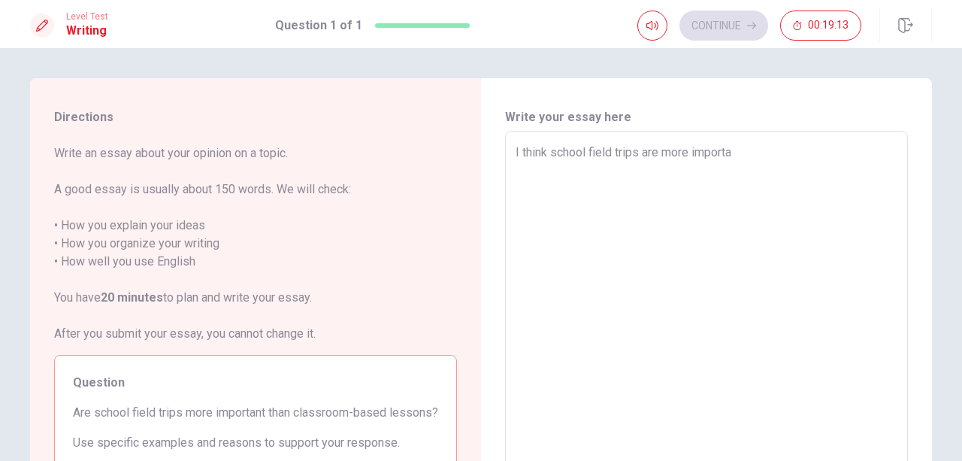
type textarea "x"
type textarea "I think school field trips are more importan"
type textarea "x"
type textarea "I think school field trips are more importani"
type textarea "x"
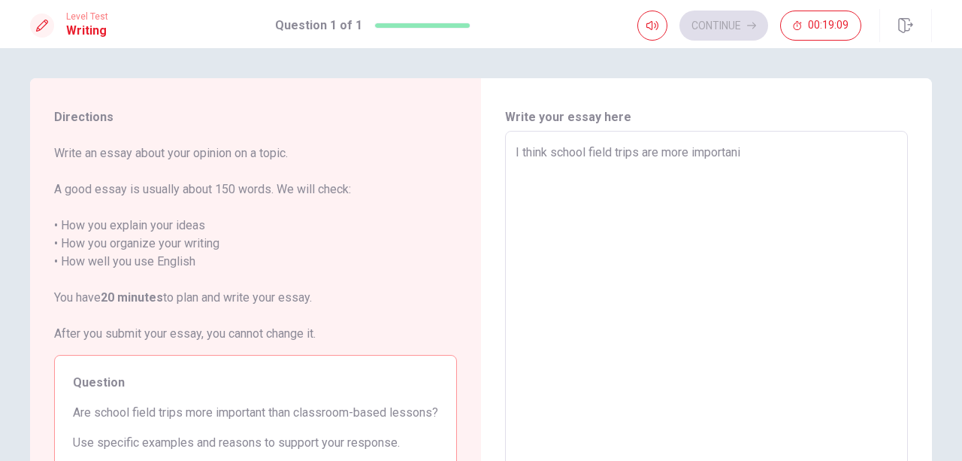
type textarea "I think school field trips are more importani"
type textarea "x"
type textarea "I think school field trips are more importani"
type textarea "x"
type textarea "I think school field trips are more importan"
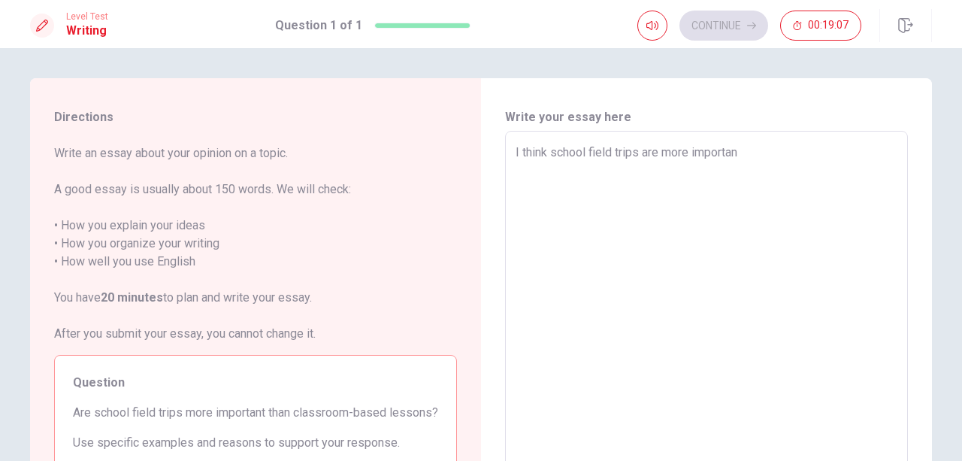
type textarea "x"
type textarea "I think school field trips are more important"
type textarea "x"
type textarea "I think school field trips are more important"
type textarea "x"
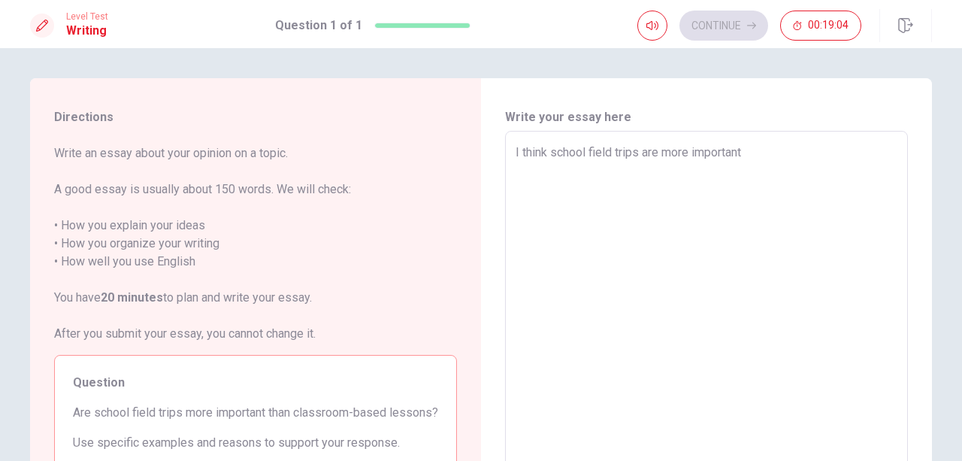
type textarea "I think school field trips are more important y"
type textarea "x"
type textarea "I think school field trips are more important"
type textarea "x"
type textarea "I think school field trips are more important t"
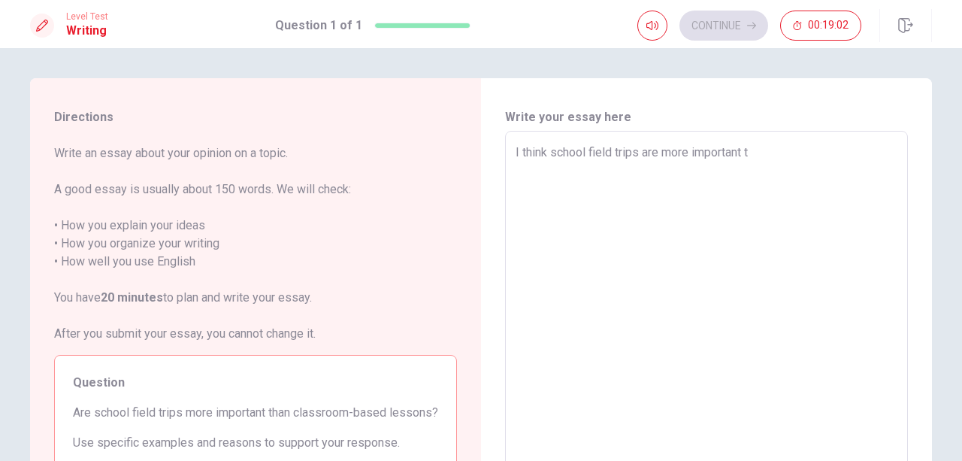
type textarea "x"
type textarea "I think school field trips are more important th"
type textarea "x"
type textarea "I think school field trips are more important tha"
type textarea "x"
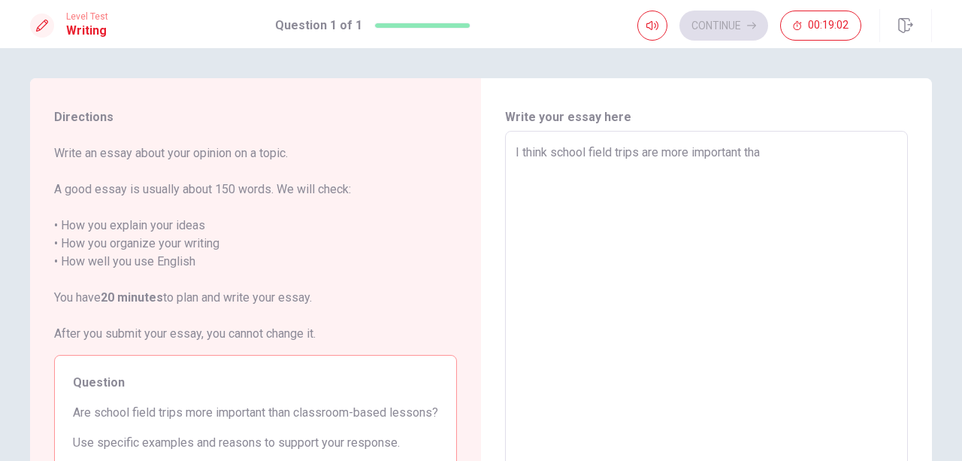
type textarea "I think school field trips are more important than"
type textarea "x"
type textarea "I think school field trips are more important than"
type textarea "x"
type textarea "I think school field trips are more important than c"
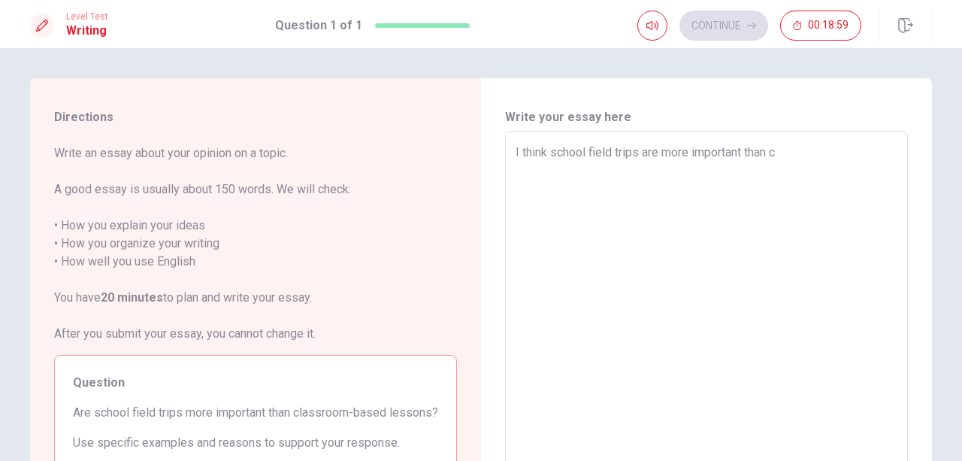
type textarea "x"
type textarea "I think school field trips are more important than cl"
type textarea "x"
type textarea "I think school field trips are more important than cla"
type textarea "x"
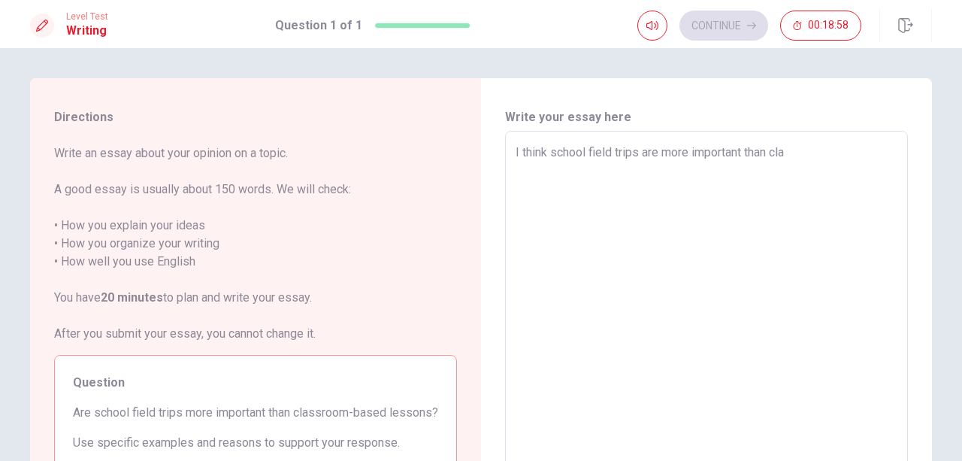
type textarea "I think school field trips are more important than clas"
type textarea "x"
type textarea "I think school field trips are more important than class"
type textarea "x"
type textarea "I think school field trips are more important than classr"
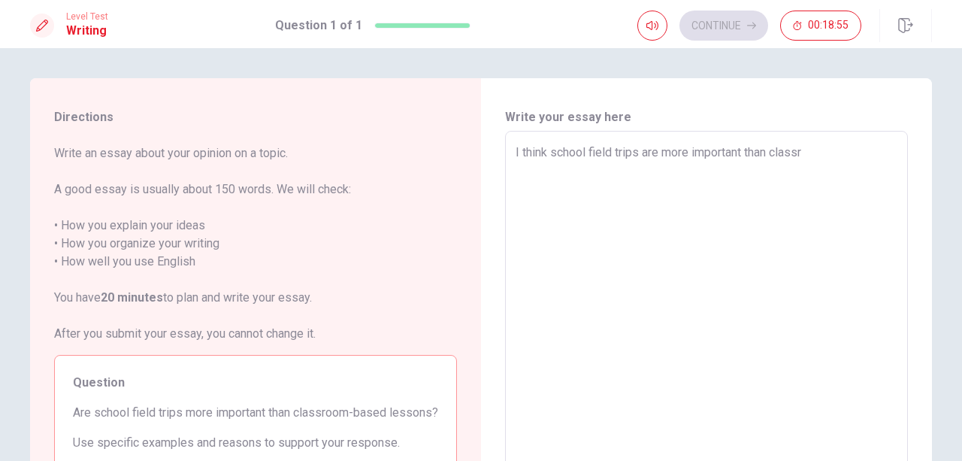
type textarea "x"
type textarea "I think school field trips are more important than classro"
type textarea "x"
type textarea "I think school field trips are more important than classroo"
type textarea "x"
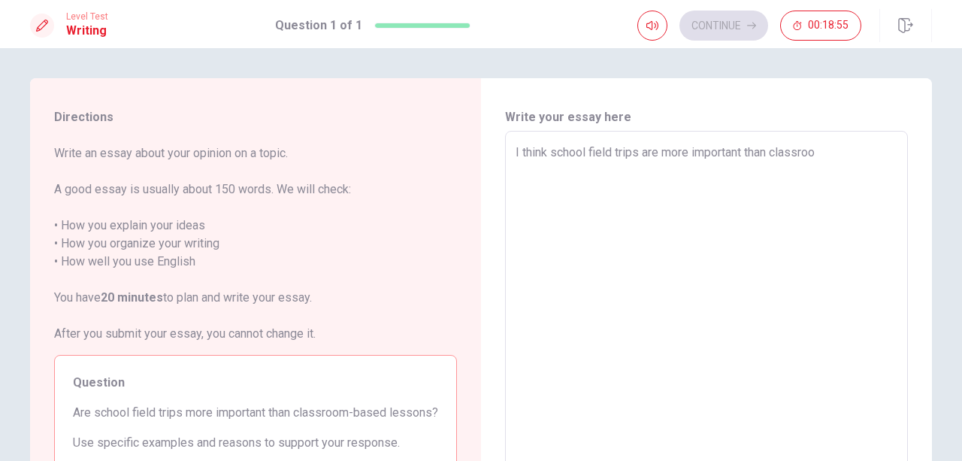
type textarea "I think school field trips are more important than classroom"
type textarea "x"
type textarea "I think school field trips are more important than classroom-"
type textarea "x"
type textarea "I think school field trips are more important than classroom-b"
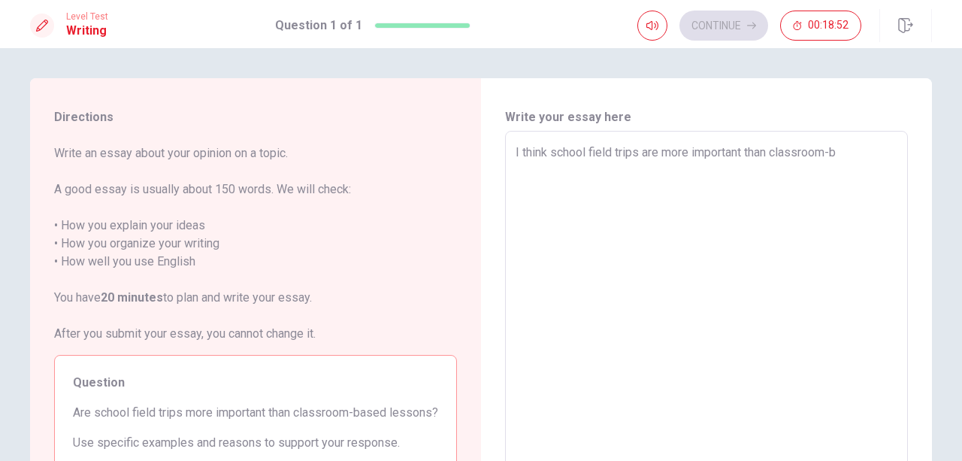
type textarea "x"
type textarea "I think school field trips are more important than classroom-ba"
type textarea "x"
type textarea "I think school field trips are more important than classroom-bas"
type textarea "x"
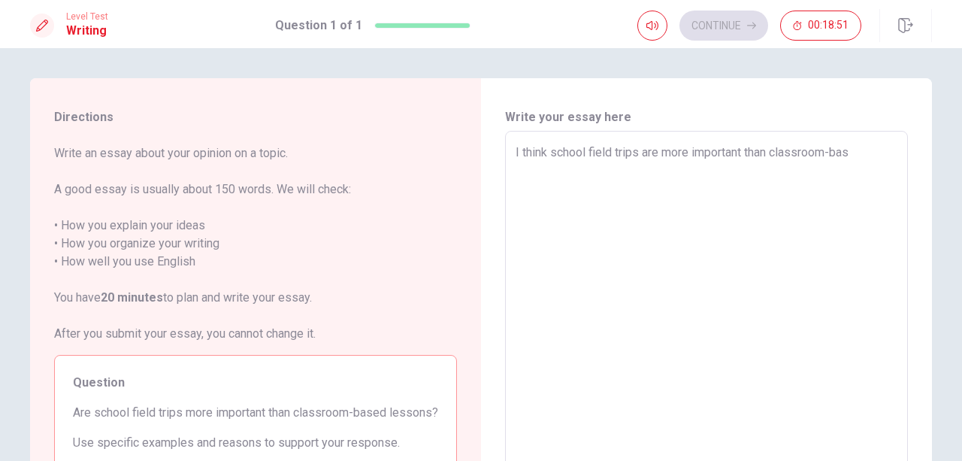
type textarea "I think school field trips are more important than classroom-base"
type textarea "x"
type textarea "I think school field trips are more important than classroom-based"
type textarea "x"
type textarea "I think school field trips are more important than classroom-based"
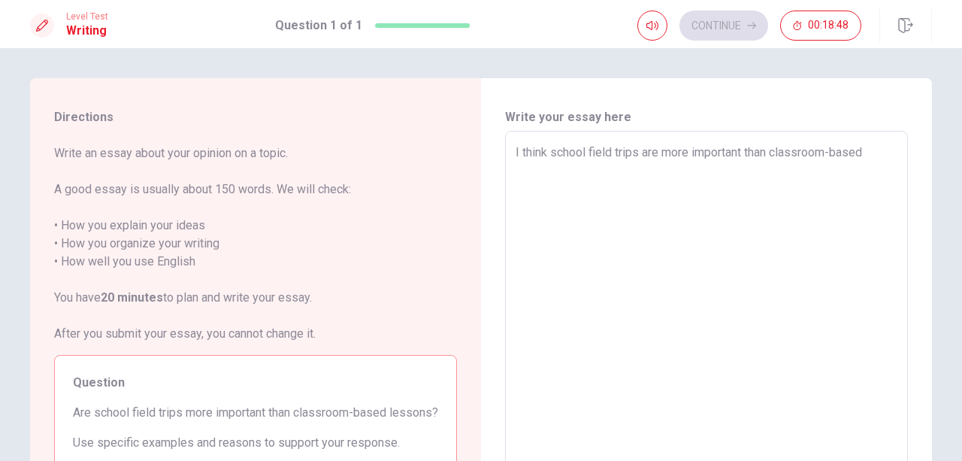
type textarea "x"
type textarea "I think school field trips are more important than classroom-based l"
type textarea "x"
type textarea "I think school field trips are more important than classroom-based le"
type textarea "x"
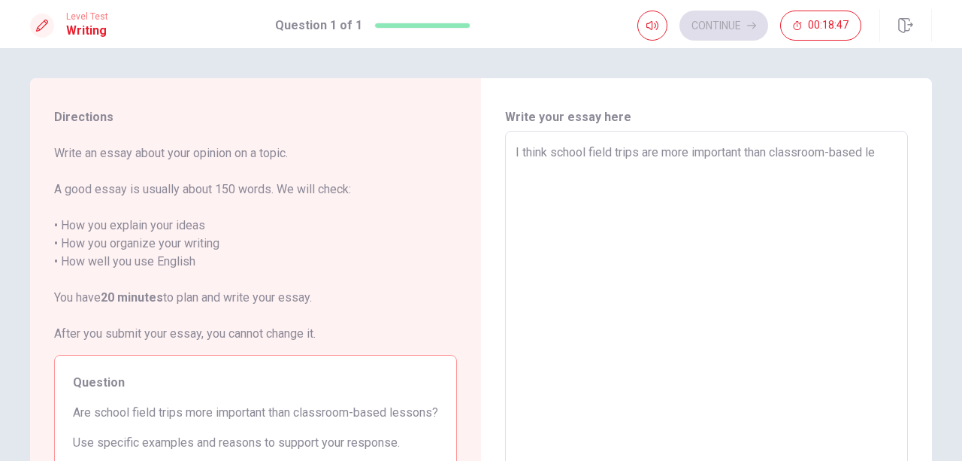
type textarea "I think school field trips are more important than classroom-based les"
type textarea "x"
type textarea "I think school field trips are more important than classroom-based less"
type textarea "x"
type textarea "I think school field trips are more important than classroom-based lesso"
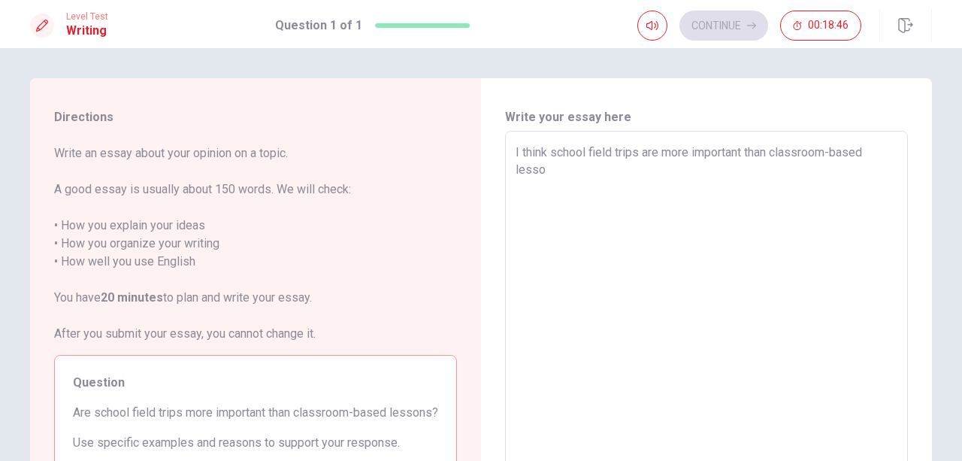
type textarea "x"
type textarea "I think school field trips are more important than classroom-based lesson"
type textarea "x"
type textarea "I think school field trips are more important than classroom-based lessons"
type textarea "x"
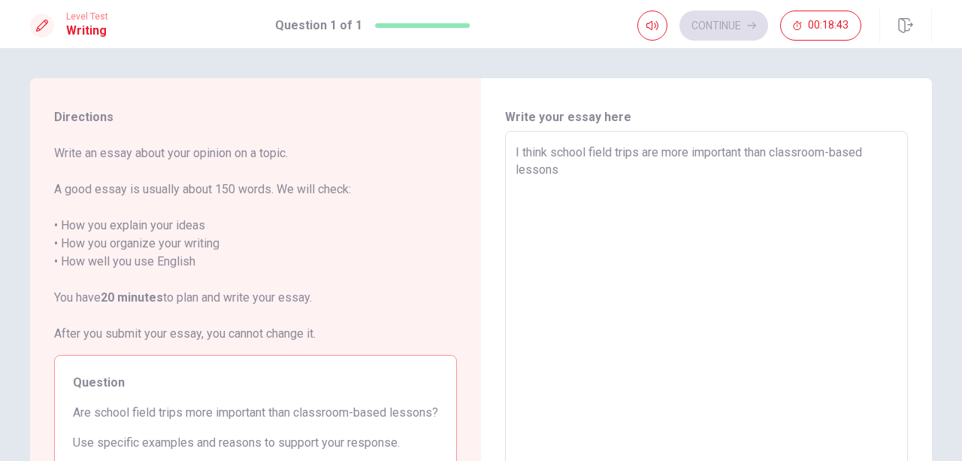
type textarea "I think school field trips are more important than classroom-based lessons."
type textarea "x"
type textarea "I think school field trips are more important than classroom-based lessons."
type textarea "x"
type textarea "I think school field trips are more important than classroom-based lessons. I"
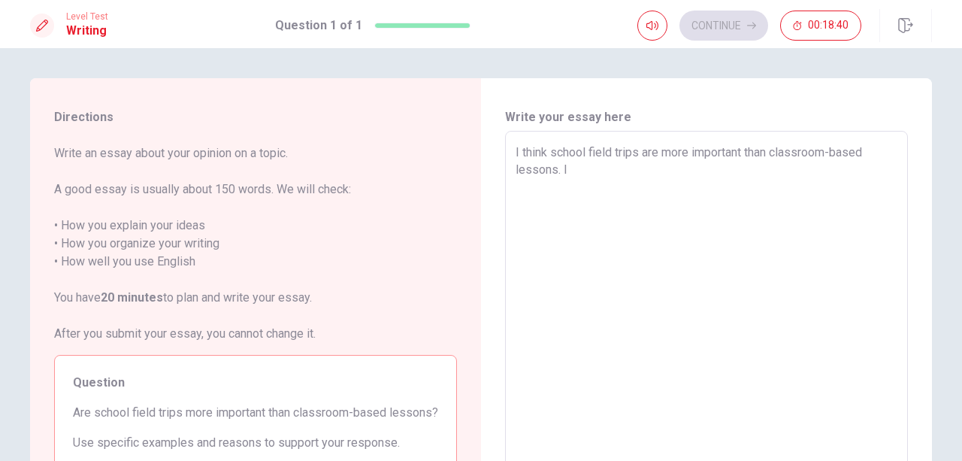
type textarea "x"
type textarea "I think school field trips are more important than classroom-based lessons. Ih"
type textarea "x"
type textarea "I think school field trips are more important than classroom-based lessons. I"
type textarea "x"
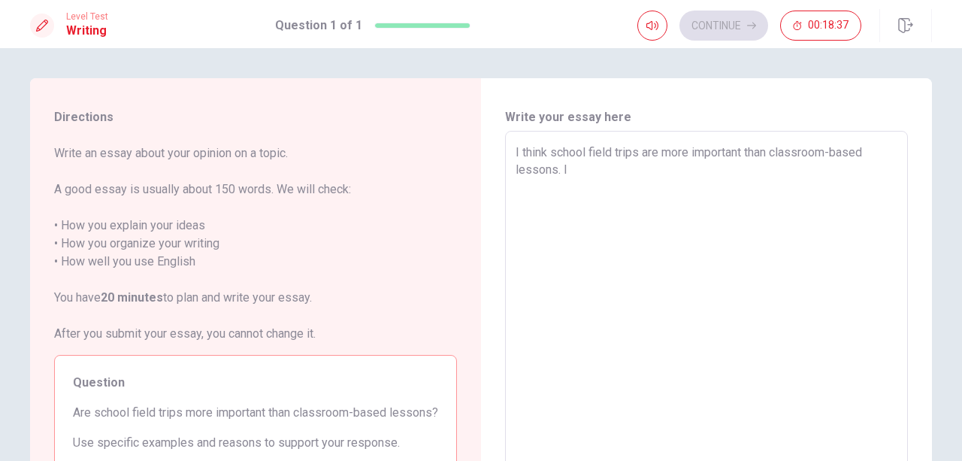
type textarea "I think school field trips are more important than classroom-based lessons. I"
type textarea "x"
type textarea "I think school field trips are more important than classroom-based lessons. I h"
type textarea "x"
type textarea "I think school field trips are more important than classroom-based lessons. I ha"
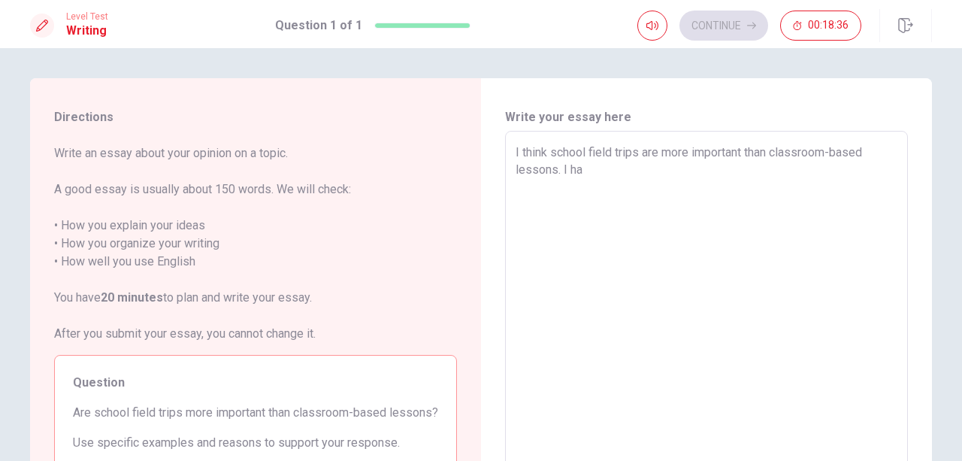
type textarea "x"
type textarea "I think school field trips are more important than classroom-based lessons. I h…"
type textarea "x"
type textarea "I think school field trips are more important than classroom-based lessons. I h…"
type textarea "x"
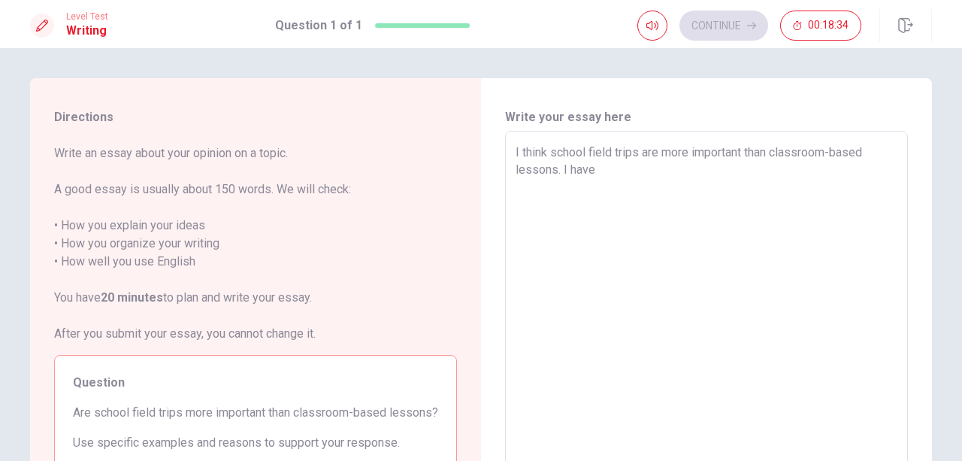
type textarea "I think school field trips are more important than classroom-based lessons. I h…"
type textarea "x"
type textarea "I think school field trips are more important than classroom-based lessons. I h…"
type textarea "x"
type textarea "I think school field trips are more important than classroom-based lessons. I h…"
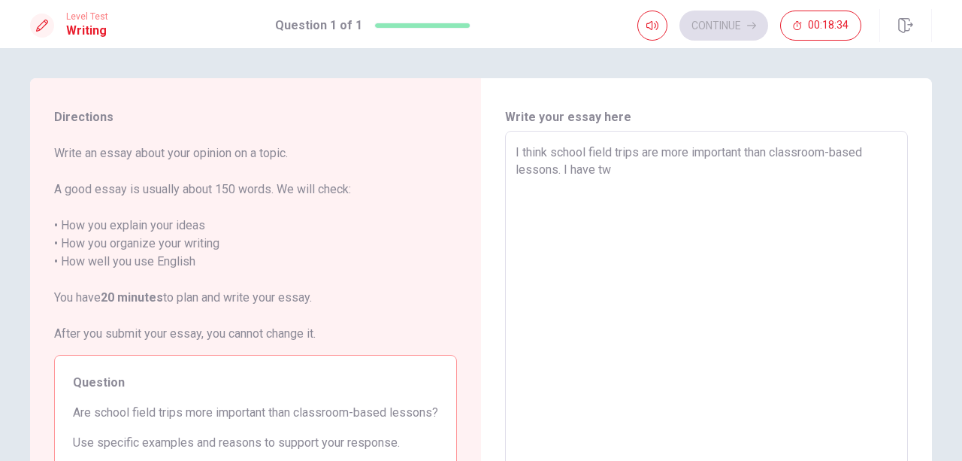
type textarea "x"
type textarea "I think school field trips are more important than classroom-based lessons. I h…"
type textarea "x"
type textarea "I think school field trips are more important than classroom-based lessons. I h…"
type textarea "x"
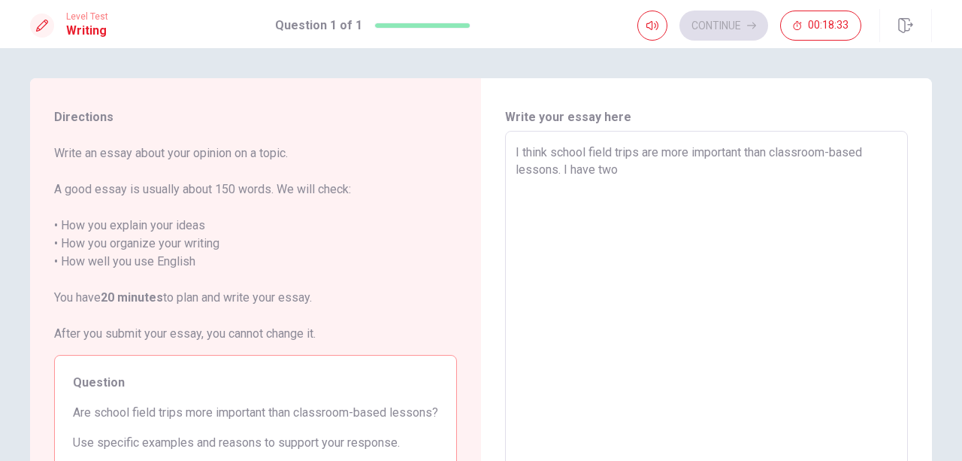
type textarea "I think school field trips are more important than classroom-based lessons. I h…"
type textarea "x"
type textarea "I think school field trips are more important than classroom-based lessons. I h…"
type textarea "x"
type textarea "I think school field trips are more important than classroom-based lessons. I h…"
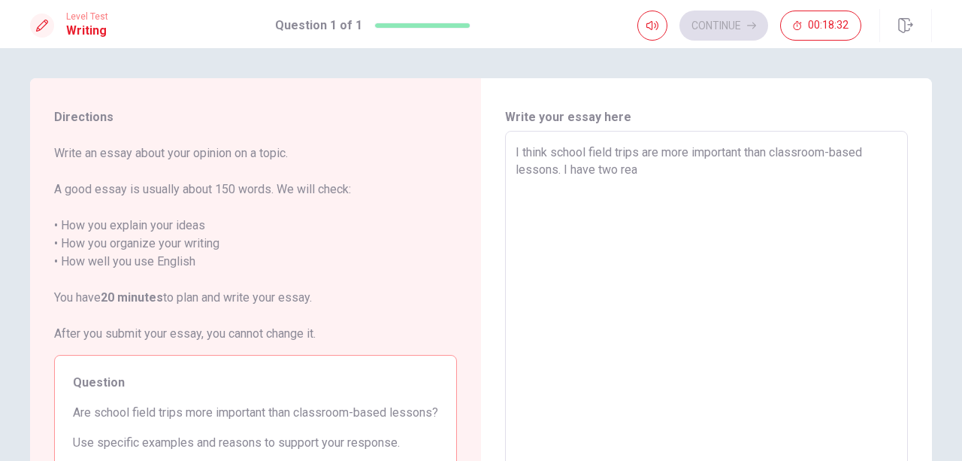
type textarea "x"
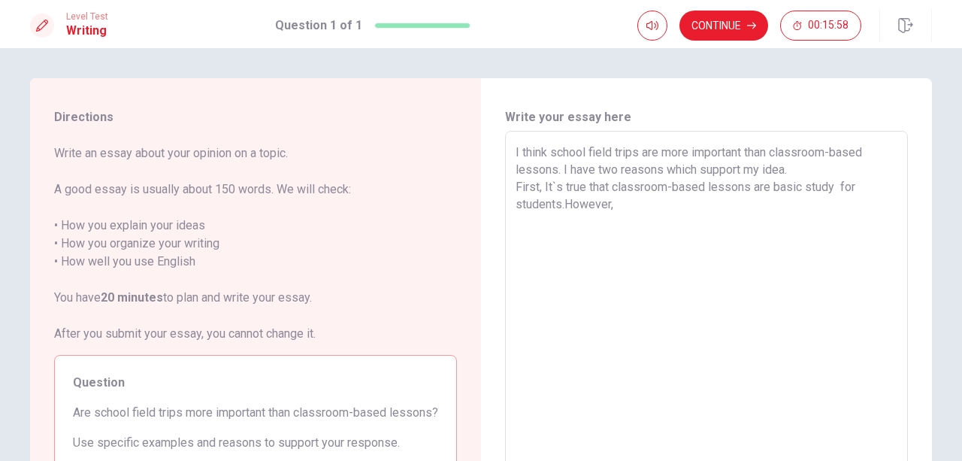
click at [667, 141] on div "I think school field trips are more important than classroom-based lessons. I h…" at bounding box center [706, 339] width 403 height 416
click at [588, 150] on textarea "I think school field trips are more important than classroom-based lessons. I h…" at bounding box center [706, 339] width 382 height 391
click at [581, 151] on textarea "I think school field trips are more important than classroom-based lessons. I h…" at bounding box center [706, 339] width 382 height 391
click at [585, 153] on textarea "I think school field trips are more important than classroom-based lessons. I h…" at bounding box center [706, 339] width 382 height 391
drag, startPoint x: 585, startPoint y: 153, endPoint x: 628, endPoint y: 153, distance: 43.6
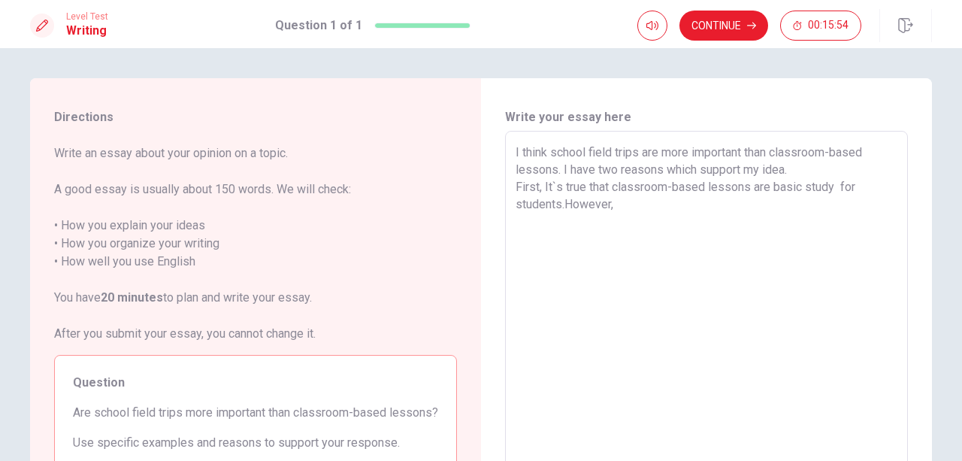
click at [628, 153] on textarea "I think school field trips are more important than classroom-based lessons. I h…" at bounding box center [706, 339] width 382 height 391
click at [609, 203] on textarea "I think school field trips are more important than classroom-based lessons. I h…" at bounding box center [706, 339] width 382 height 391
click at [673, 204] on textarea "I think school field trips are more important than classroom-based lessons. I h…" at bounding box center [706, 339] width 382 height 391
click at [612, 204] on textarea "I think school field trips are more important than classroom-based lessons. I h…" at bounding box center [706, 339] width 382 height 391
click at [702, 203] on textarea "I think school field trips are more important than classroom-based lessons. I h…" at bounding box center [706, 339] width 382 height 391
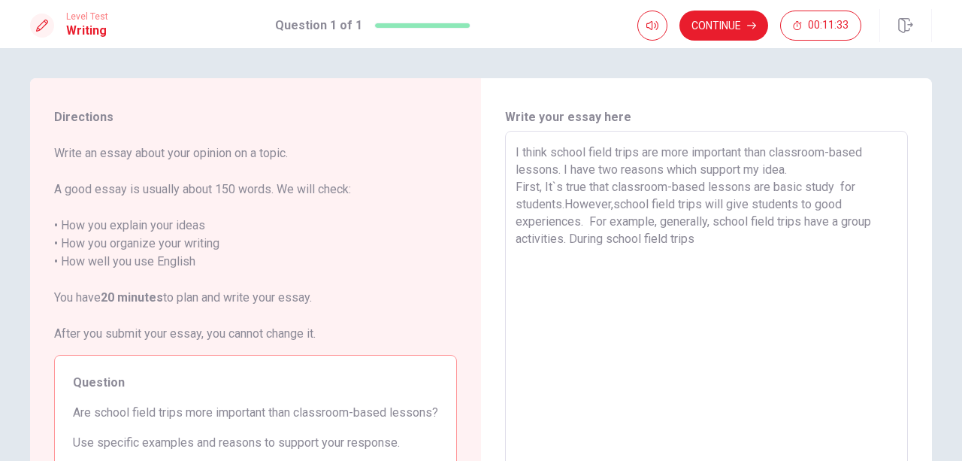
click at [961, 26] on div "Level Test Writing Question 1 of 1 Continue 00:11:33" at bounding box center [481, 24] width 962 height 48
click at [702, 245] on textarea "I think school field trips are more important than classroom-based lessons. I h…" at bounding box center [706, 339] width 382 height 391
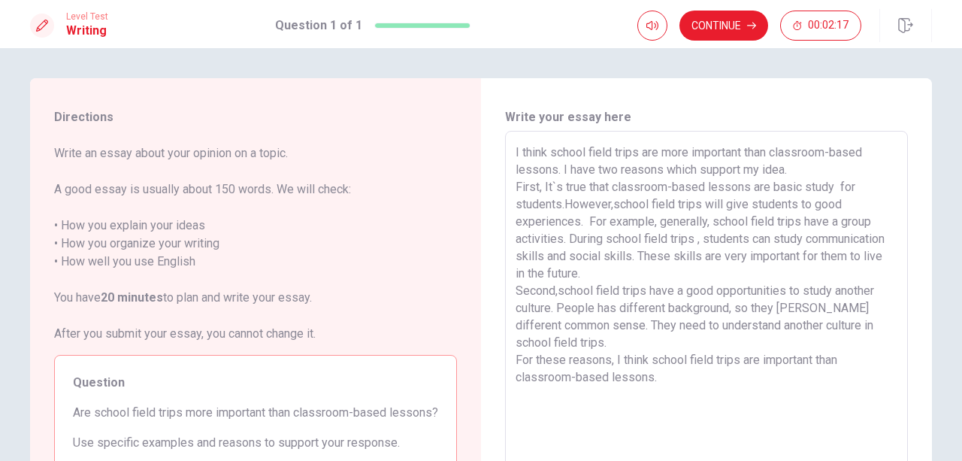
click at [573, 342] on textarea "I think school field trips are more important than classroom-based lessons. I h…" at bounding box center [706, 339] width 382 height 391
click at [696, 29] on button "Continue" at bounding box center [723, 26] width 89 height 30
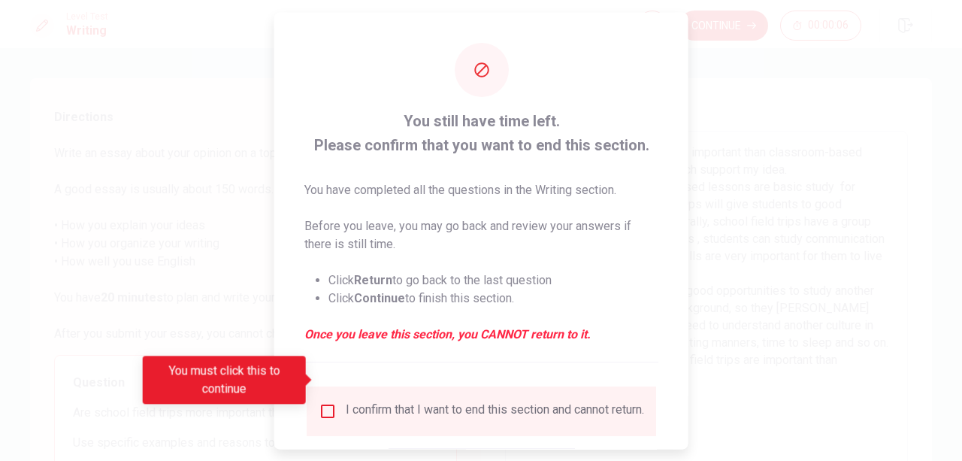
scroll to position [99, 0]
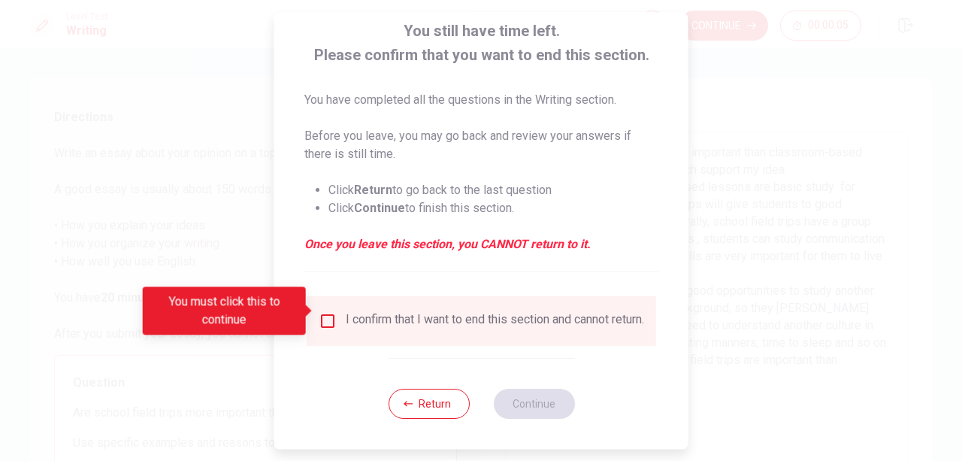
click at [321, 312] on input "You must click this to continue" at bounding box center [328, 321] width 18 height 18
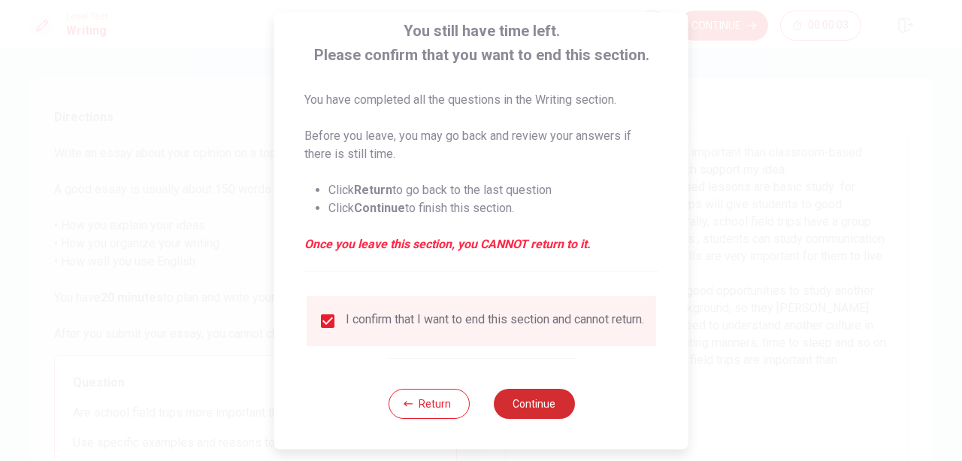
click at [548, 392] on button "Continue" at bounding box center [533, 403] width 81 height 30
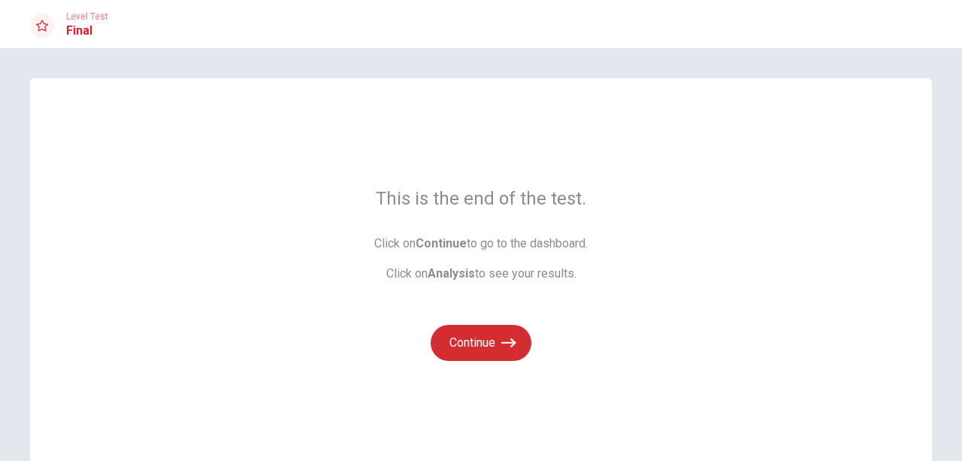
click at [476, 345] on button "Continue" at bounding box center [481, 343] width 101 height 36
